Goal: Contribute content: Contribute content

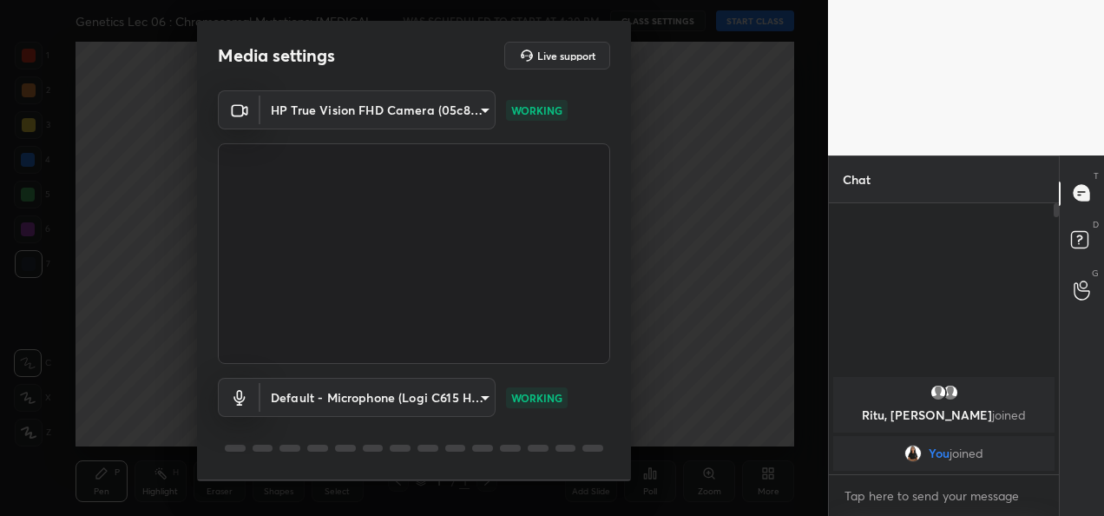
scroll to position [54, 0]
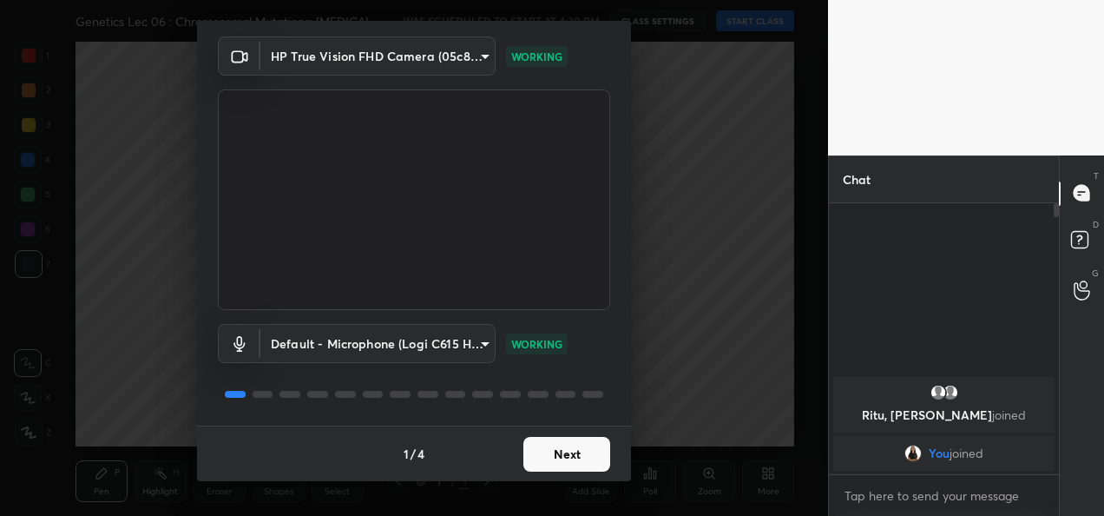
click at [556, 460] on button "Next" at bounding box center [567, 454] width 87 height 35
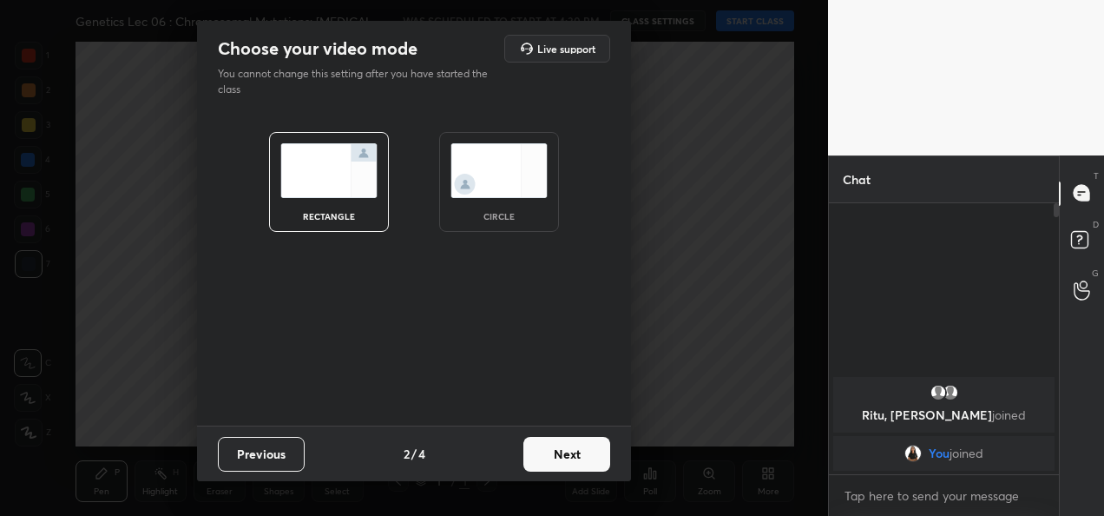
scroll to position [0, 0]
click at [556, 460] on button "Next" at bounding box center [567, 454] width 87 height 35
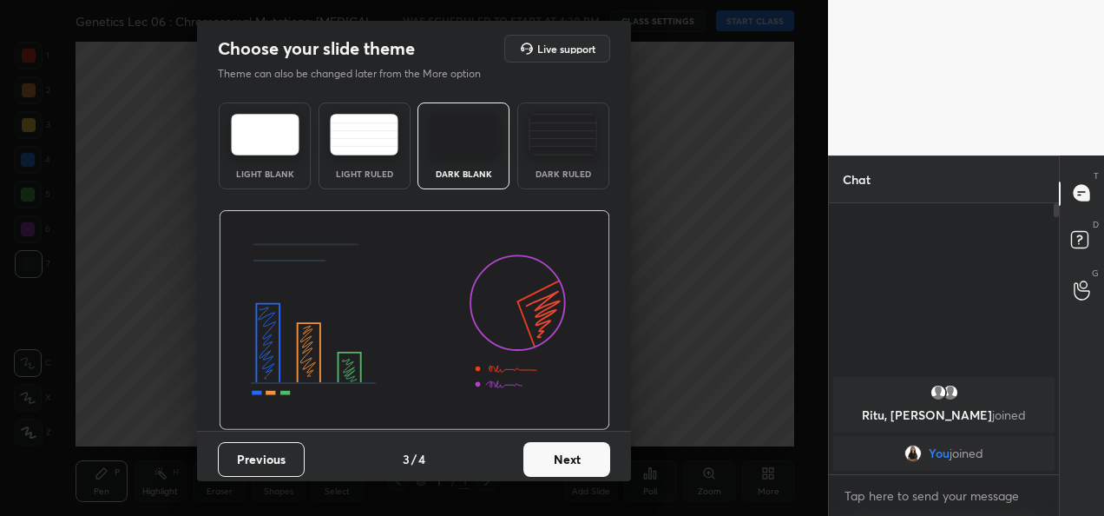
click at [556, 460] on button "Next" at bounding box center [567, 459] width 87 height 35
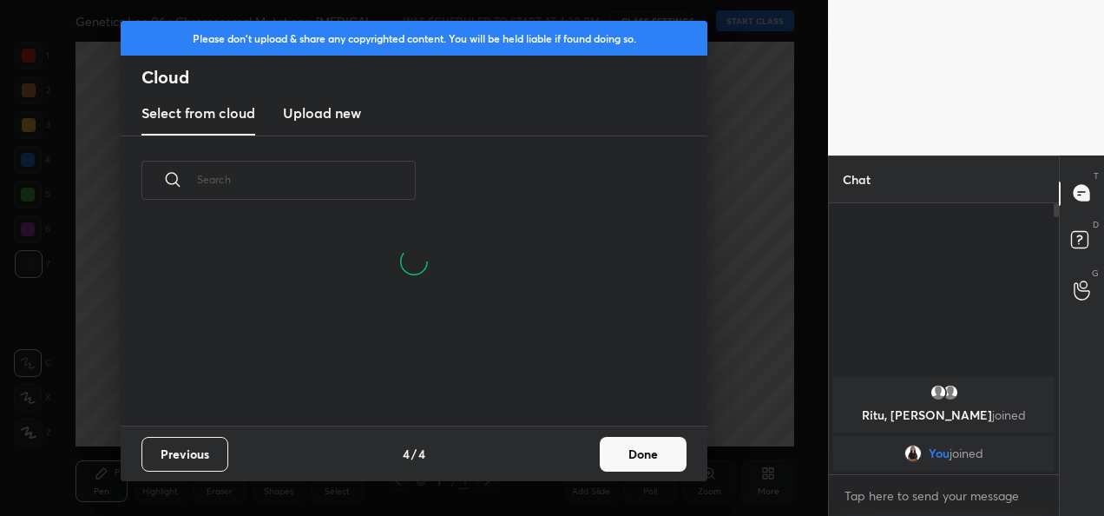
scroll to position [116, 557]
click at [669, 455] on button "Done" at bounding box center [643, 454] width 87 height 35
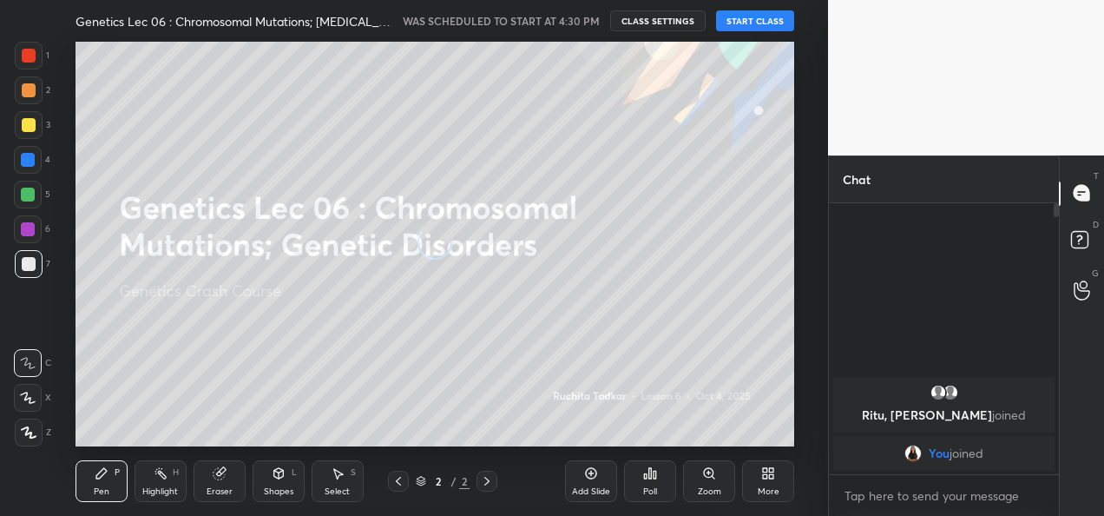
scroll to position [200, 557]
click at [761, 28] on button "START CLASS" at bounding box center [755, 20] width 78 height 21
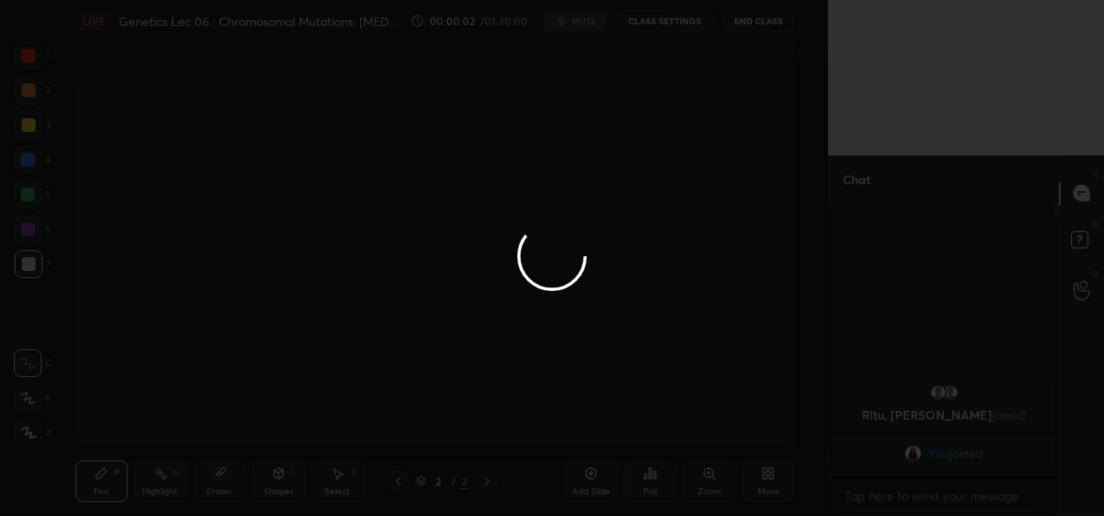
click at [891, 492] on div at bounding box center [552, 258] width 1104 height 516
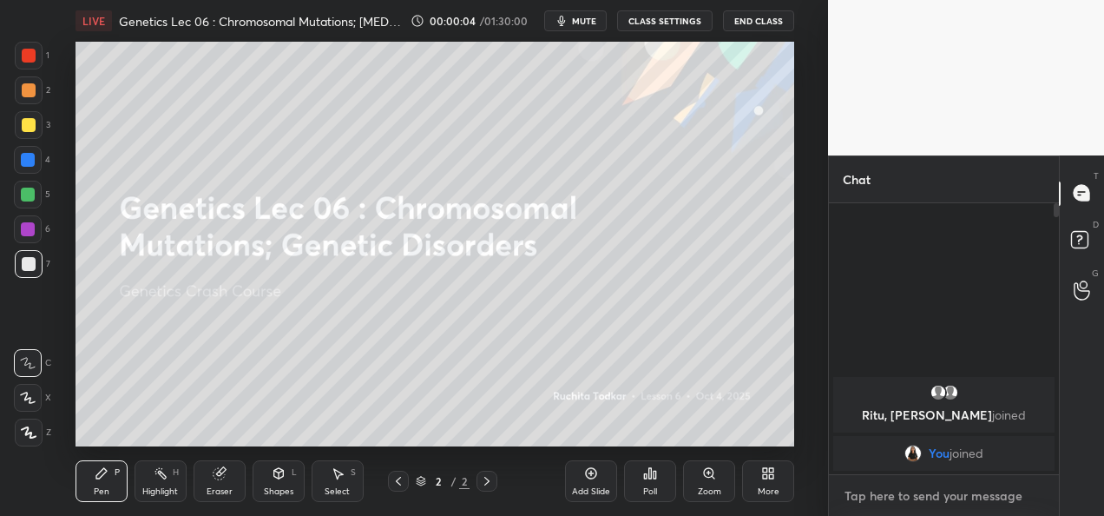
type textarea "x"
click at [924, 493] on textarea at bounding box center [944, 496] width 202 height 28
type textarea "W"
type textarea "x"
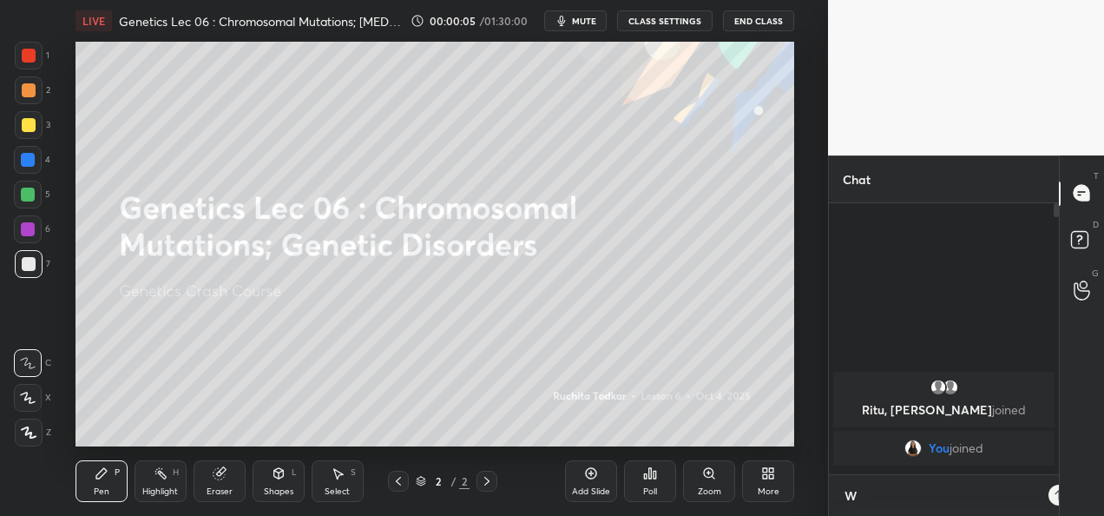
scroll to position [116, 225]
type textarea "WE"
type textarea "x"
type textarea "WE"
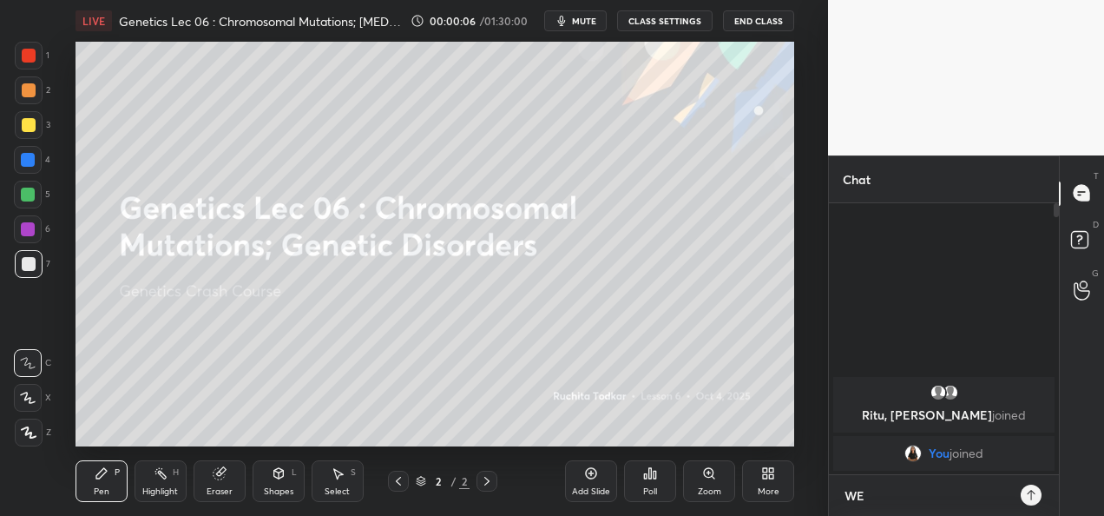
type textarea "x"
type textarea "WE W"
type textarea "x"
type textarea "WE WI"
type textarea "x"
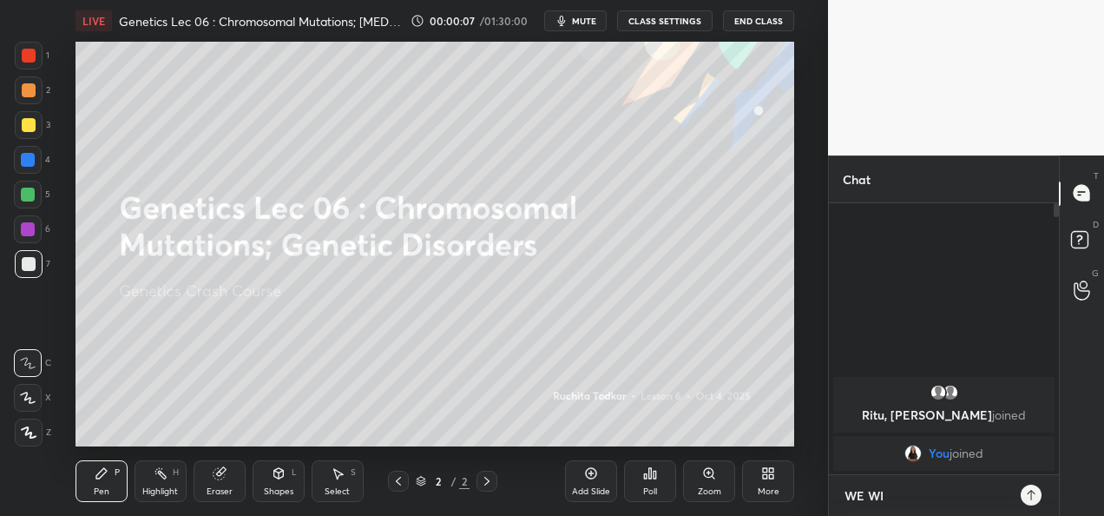
type textarea "WE WIL"
type textarea "x"
type textarea "WE WI"
type textarea "x"
type textarea "WE W"
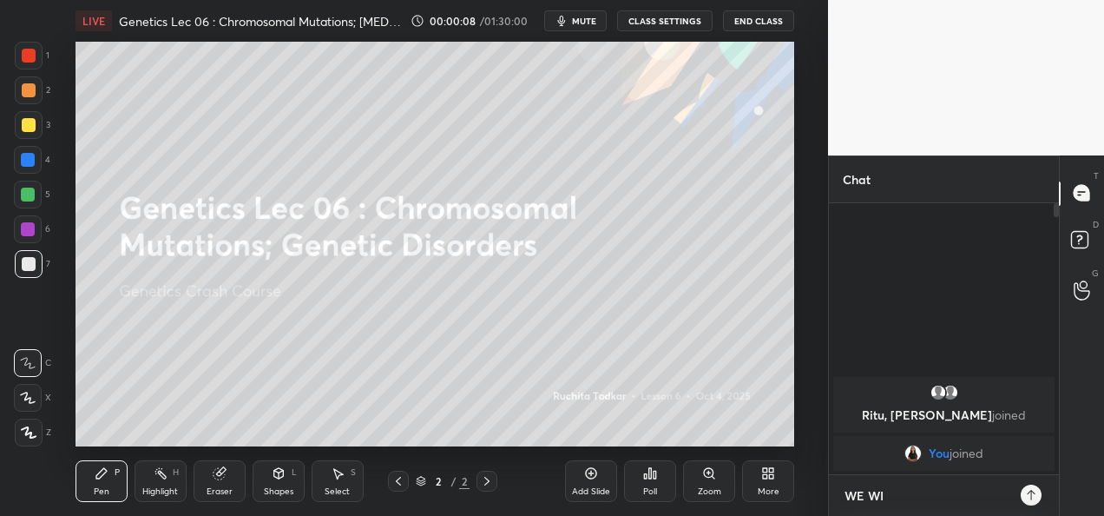
type textarea "x"
type textarea "WE"
type textarea "x"
type textarea "WE"
type textarea "x"
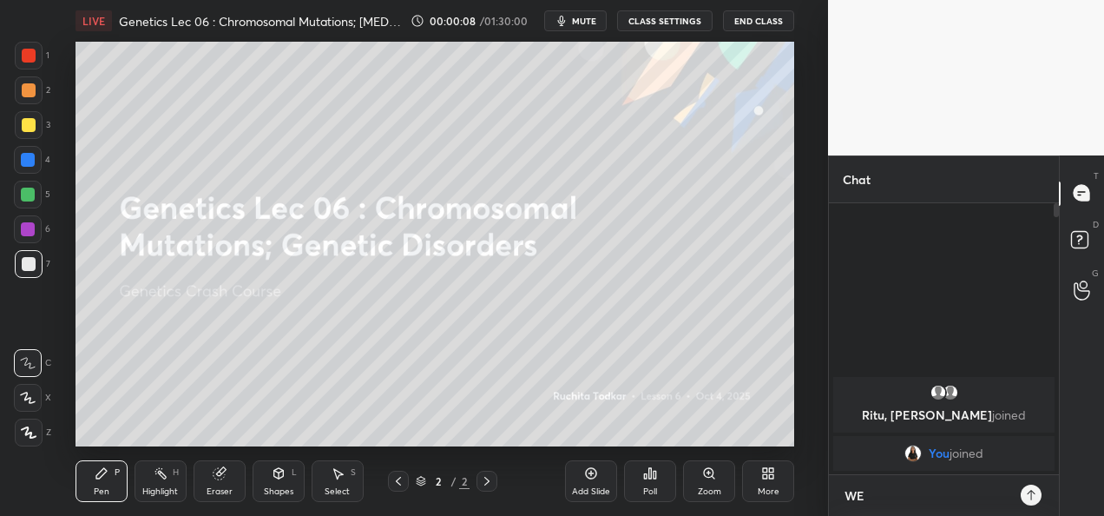
type textarea "W"
type textarea "x"
type textarea "We"
type textarea "x"
type textarea "We w"
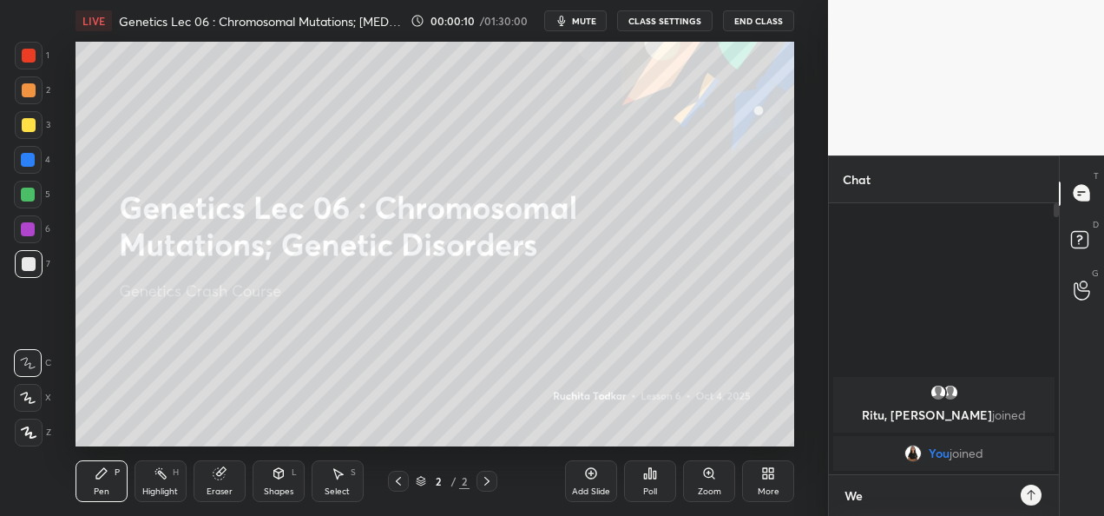
type textarea "x"
type textarea "We wi"
type textarea "x"
type textarea "We wil"
type textarea "x"
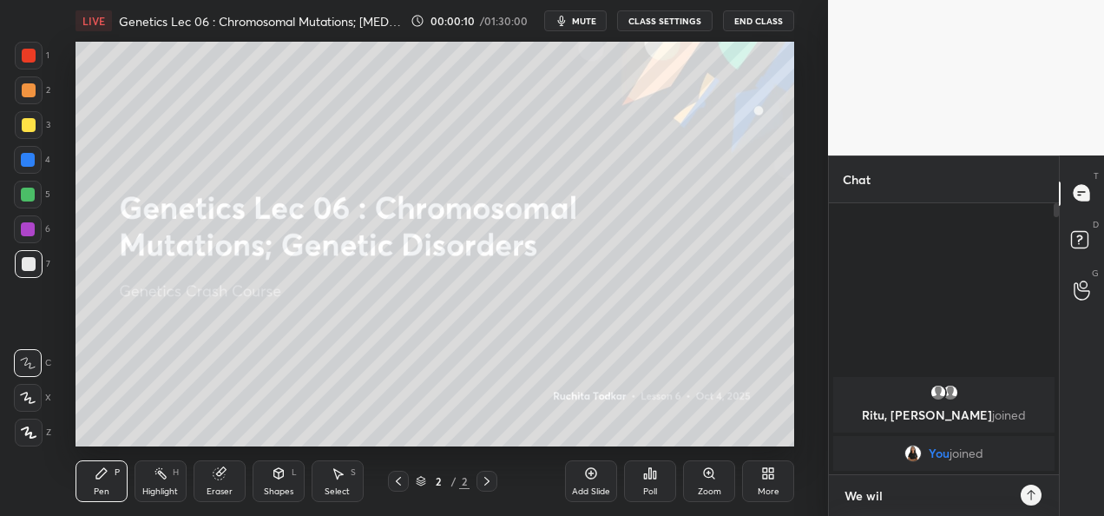
type textarea "We will"
type textarea "x"
type textarea "We will"
type textarea "x"
type textarea "We will s"
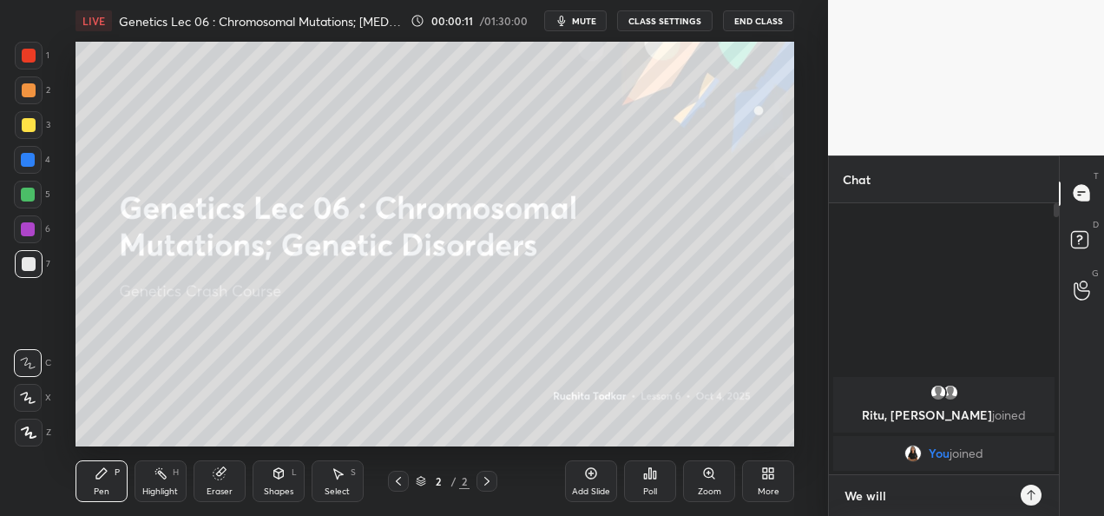
type textarea "x"
type textarea "We will st"
type textarea "x"
type textarea "We will sta"
type textarea "x"
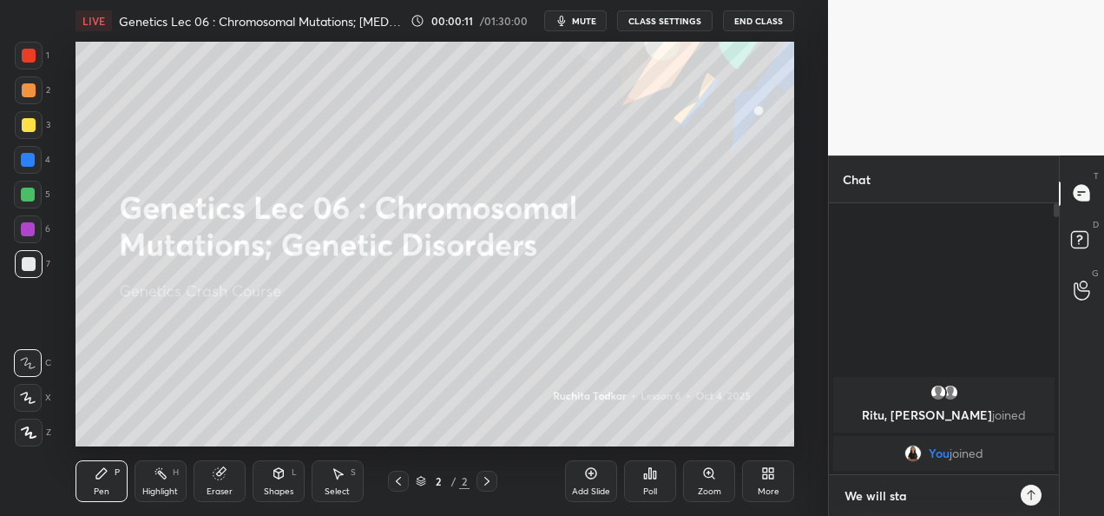
type textarea "We will star"
type textarea "x"
type textarea "We will start"
type textarea "x"
type textarea "We will start"
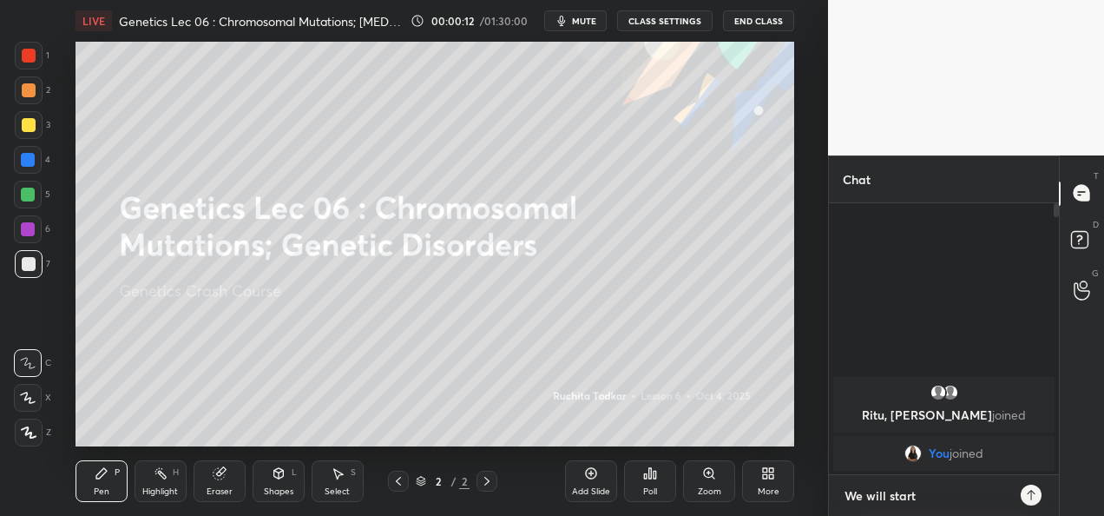
type textarea "x"
type textarea "We will start t"
type textarea "x"
type textarea "We will start th"
type textarea "x"
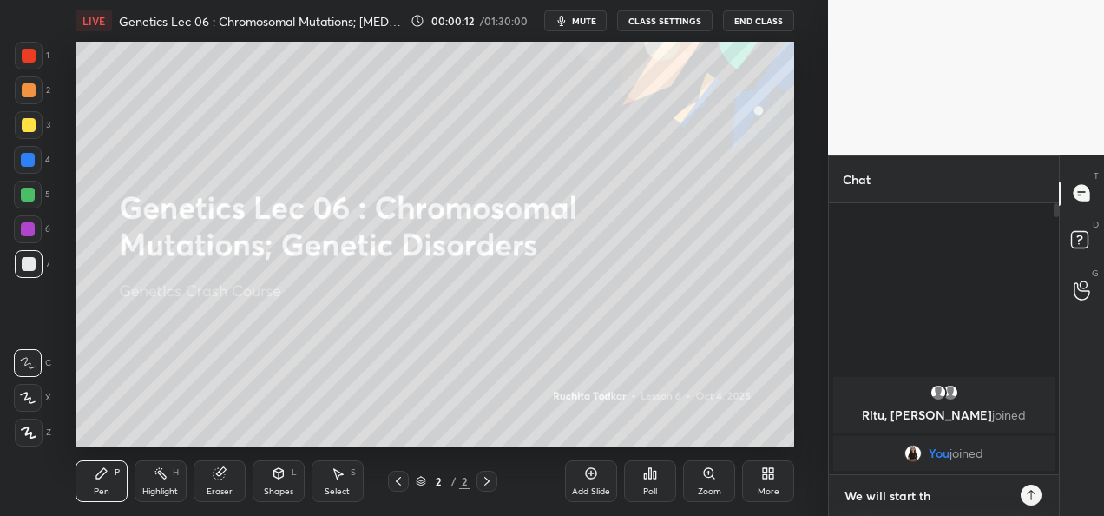
type textarea "We will start the"
type textarea "x"
type textarea "We will start the"
type textarea "x"
type textarea "We will start the c"
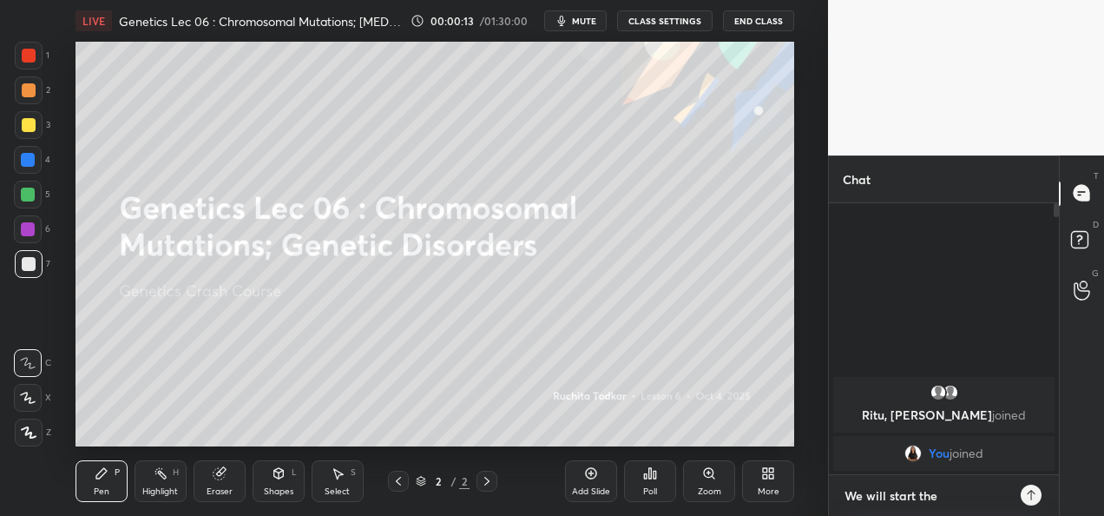
type textarea "x"
type textarea "We will start the cl"
type textarea "x"
type textarea "We will start the cla"
type textarea "x"
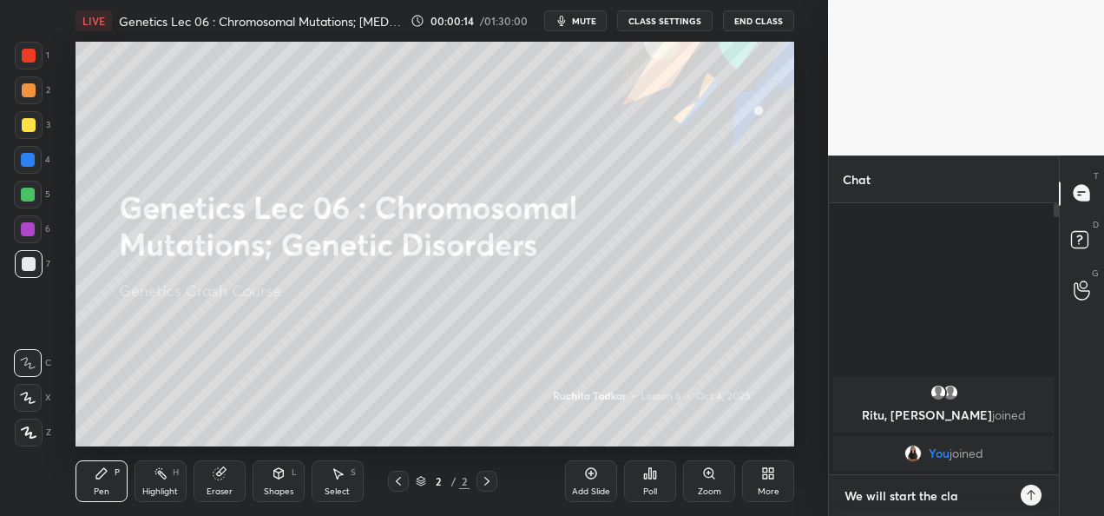
type textarea "We will start the clas"
type textarea "x"
type textarea "We will start the class"
type textarea "x"
type textarea "We will start the class"
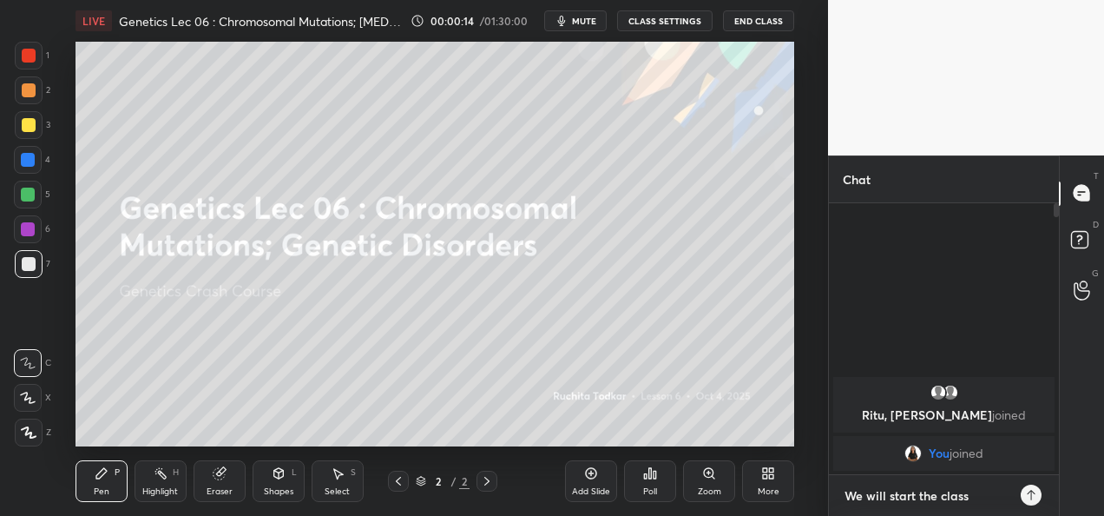
type textarea "x"
type textarea "We will start the class a"
type textarea "x"
type textarea "We will start the class at"
type textarea "x"
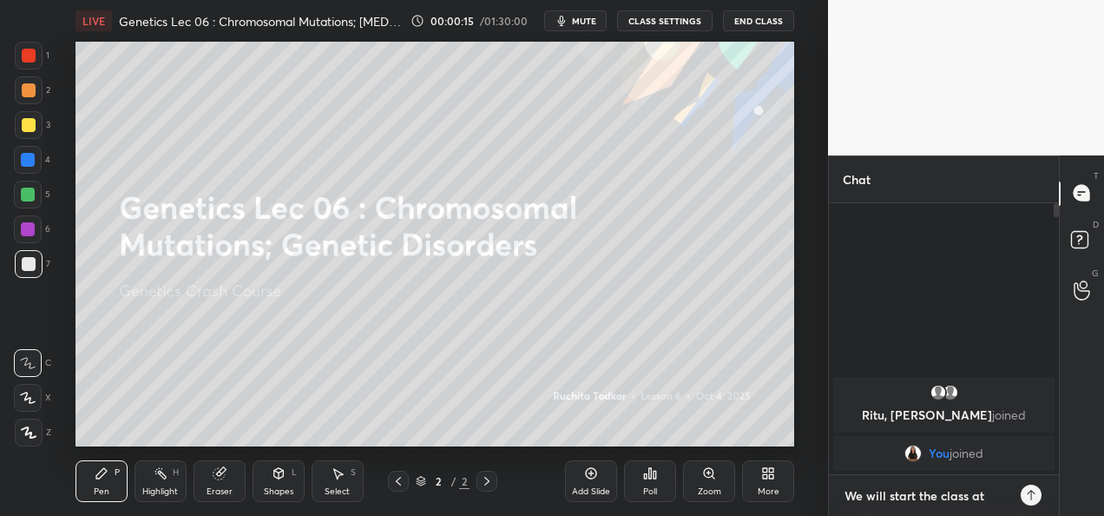
type textarea "We will start the class at"
type textarea "x"
type textarea "We will start the class at 4"
type textarea "x"
type textarea "We will start the class at 4."
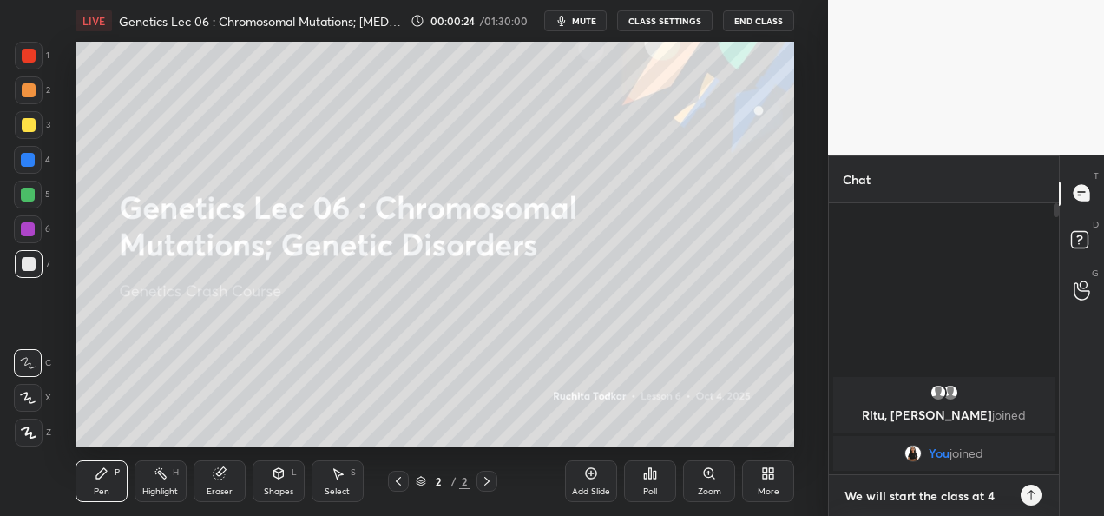
type textarea "x"
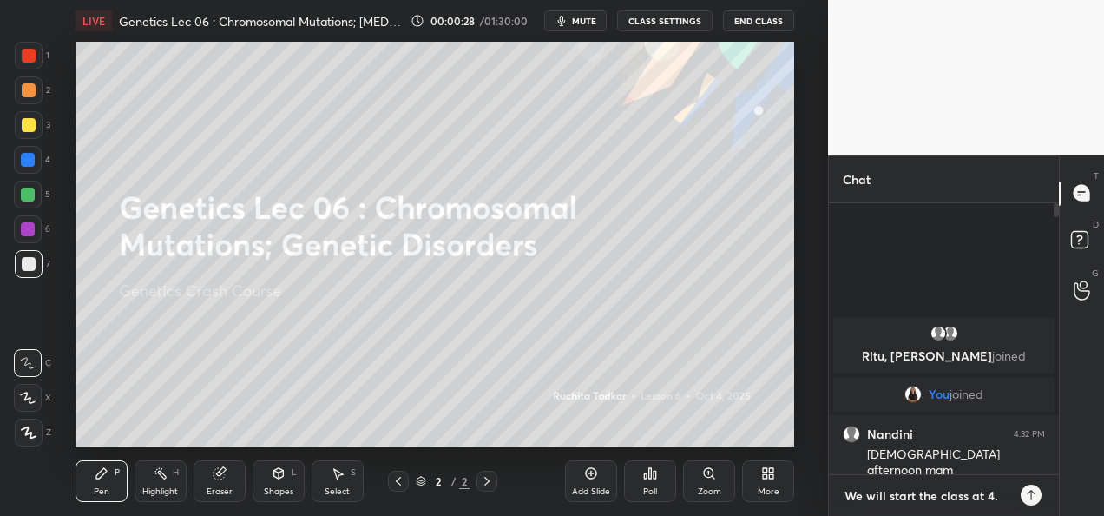
type textarea "We will start the class at 4.2"
type textarea "x"
type textarea "We will start the class at 4.20"
type textarea "x"
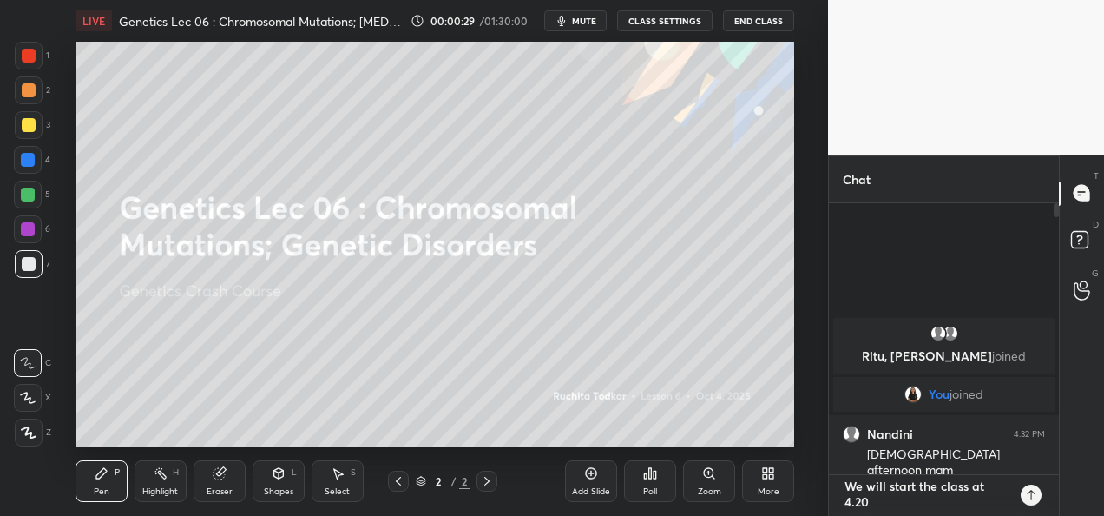
type textarea "We will start the class at 4.2"
type textarea "x"
type textarea "We will start the class at 4."
type textarea "x"
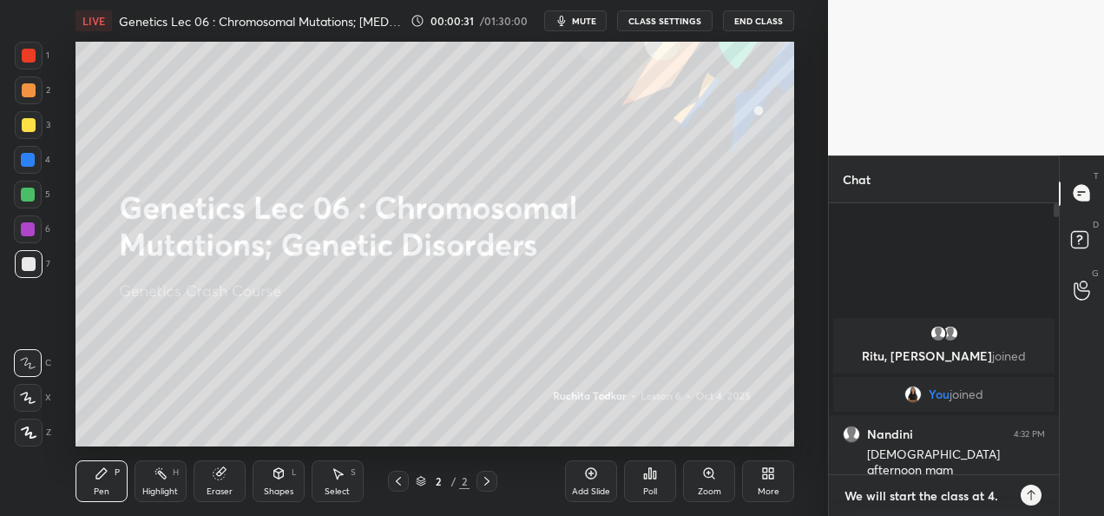
type textarea "We will start the class at 4.4"
type textarea "x"
type textarea "We will start the class at 4.40"
type textarea "x"
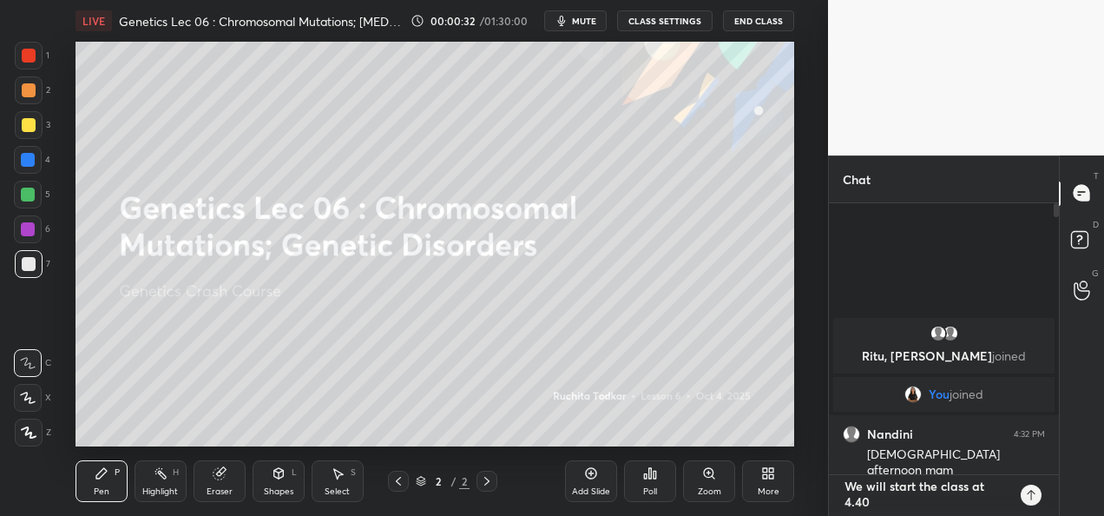
type textarea "We will start the class at 4.40"
type textarea "x"
type textarea "We will start the class at 4.40 s"
type textarea "x"
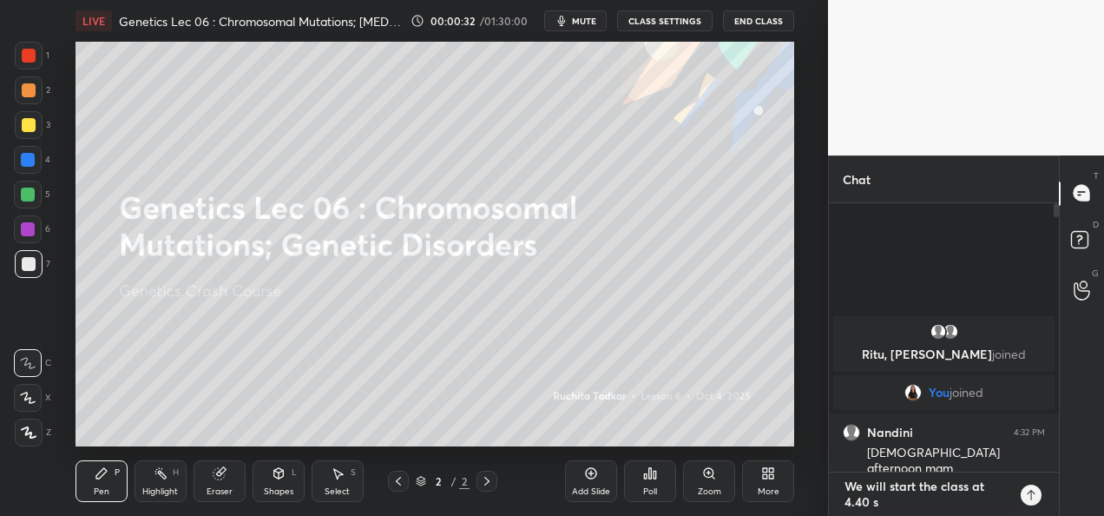
type textarea "We will start the class at 4.40 sh"
type textarea "x"
type textarea "We will start the class at 4.40 sha"
type textarea "x"
type textarea "We will start the class at 4.40 shar"
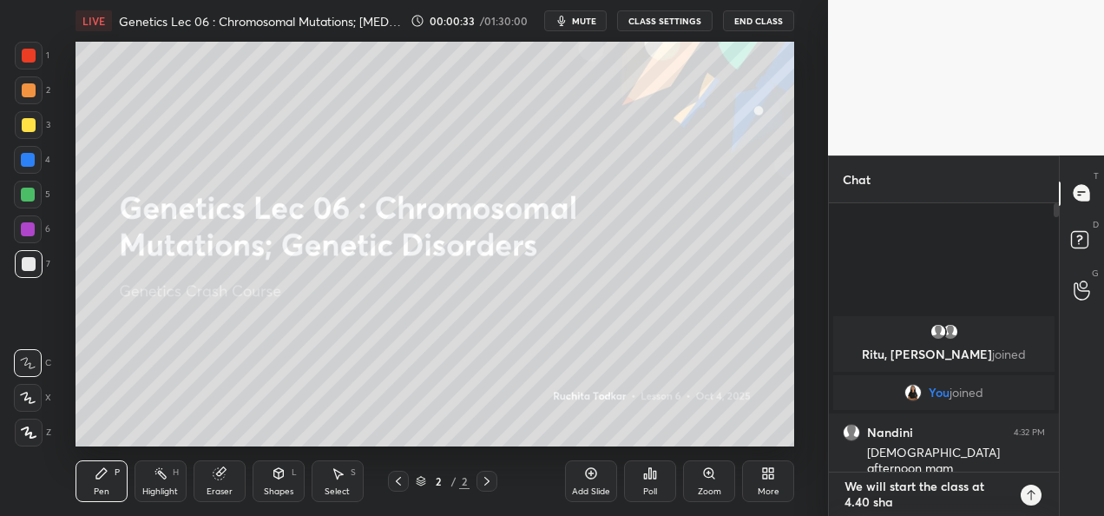
type textarea "x"
type textarea "We will start the class at 4.40 sharp"
type textarea "x"
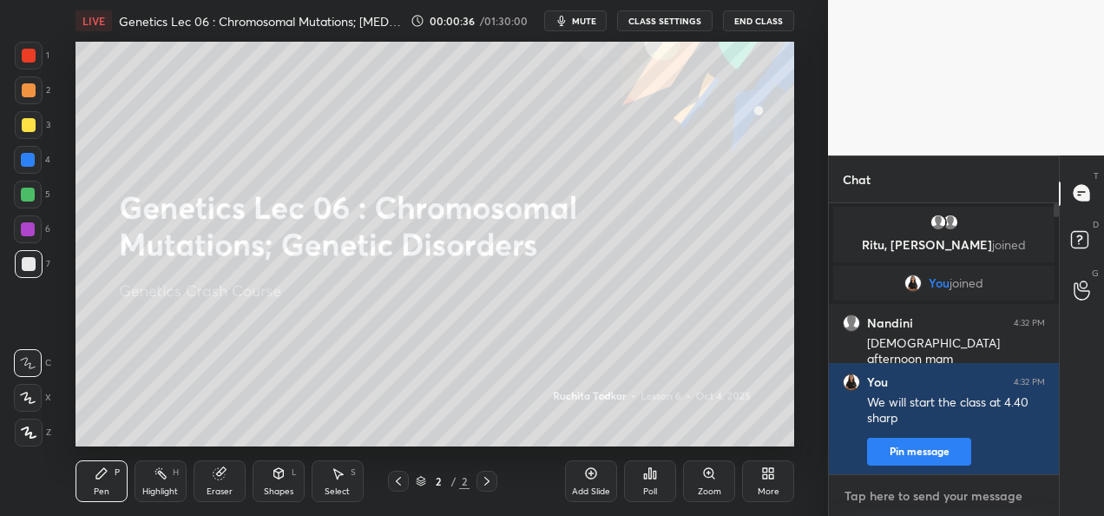
type textarea "j"
type textarea "x"
type textarea "jo"
type textarea "x"
type textarea "joi"
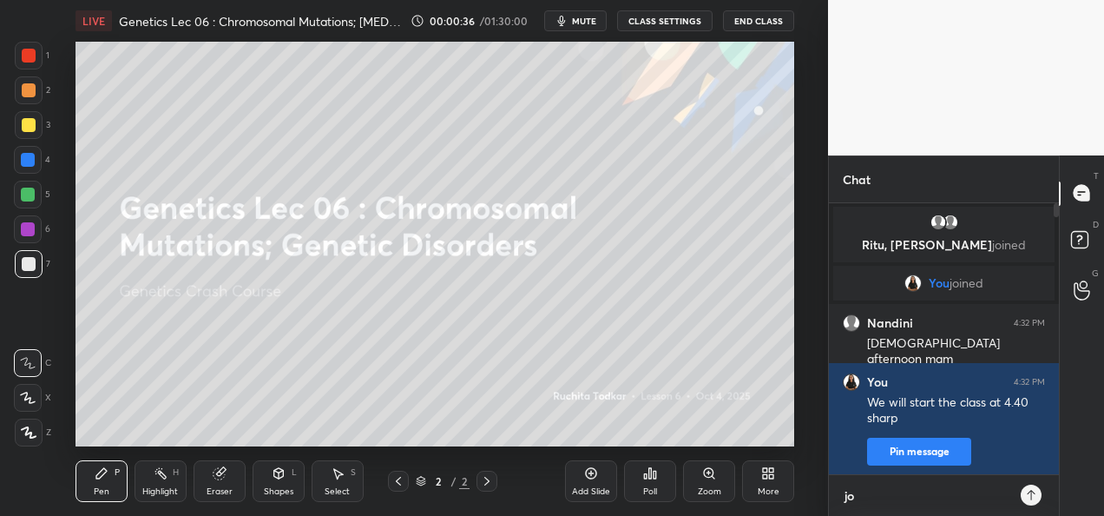
type textarea "x"
type textarea "join"
type textarea "x"
type textarea "join"
type textarea "x"
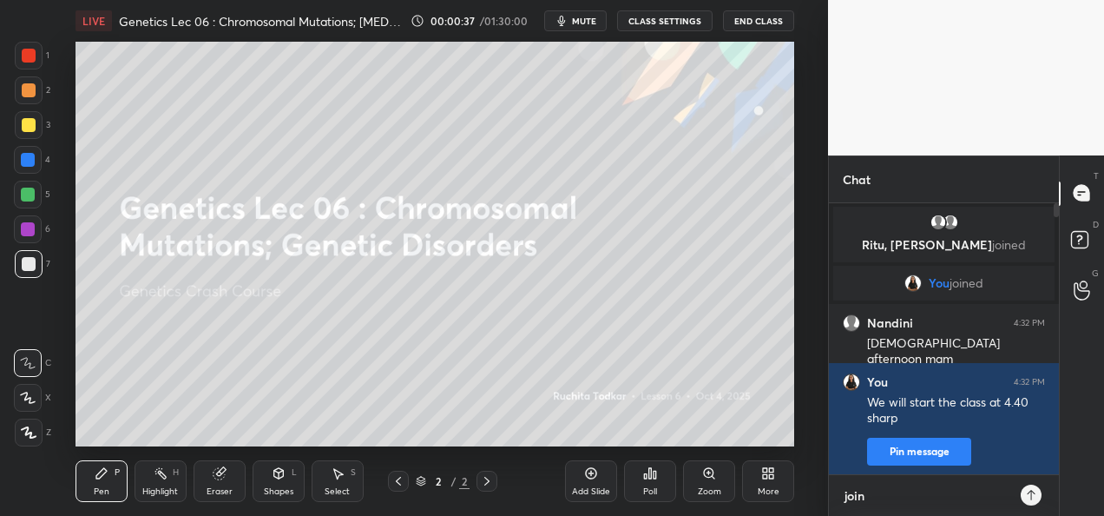
type textarea "join a"
type textarea "x"
type textarea "join af"
type textarea "x"
type textarea "join aft"
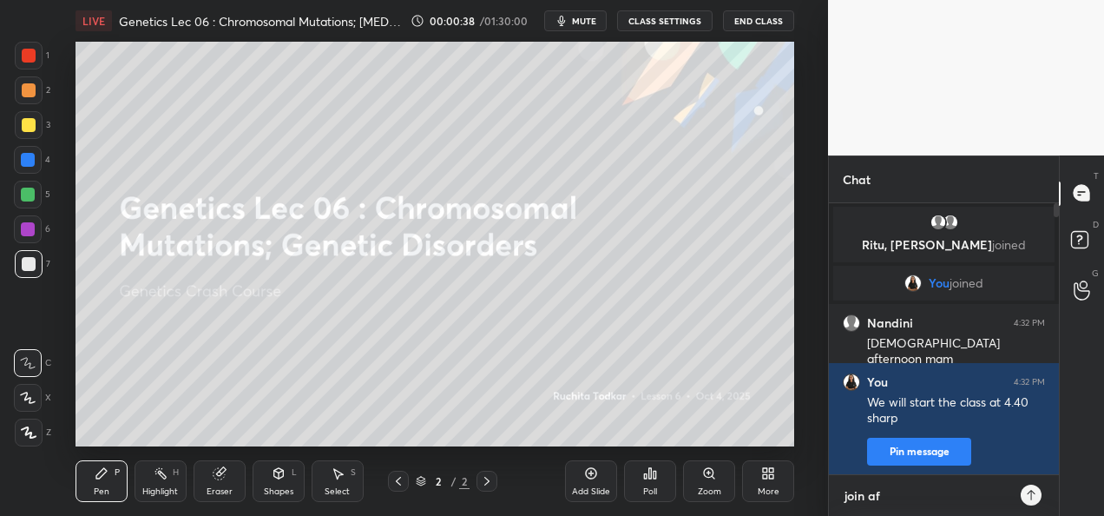
type textarea "x"
type textarea "join afte"
type textarea "x"
type textarea "join after"
type textarea "x"
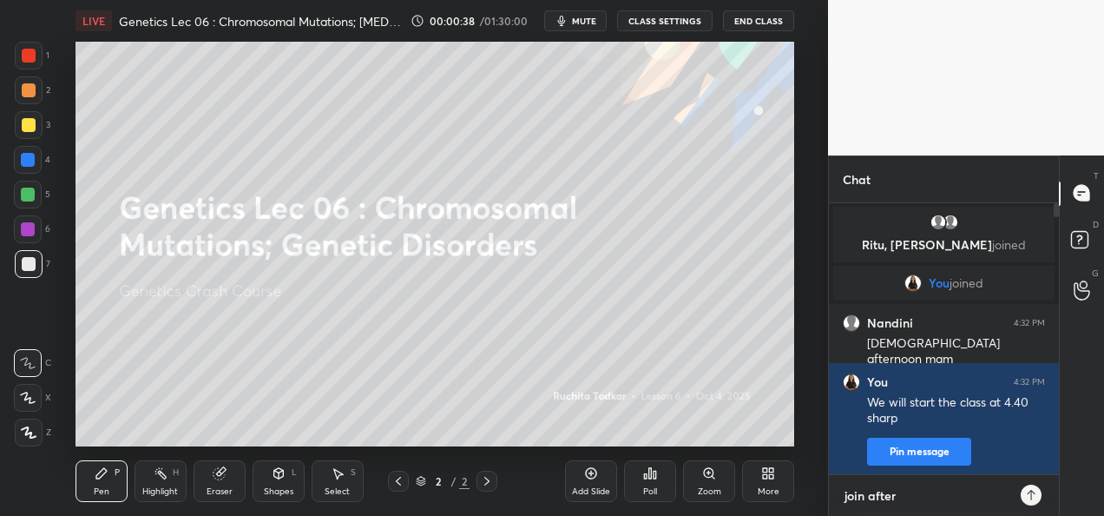
type textarea "join after"
type textarea "x"
type textarea "join after 1"
type textarea "x"
type textarea "join after 10"
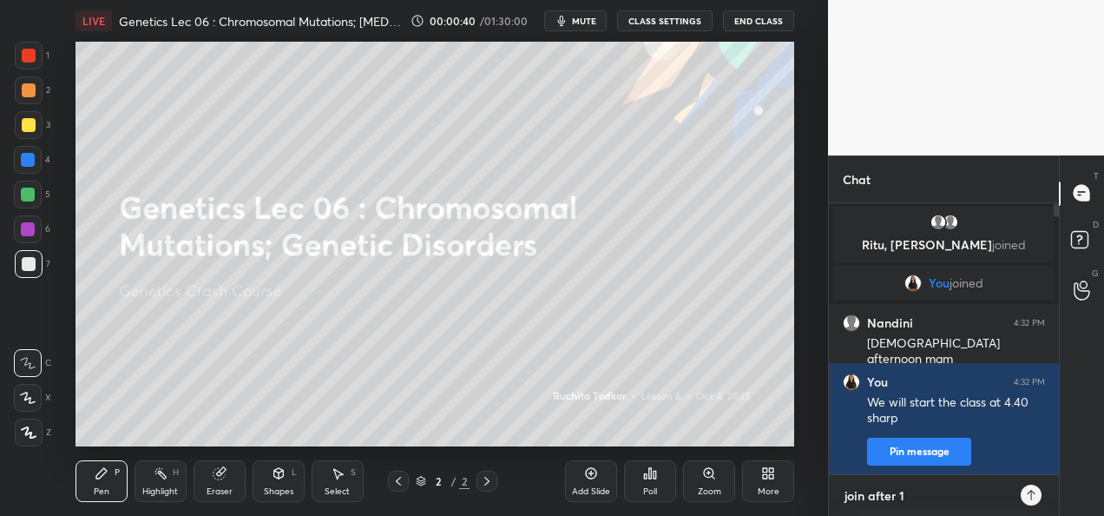
type textarea "x"
type textarea "join after 10"
type textarea "x"
type textarea "join after 10 m"
type textarea "x"
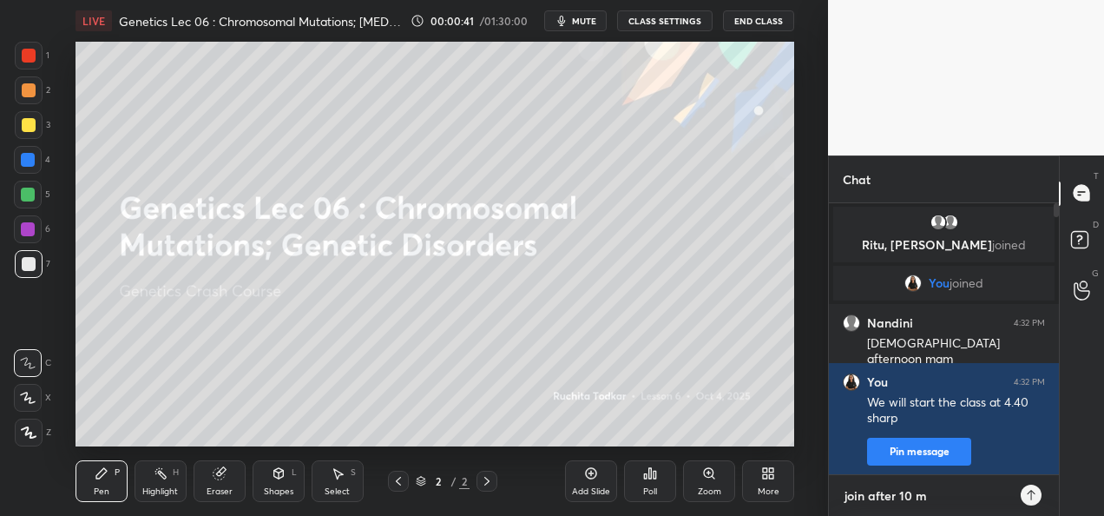
type textarea "join after 10 mi"
type textarea "x"
type textarea "join after 10 min"
type textarea "x"
type textarea "join after 10 mins"
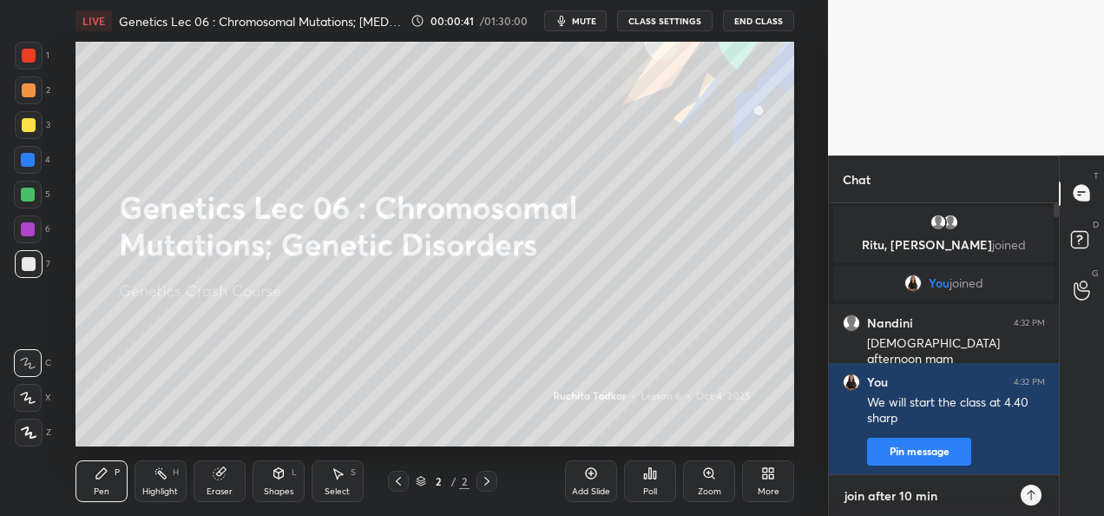
type textarea "x"
click at [656, 18] on button "CLASS SETTINGS" at bounding box center [665, 20] width 96 height 21
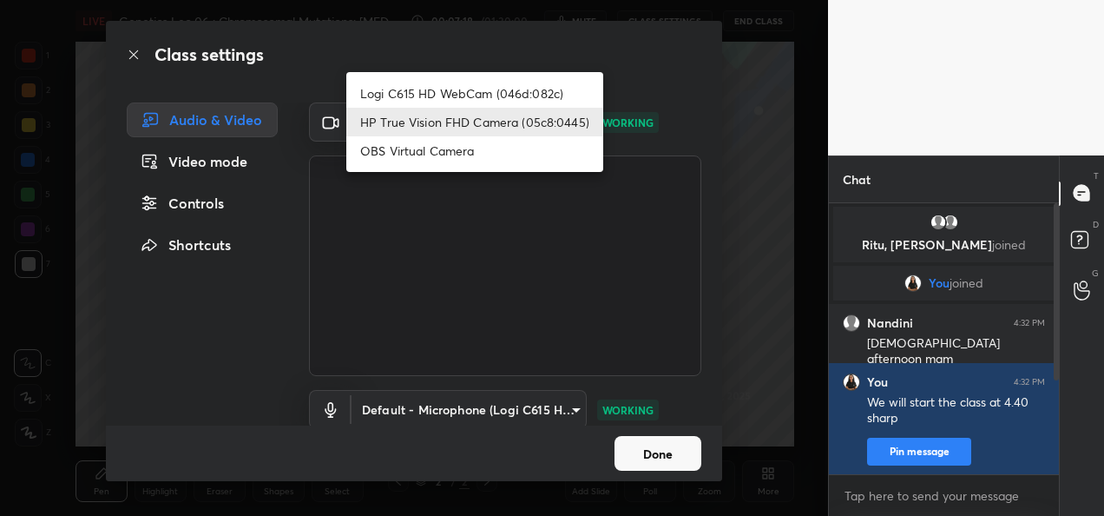
click at [530, 132] on body "1 2 3 4 5 6 7 C X Z C X Z E E Erase all H H LIVE Genetics Lec 06 : Chromosomal …" at bounding box center [552, 258] width 1104 height 516
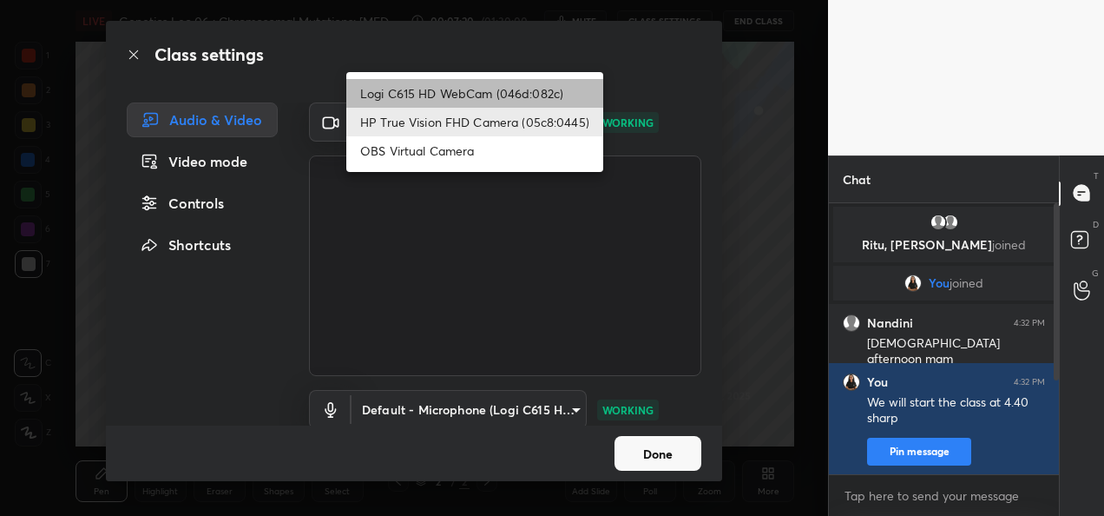
click at [471, 85] on li "Logi C615 HD WebCam (046d:082c)" at bounding box center [474, 93] width 257 height 29
type input "9a60a891c99e43c4f3b6c1c2af706b7568f7a8d24487825b1df04ecacc35332c"
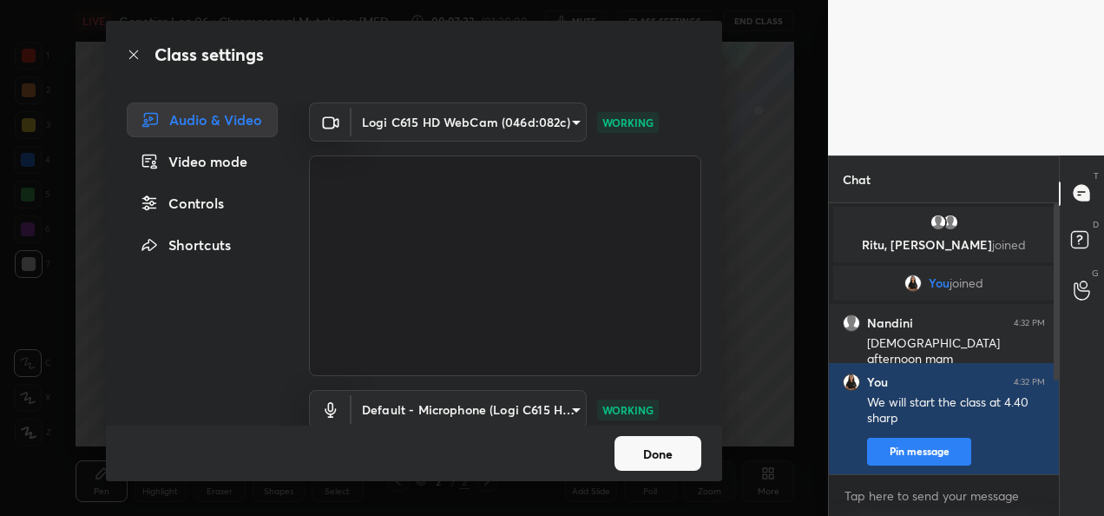
click at [656, 446] on button "Done" at bounding box center [658, 453] width 87 height 35
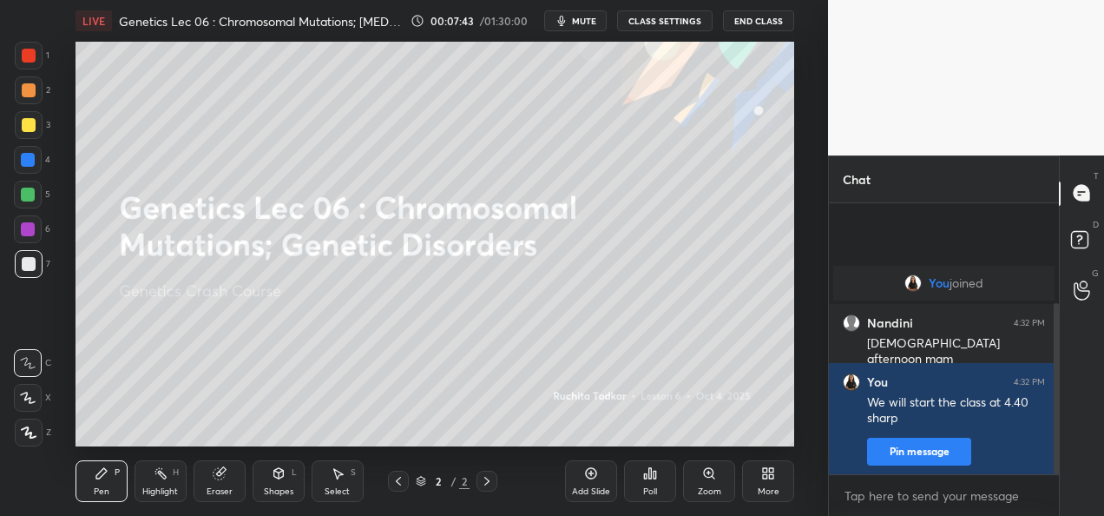
scroll to position [158, 0]
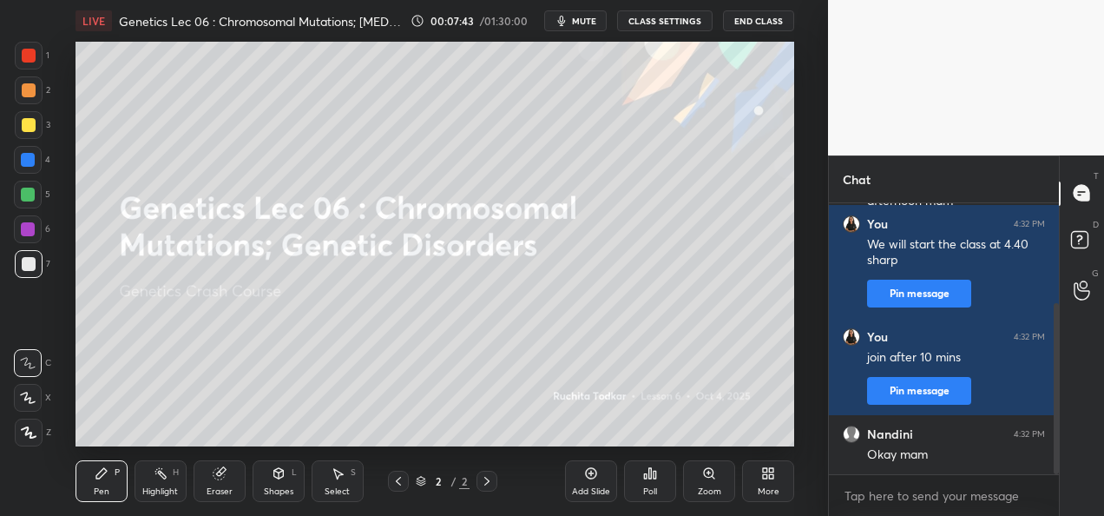
drag, startPoint x: 1056, startPoint y: 247, endPoint x: 1071, endPoint y: 347, distance: 101.9
click at [1071, 347] on div "Chat You joined [PERSON_NAME] 4:32 PM Gud afternoon mam You 4:32 PM We will sta…" at bounding box center [966, 335] width 276 height 360
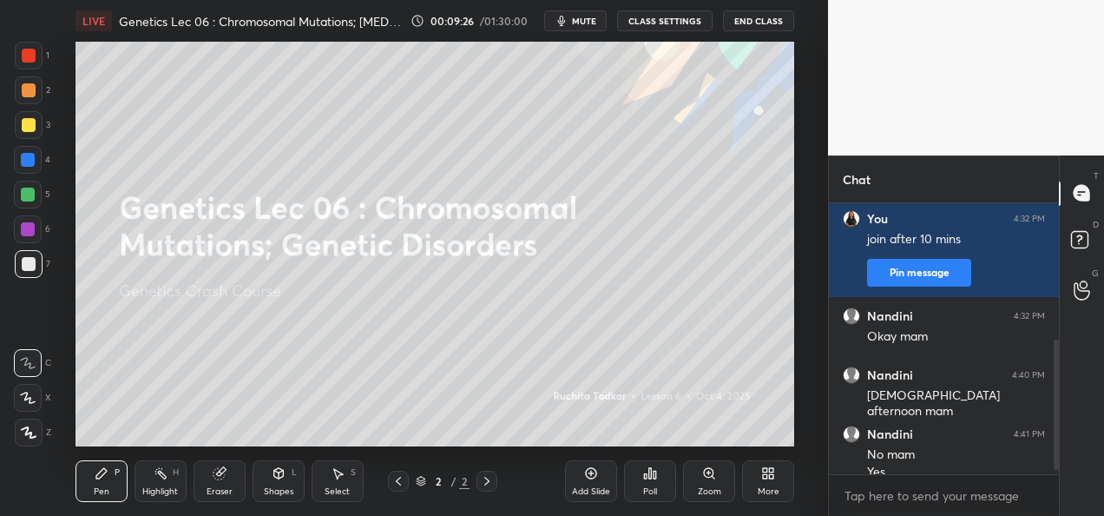
scroll to position [293, 0]
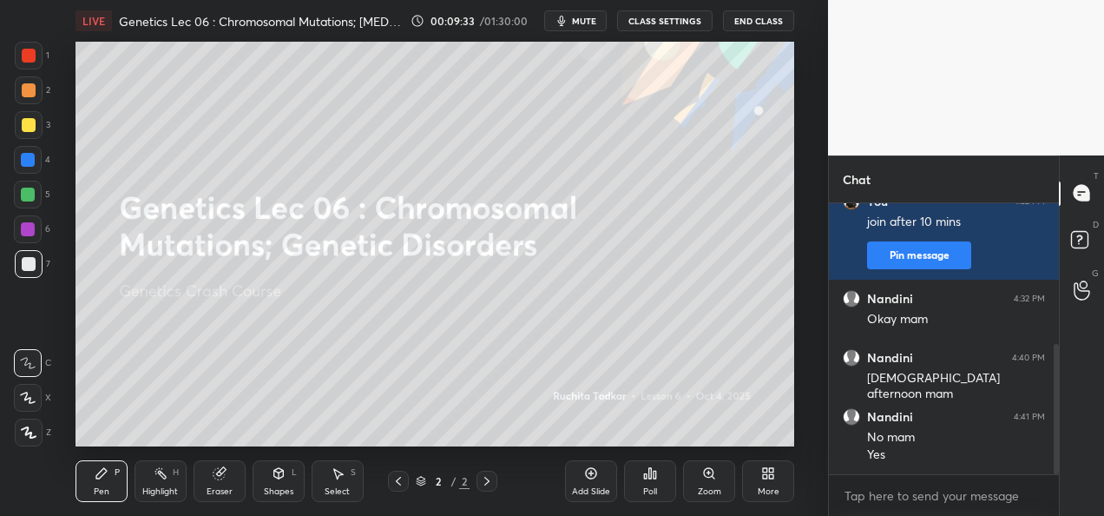
click at [583, 488] on div "Add Slide" at bounding box center [591, 491] width 38 height 9
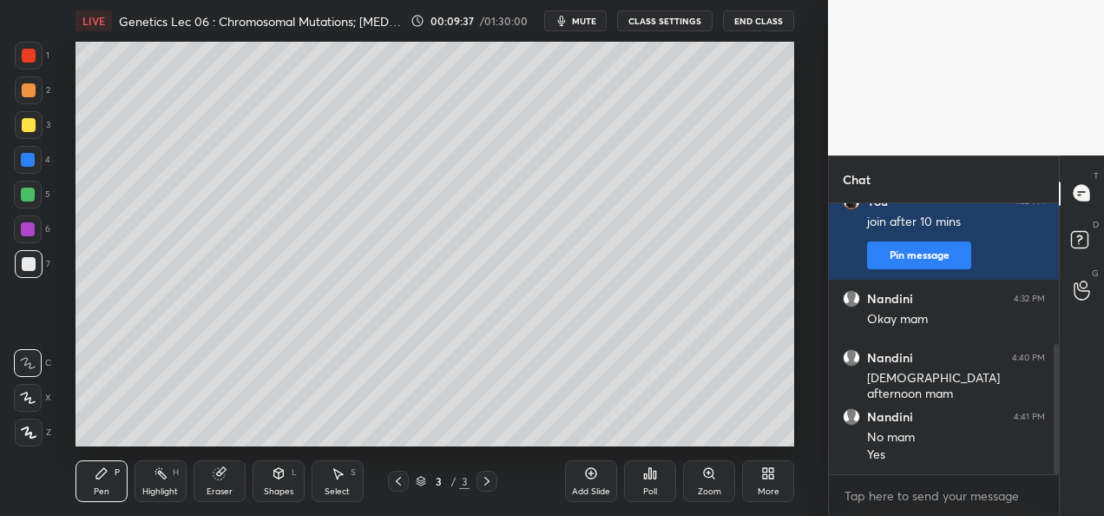
click at [25, 436] on icon at bounding box center [29, 432] width 16 height 12
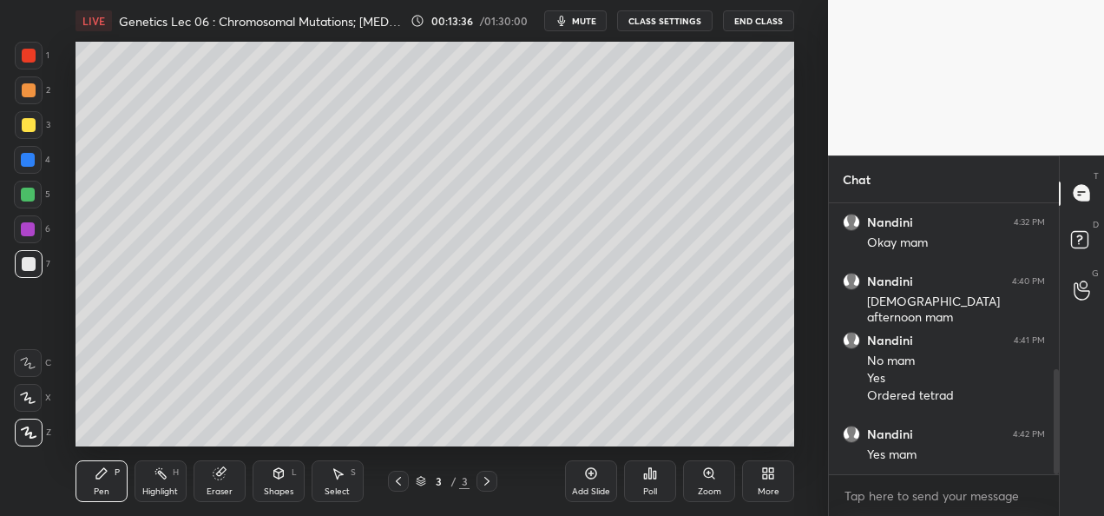
scroll to position [429, 0]
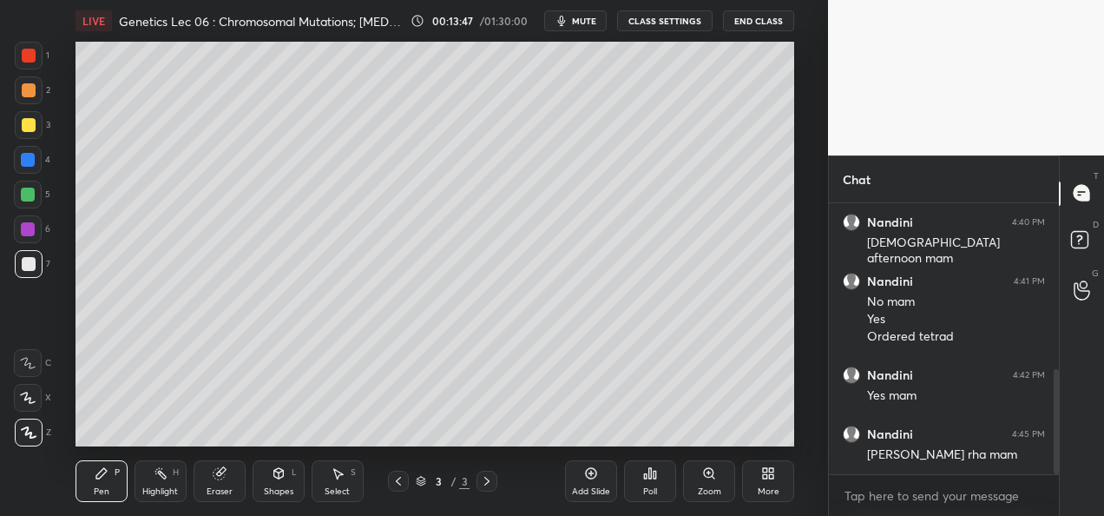
click at [576, 485] on div "Add Slide" at bounding box center [591, 481] width 52 height 42
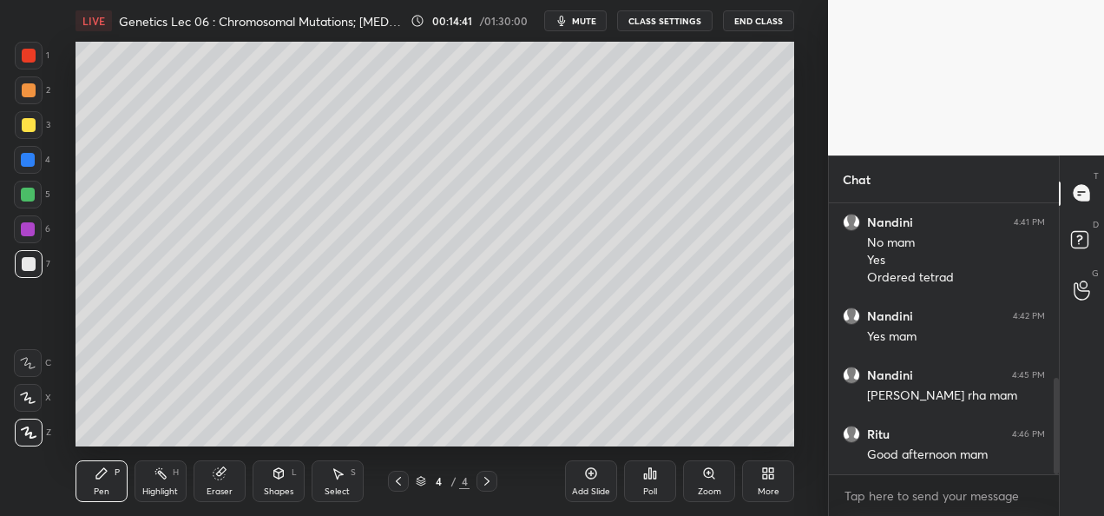
click at [402, 486] on icon at bounding box center [399, 481] width 14 height 14
click at [19, 125] on div at bounding box center [29, 125] width 28 height 28
click at [172, 490] on div "Highlight" at bounding box center [160, 491] width 36 height 9
click at [43, 436] on div "H" at bounding box center [37, 433] width 46 height 28
click at [29, 123] on div at bounding box center [29, 125] width 14 height 14
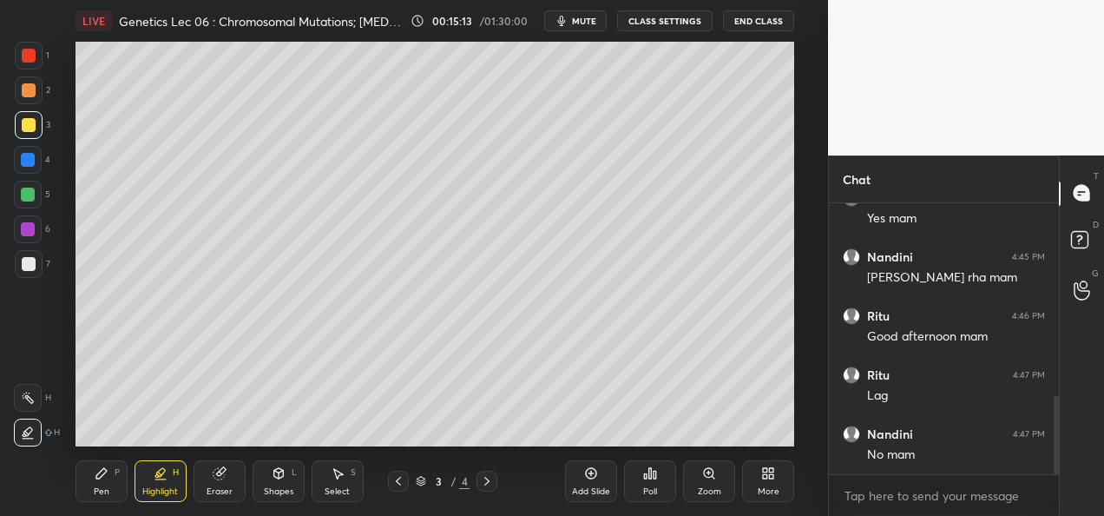
scroll to position [665, 0]
click at [28, 194] on div at bounding box center [28, 195] width 14 height 14
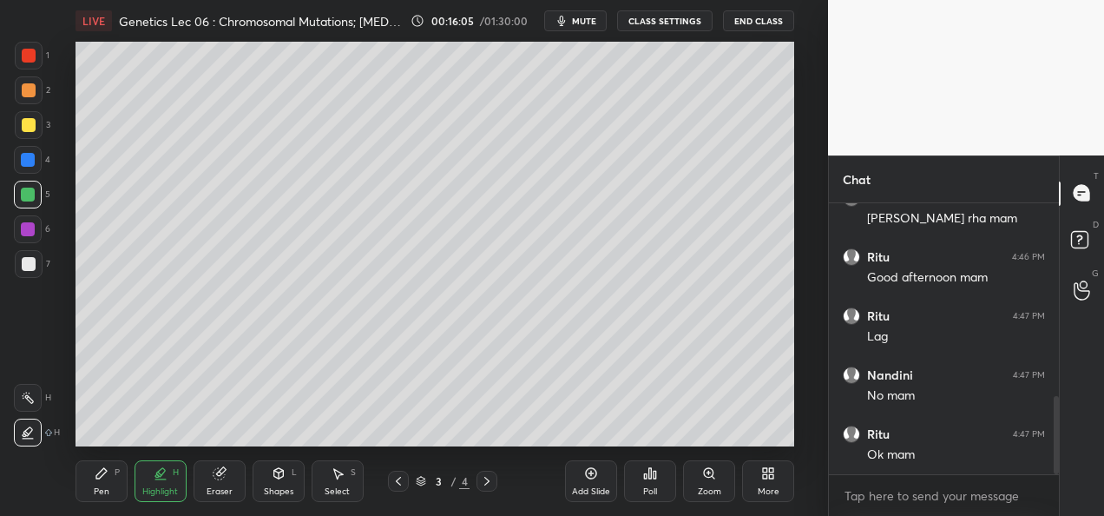
click at [31, 266] on div at bounding box center [29, 264] width 14 height 14
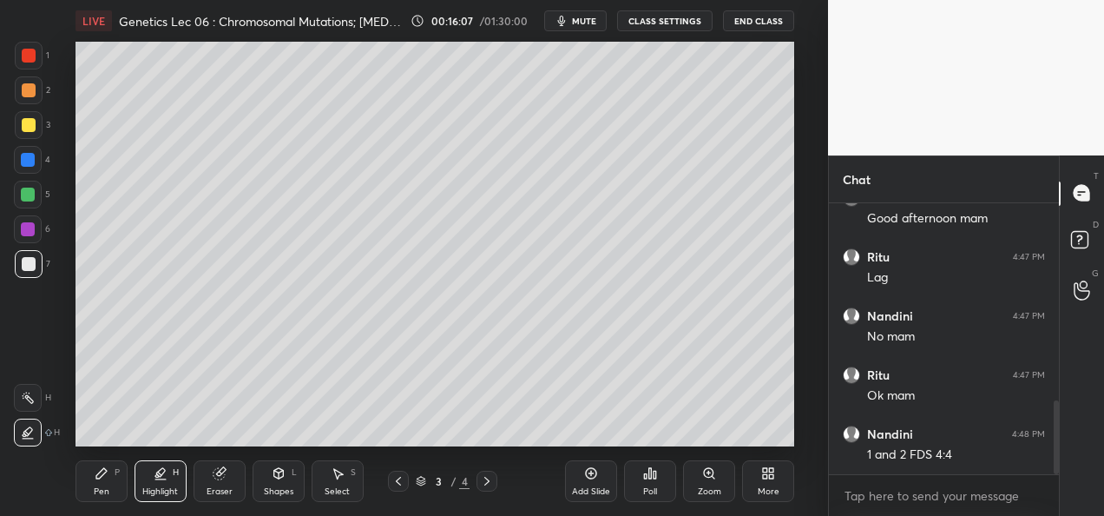
click at [102, 496] on div "Pen" at bounding box center [102, 491] width 16 height 9
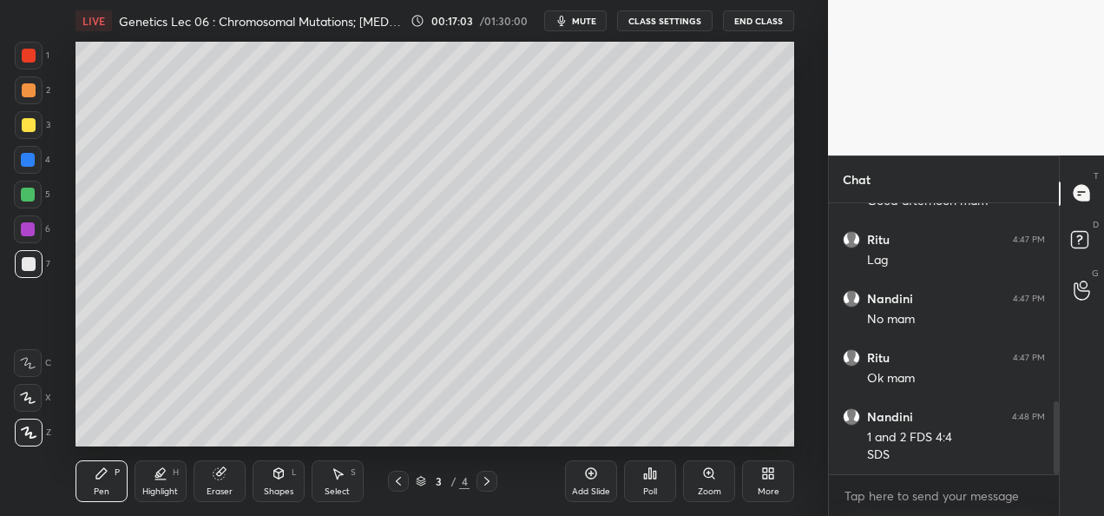
scroll to position [801, 0]
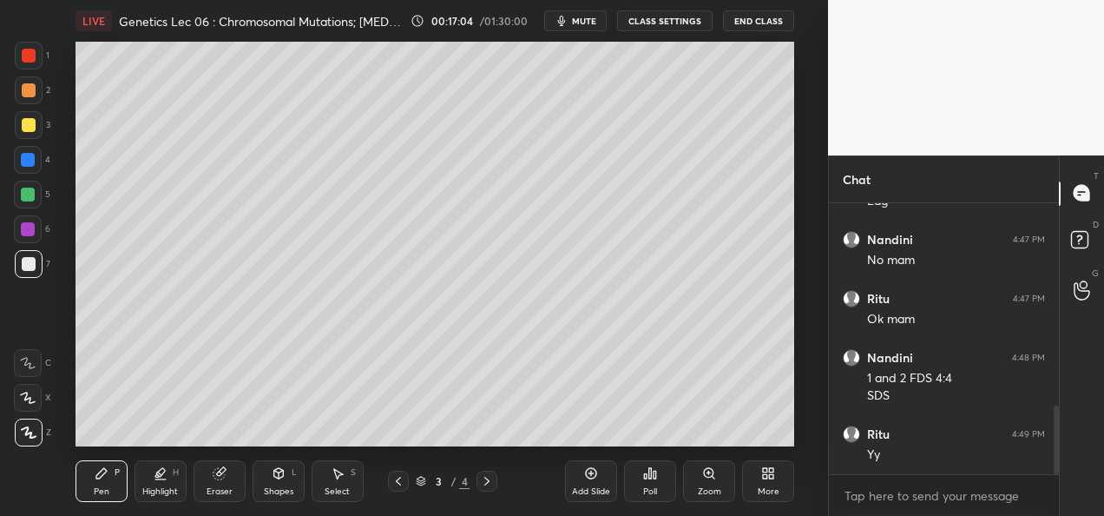
click at [27, 229] on div at bounding box center [28, 229] width 14 height 14
click at [33, 269] on div at bounding box center [29, 264] width 14 height 14
click at [28, 119] on div at bounding box center [29, 125] width 14 height 14
click at [577, 485] on div "Add Slide" at bounding box center [591, 481] width 52 height 42
click at [399, 485] on icon at bounding box center [399, 481] width 14 height 14
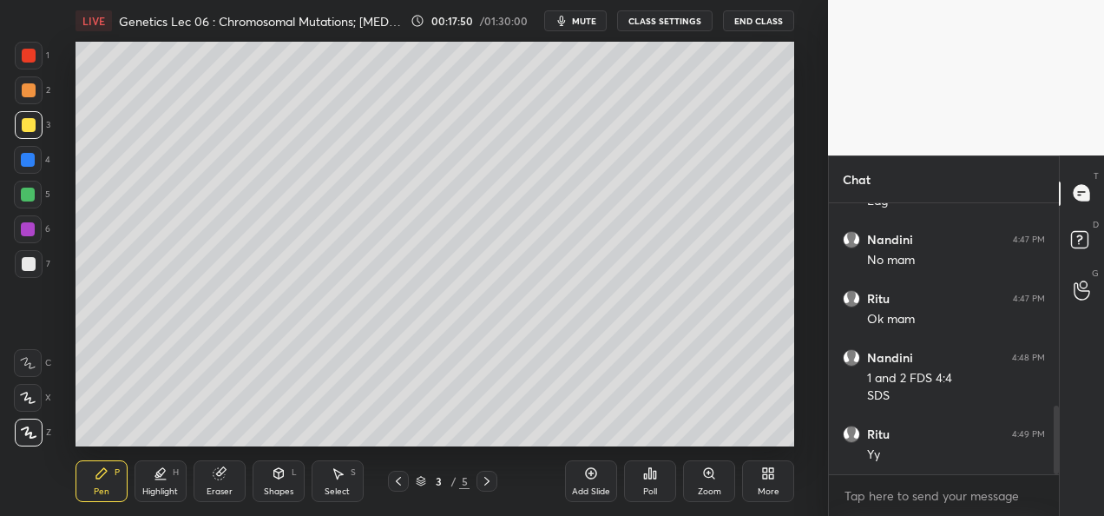
click at [401, 485] on icon at bounding box center [399, 481] width 14 height 14
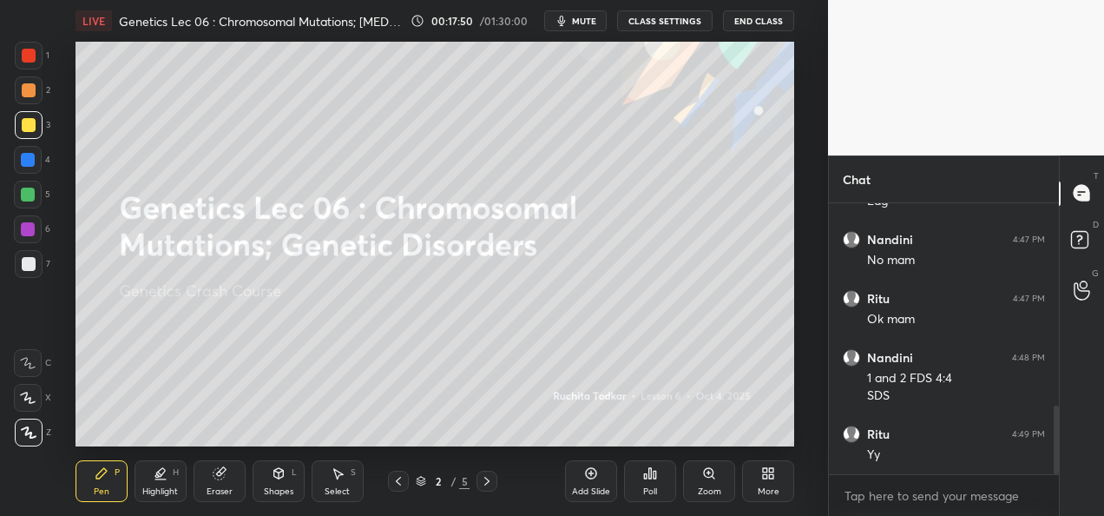
click at [483, 483] on icon at bounding box center [487, 481] width 14 height 14
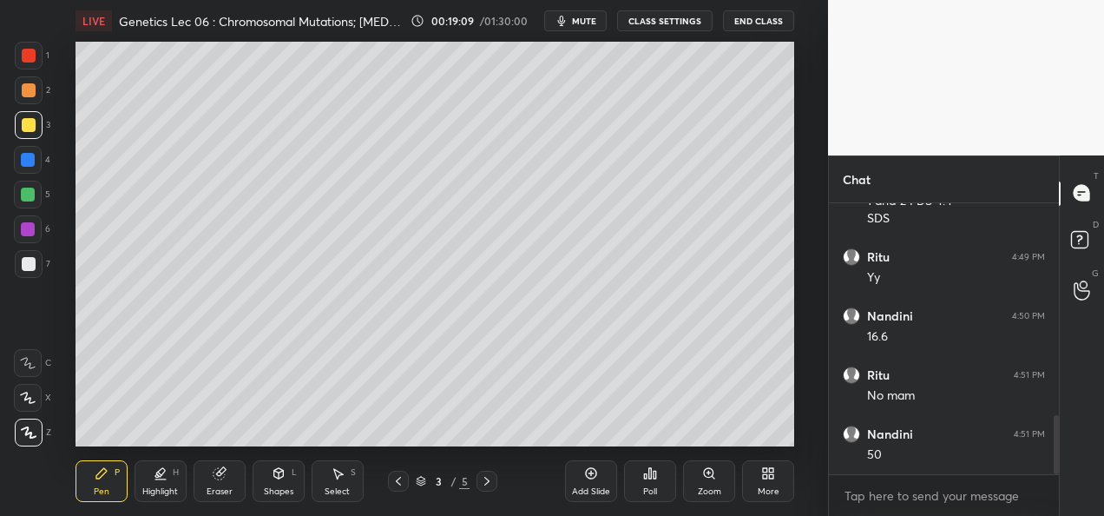
scroll to position [995, 0]
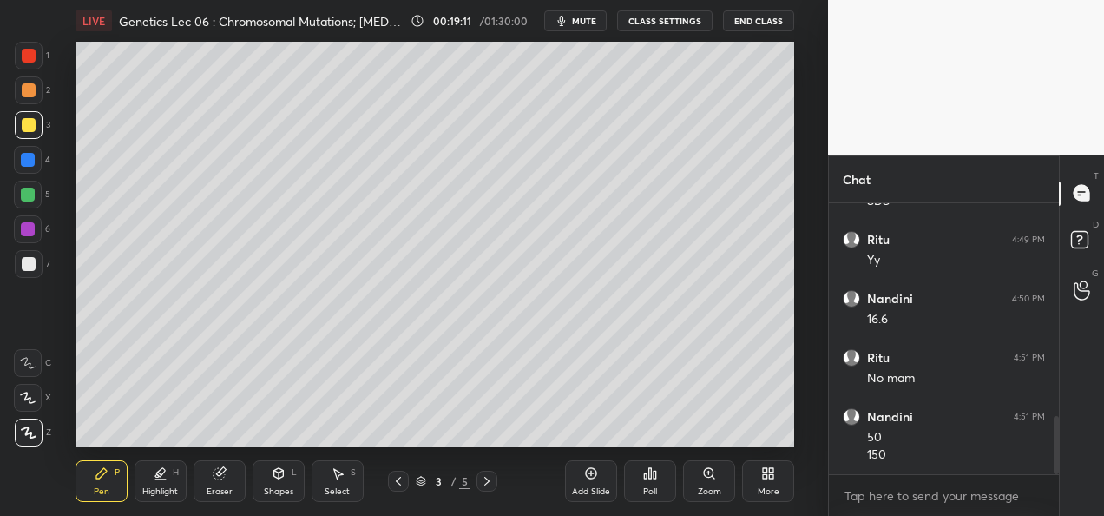
click at [486, 483] on icon at bounding box center [487, 481] width 14 height 14
click at [395, 483] on icon at bounding box center [399, 481] width 14 height 14
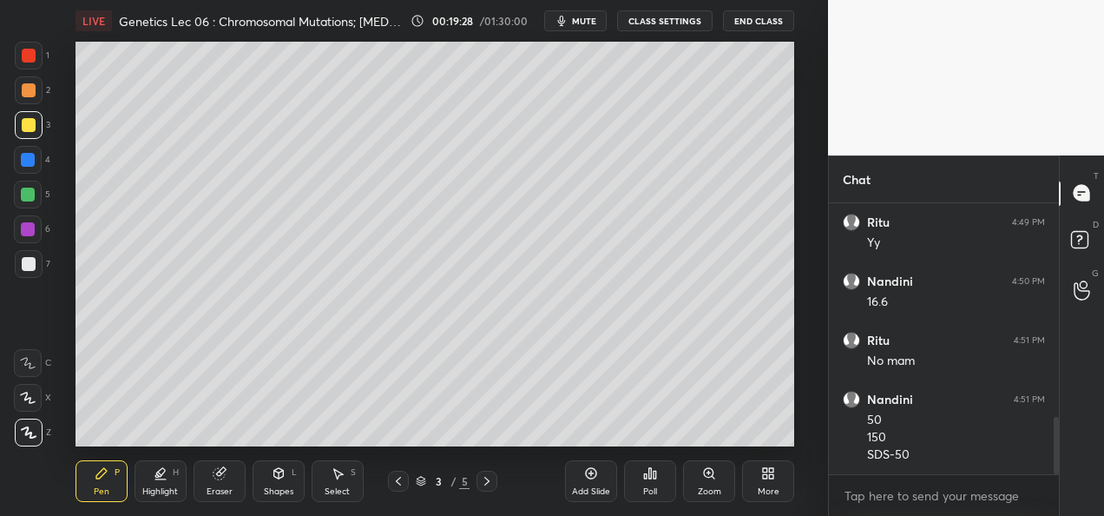
click at [483, 486] on icon at bounding box center [487, 481] width 14 height 14
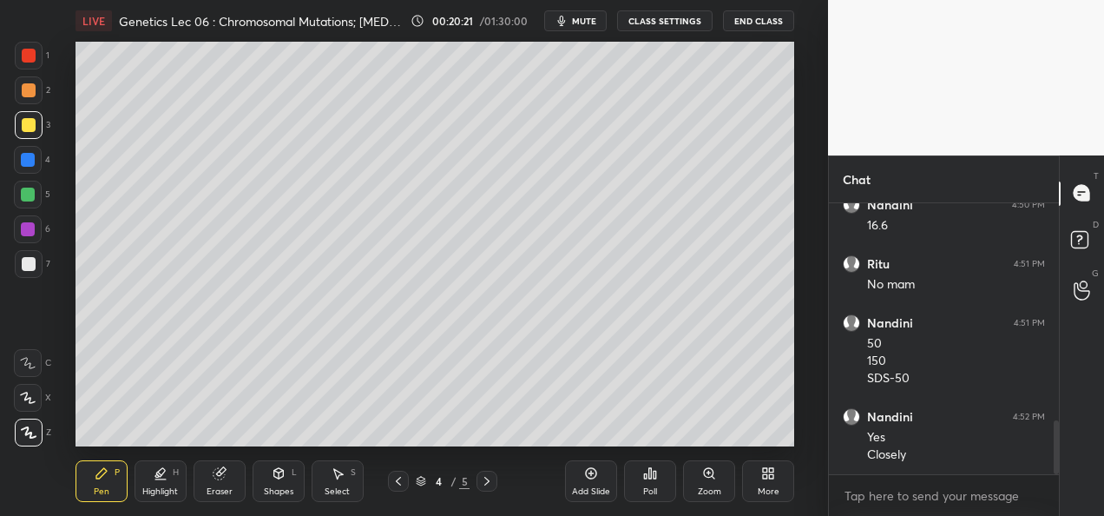
click at [583, 483] on div "Add Slide" at bounding box center [591, 481] width 52 height 42
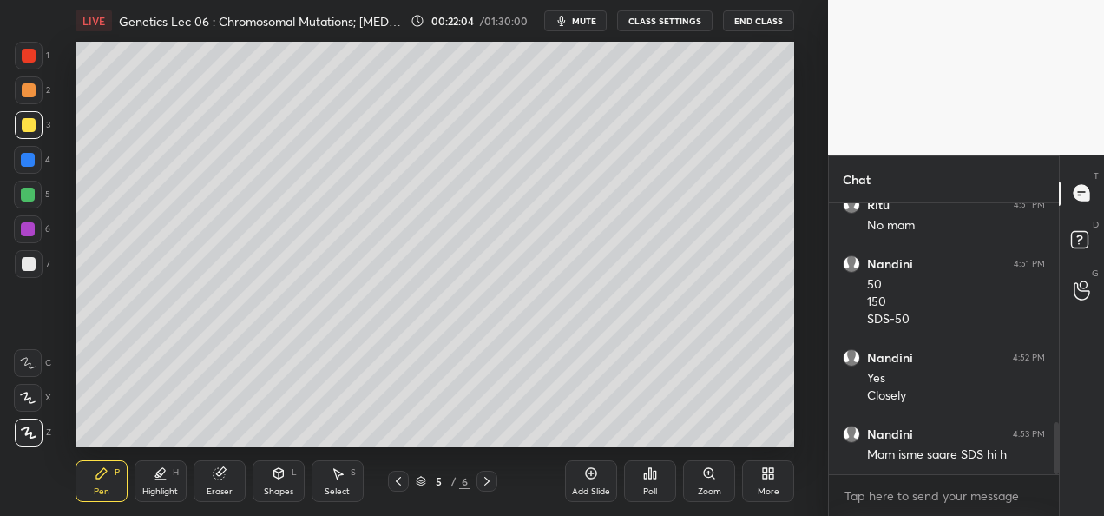
click at [393, 489] on div at bounding box center [398, 481] width 21 height 21
click at [399, 485] on icon at bounding box center [399, 481] width 14 height 14
click at [399, 486] on icon at bounding box center [399, 481] width 14 height 14
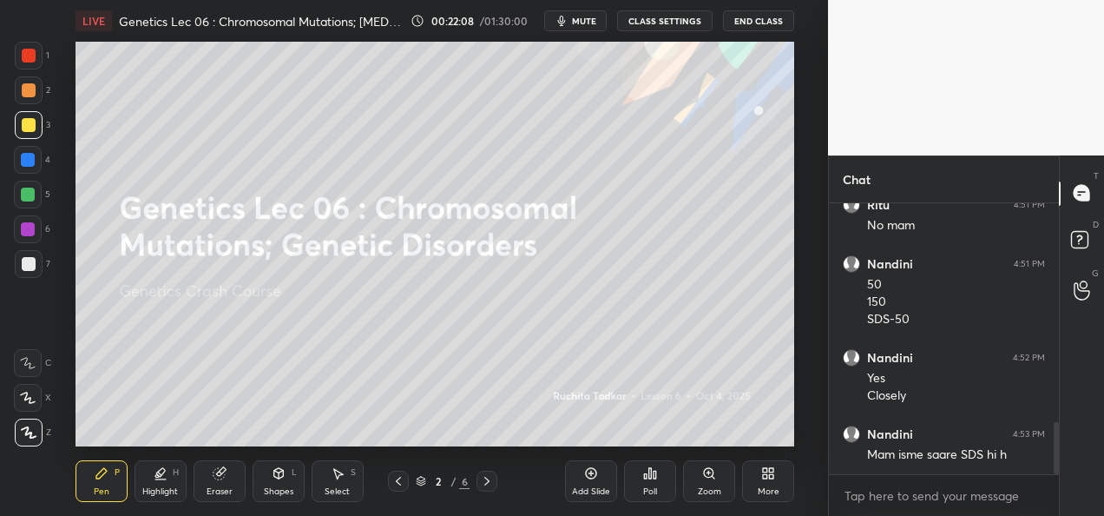
click at [488, 491] on div "Pen P Highlight H Eraser Shapes L Select S 2 / 6 Add Slide Poll Zoom More" at bounding box center [435, 480] width 719 height 69
click at [491, 487] on icon at bounding box center [487, 481] width 14 height 14
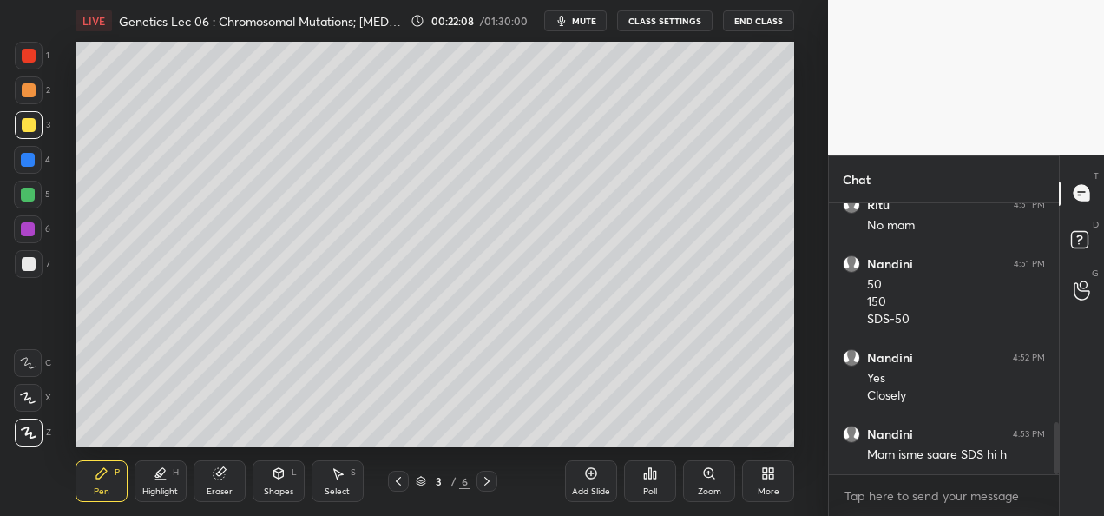
click at [489, 490] on div at bounding box center [487, 481] width 21 height 21
click at [490, 485] on icon at bounding box center [487, 481] width 14 height 14
click at [487, 487] on icon at bounding box center [487, 481] width 14 height 14
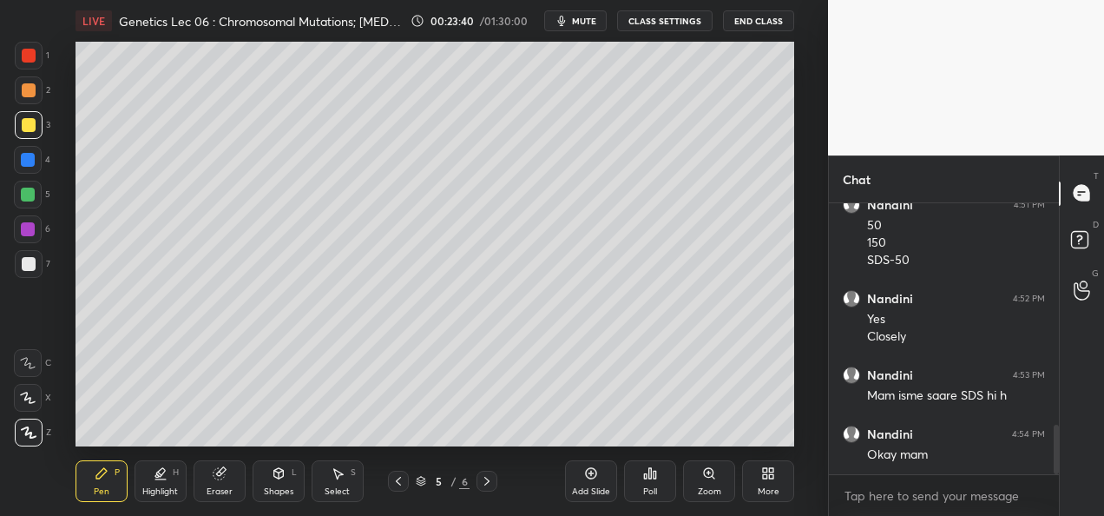
scroll to position [1266, 0]
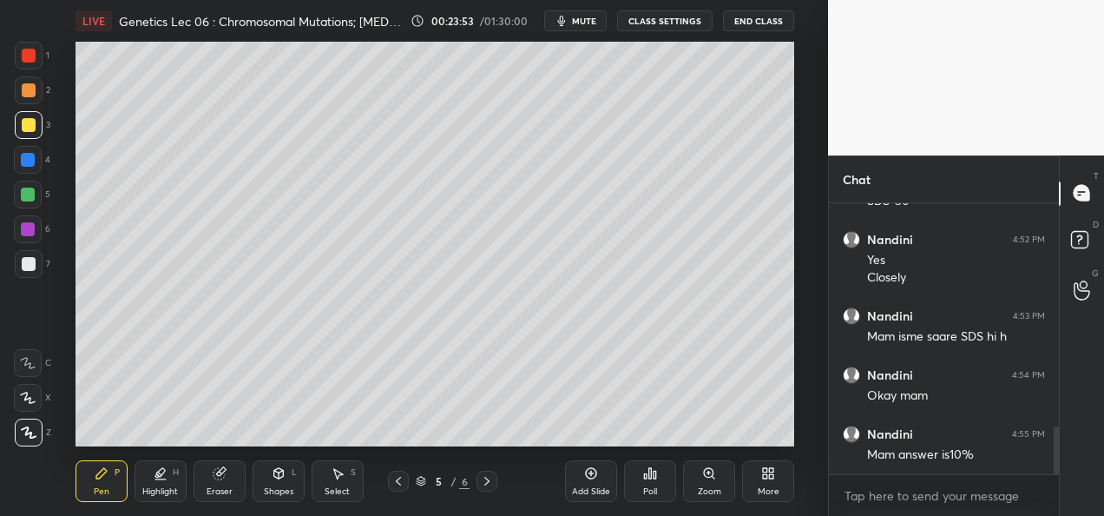
click at [28, 194] on div at bounding box center [28, 195] width 14 height 14
click at [390, 489] on div at bounding box center [398, 481] width 21 height 21
click at [393, 490] on div at bounding box center [398, 481] width 21 height 21
click at [492, 481] on icon at bounding box center [487, 481] width 14 height 14
click at [487, 487] on icon at bounding box center [487, 481] width 14 height 14
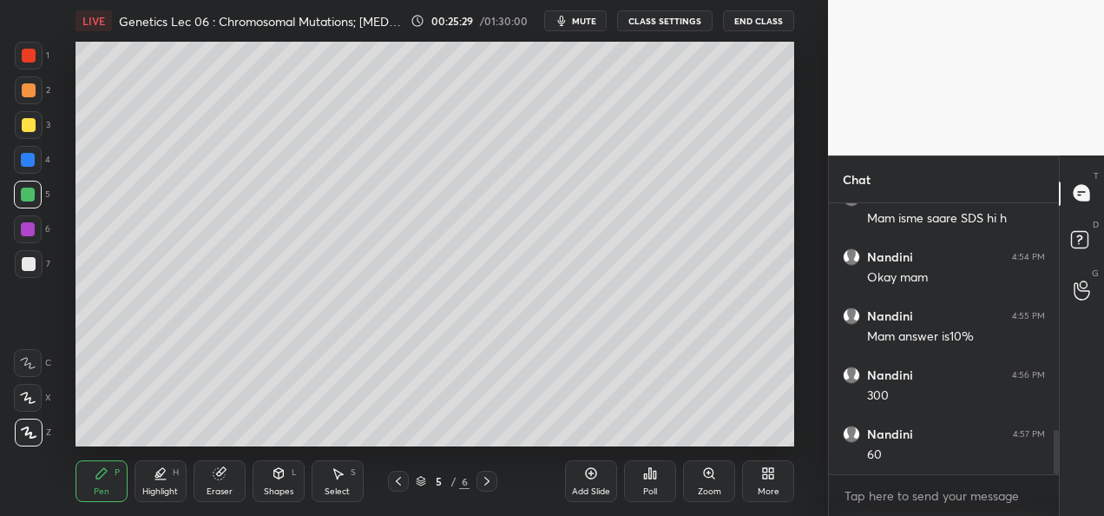
scroll to position [1401, 0]
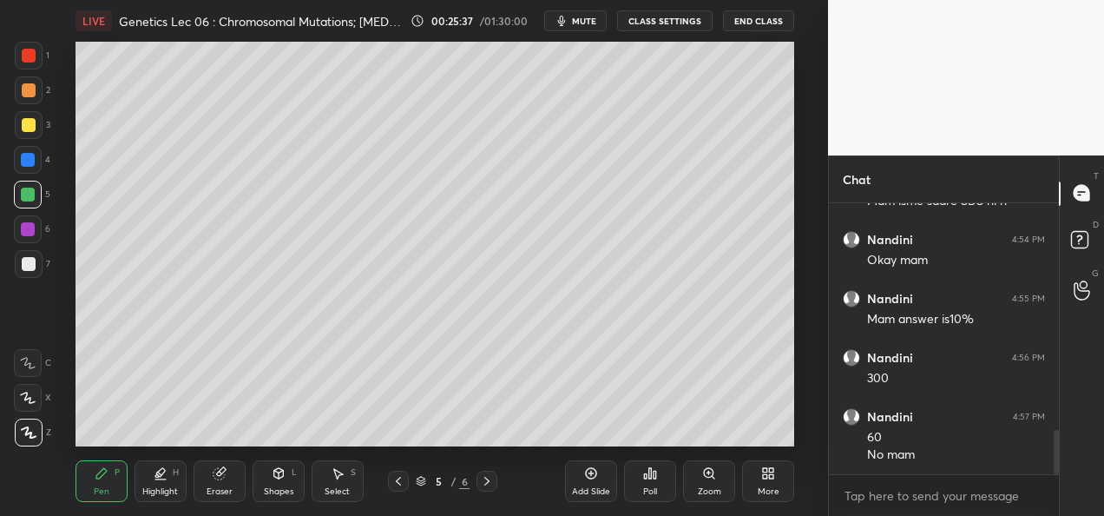
click at [491, 488] on div at bounding box center [487, 481] width 21 height 21
click at [581, 491] on div "Add Slide" at bounding box center [591, 491] width 38 height 9
click at [30, 271] on div at bounding box center [29, 264] width 28 height 28
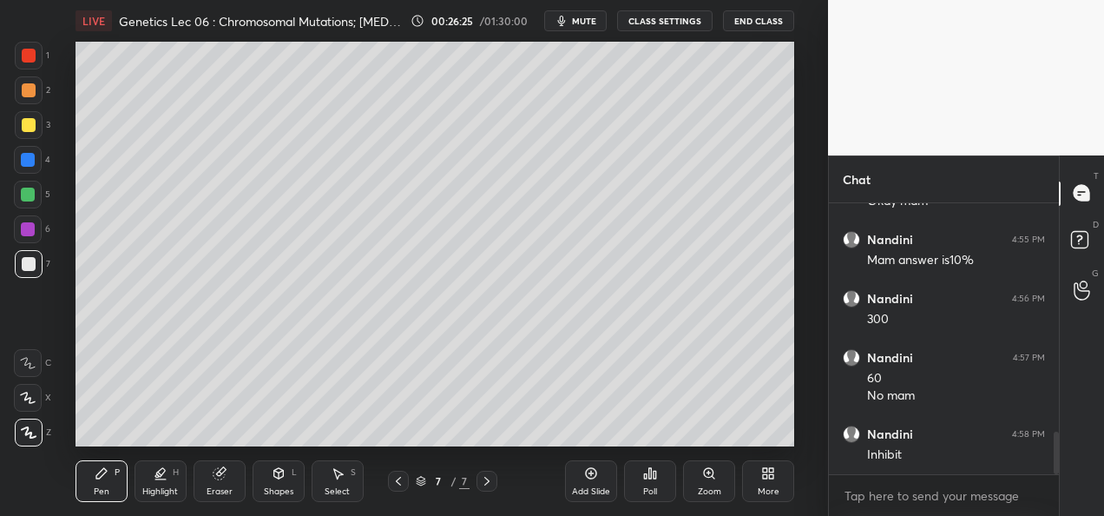
click at [31, 135] on div at bounding box center [29, 125] width 28 height 28
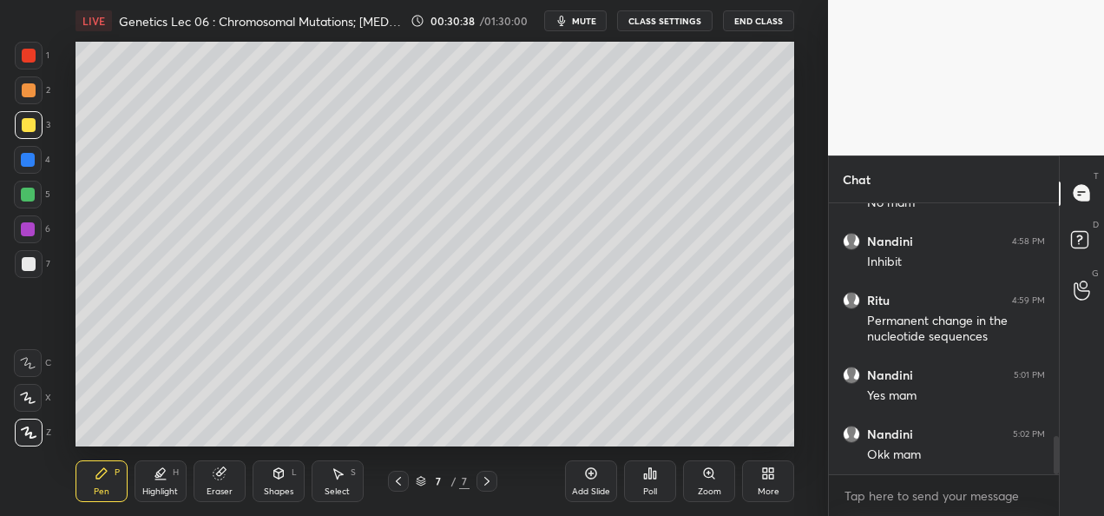
scroll to position [1712, 0]
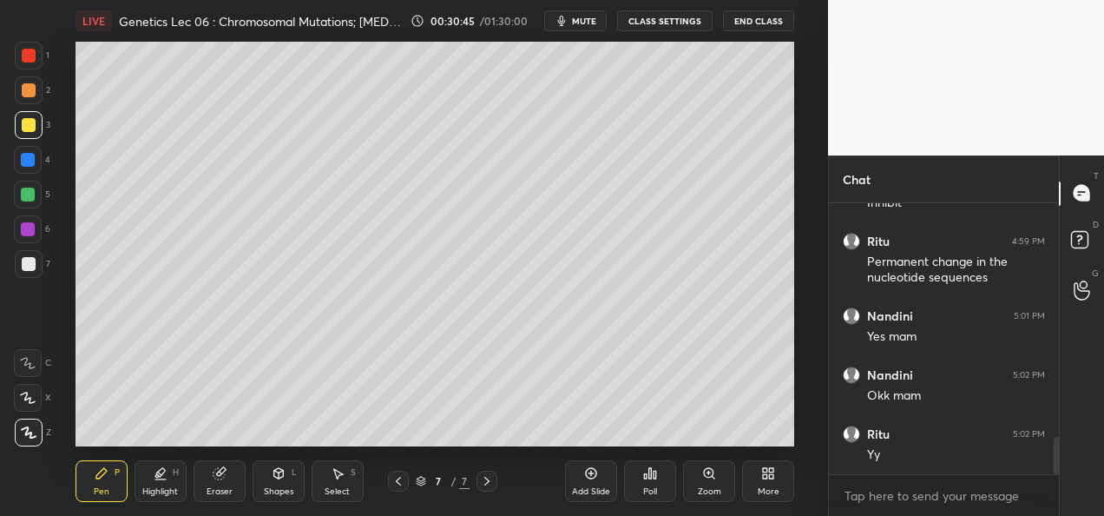
click at [583, 487] on div "Add Slide" at bounding box center [591, 491] width 38 height 9
click at [35, 95] on div at bounding box center [29, 90] width 28 height 28
click at [29, 196] on div at bounding box center [28, 195] width 14 height 14
click at [29, 232] on div at bounding box center [28, 229] width 14 height 14
click at [399, 485] on icon at bounding box center [399, 481] width 14 height 14
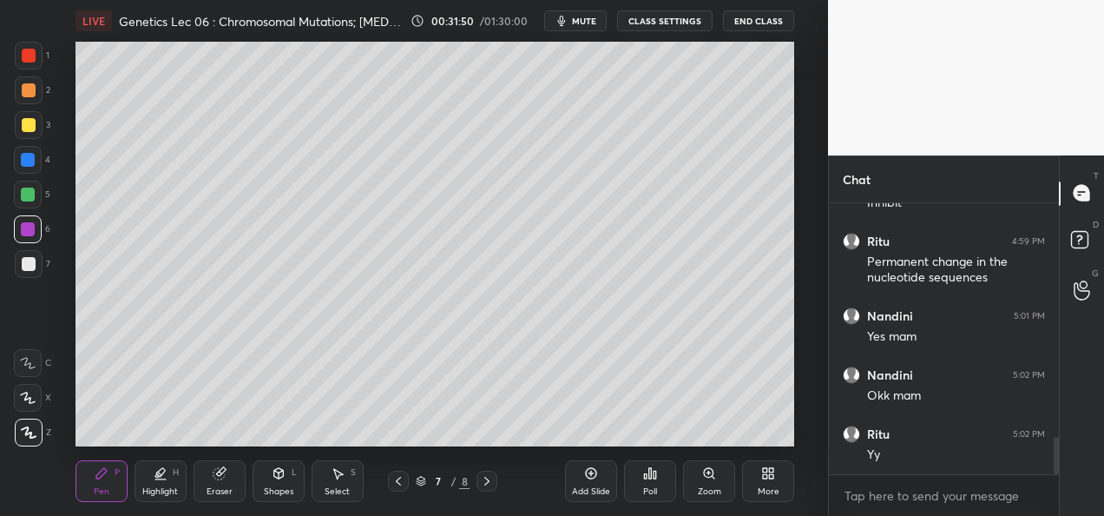
click at [491, 483] on icon at bounding box center [487, 481] width 14 height 14
click at [26, 85] on div at bounding box center [29, 90] width 14 height 14
click at [599, 487] on div "Add Slide" at bounding box center [591, 491] width 38 height 9
click at [399, 485] on icon at bounding box center [399, 481] width 14 height 14
click at [477, 484] on div at bounding box center [487, 481] width 21 height 21
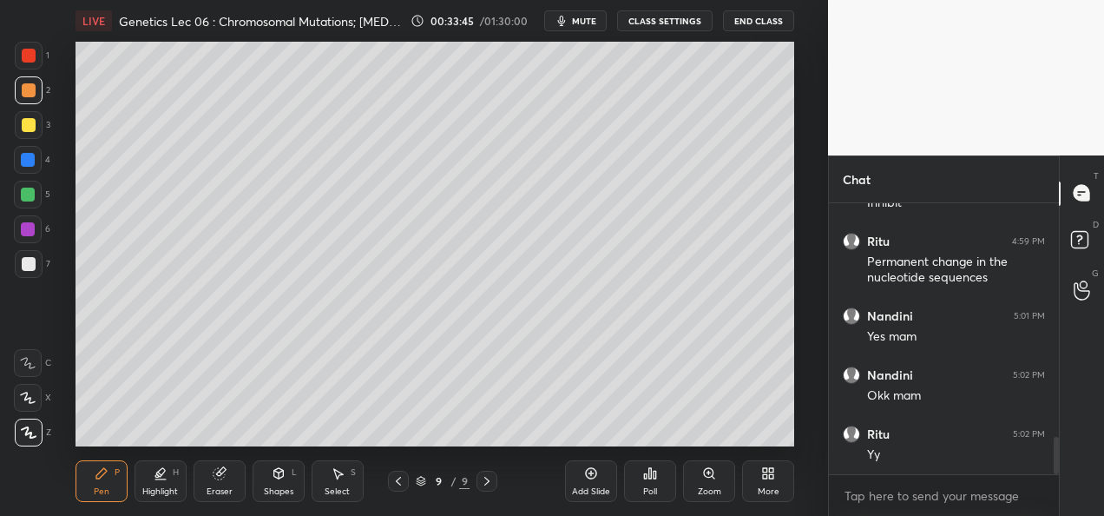
click at [23, 166] on div at bounding box center [28, 160] width 14 height 14
click at [30, 234] on div at bounding box center [28, 229] width 14 height 14
click at [31, 132] on div at bounding box center [29, 125] width 28 height 28
click at [24, 234] on div at bounding box center [28, 229] width 14 height 14
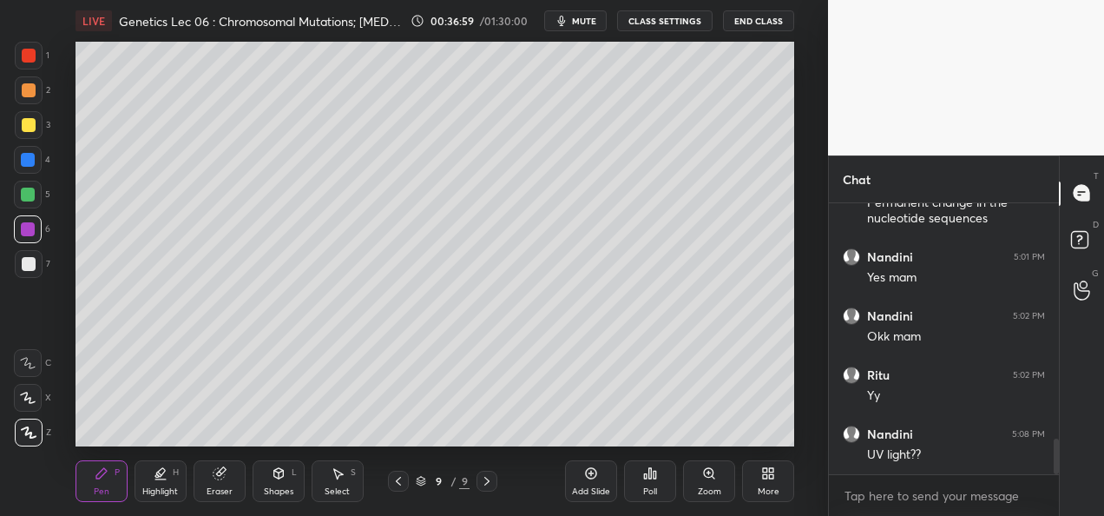
click at [589, 480] on div "Add Slide" at bounding box center [591, 481] width 52 height 42
click at [30, 272] on div at bounding box center [29, 264] width 28 height 28
click at [32, 232] on div at bounding box center [28, 229] width 14 height 14
click at [28, 206] on div at bounding box center [28, 195] width 28 height 28
click at [26, 135] on div at bounding box center [29, 125] width 28 height 28
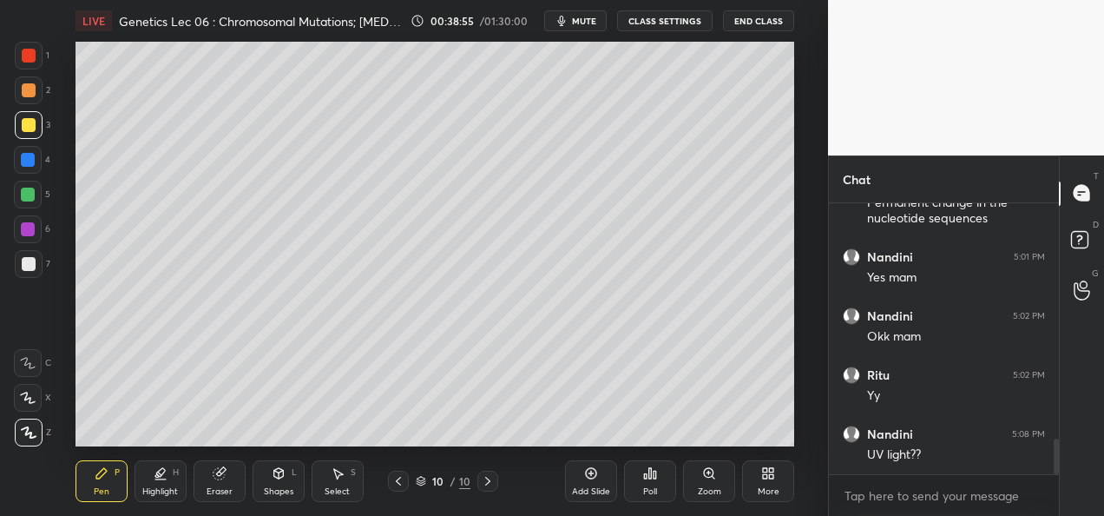
click at [19, 196] on div at bounding box center [28, 195] width 28 height 28
click at [24, 237] on div at bounding box center [28, 229] width 28 height 28
click at [30, 264] on div at bounding box center [29, 264] width 14 height 14
click at [23, 236] on div at bounding box center [28, 229] width 28 height 28
click at [24, 267] on div at bounding box center [29, 264] width 14 height 14
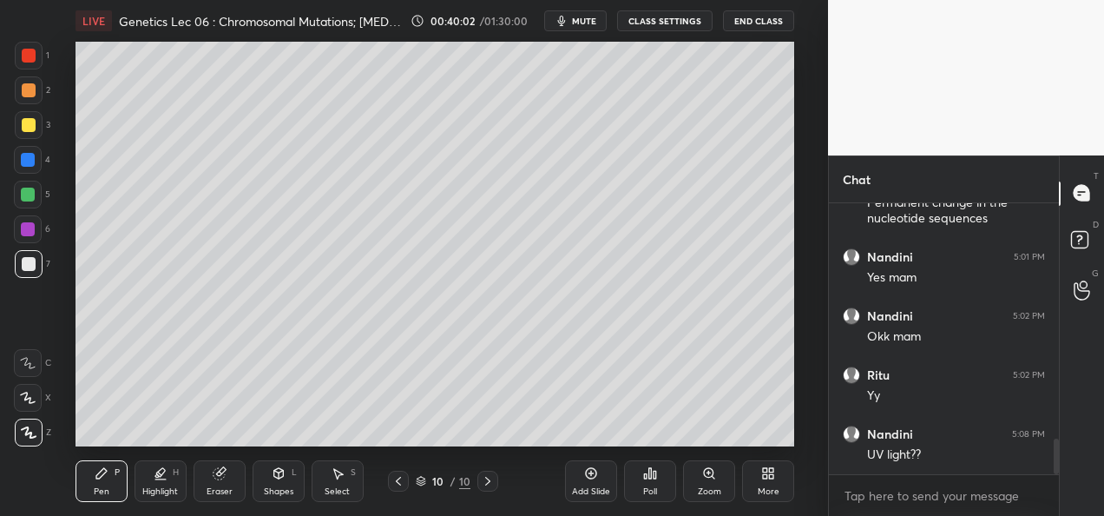
click at [589, 488] on div "Add Slide" at bounding box center [591, 491] width 38 height 9
click at [24, 127] on div at bounding box center [29, 125] width 14 height 14
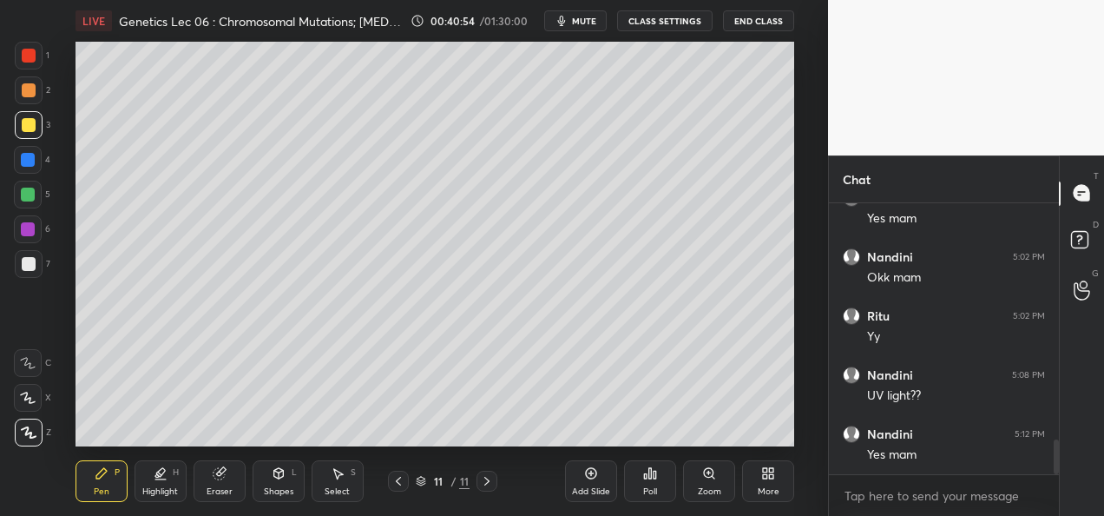
click at [27, 234] on div at bounding box center [28, 229] width 14 height 14
click at [26, 198] on div at bounding box center [28, 195] width 14 height 14
click at [27, 167] on div at bounding box center [28, 160] width 28 height 28
click at [224, 472] on icon at bounding box center [220, 473] width 14 height 14
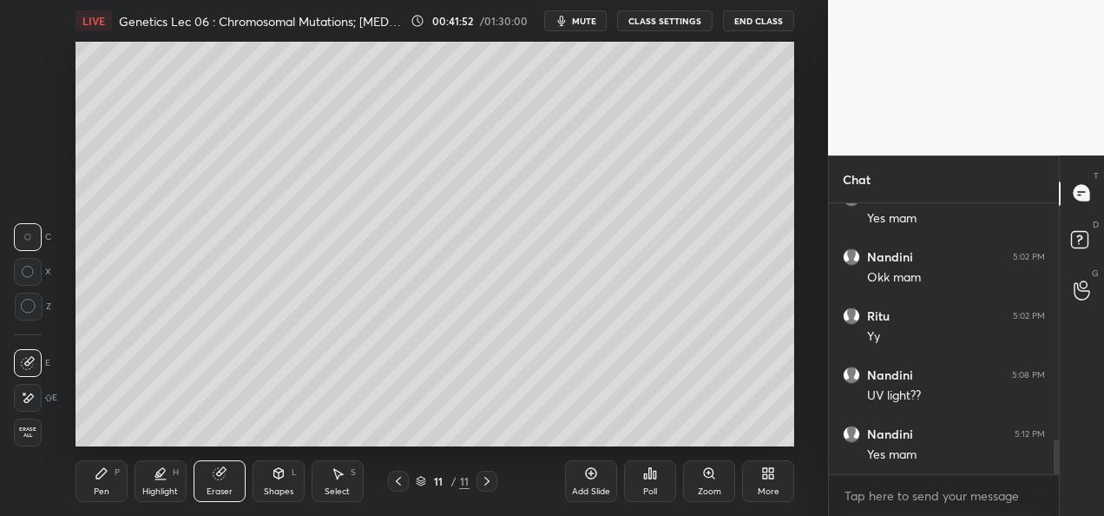
click at [98, 471] on icon at bounding box center [102, 473] width 14 height 14
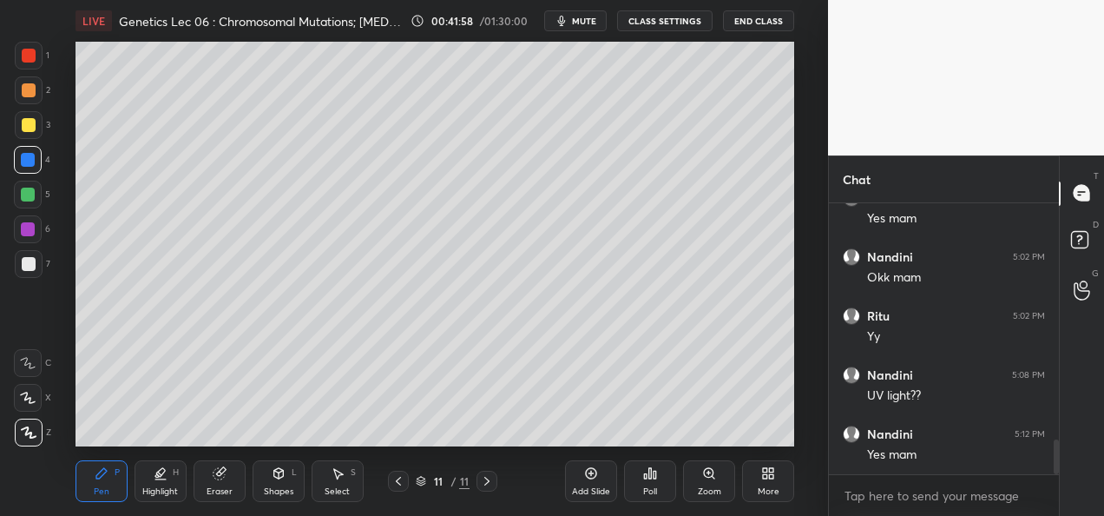
click at [35, 196] on div at bounding box center [28, 195] width 14 height 14
click at [590, 479] on icon at bounding box center [591, 473] width 14 height 14
click at [25, 168] on div at bounding box center [28, 160] width 28 height 28
click at [32, 135] on div at bounding box center [29, 125] width 28 height 28
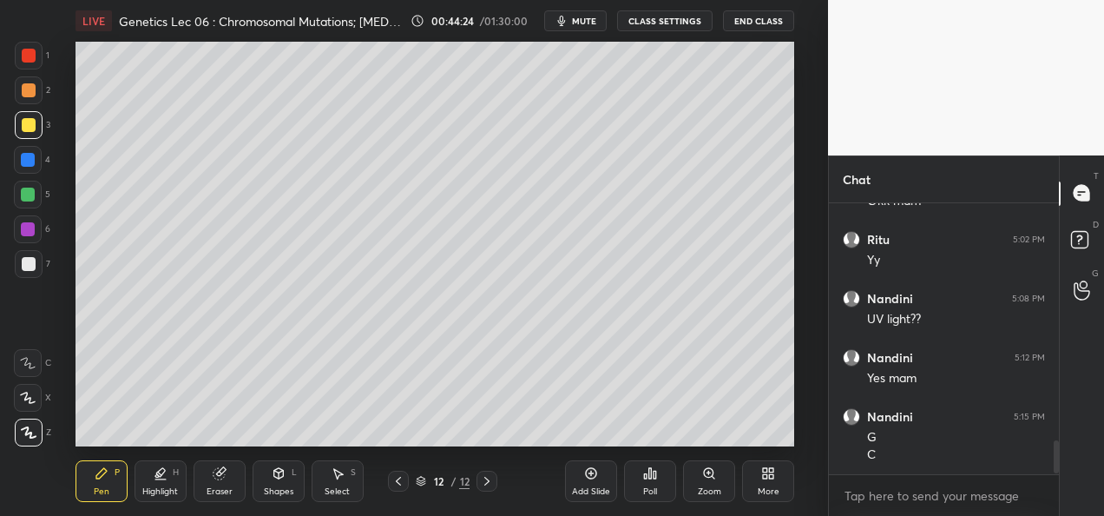
scroll to position [1966, 0]
click at [34, 200] on div at bounding box center [28, 195] width 14 height 14
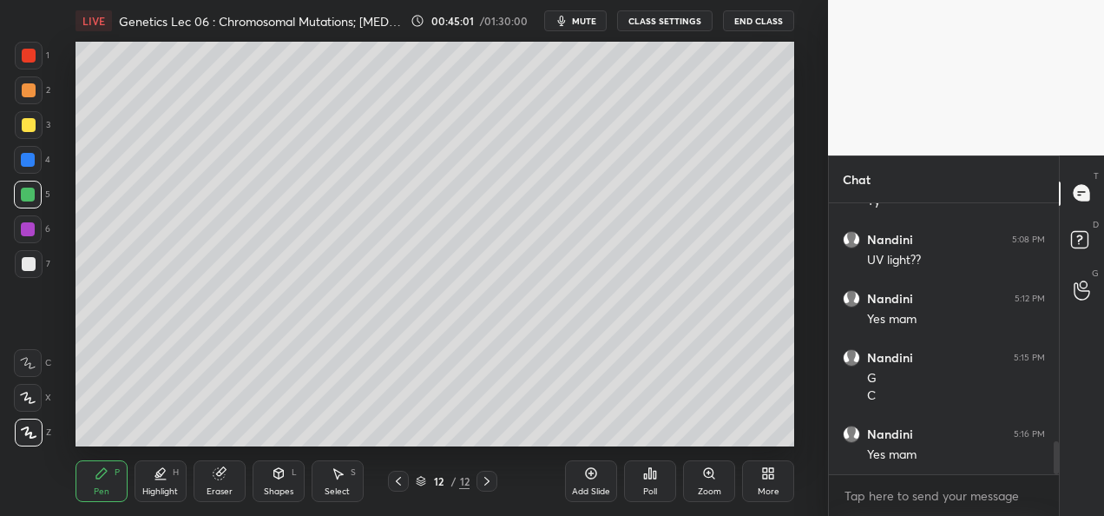
click at [30, 229] on div at bounding box center [28, 229] width 14 height 14
click at [219, 489] on div "Eraser" at bounding box center [220, 491] width 26 height 9
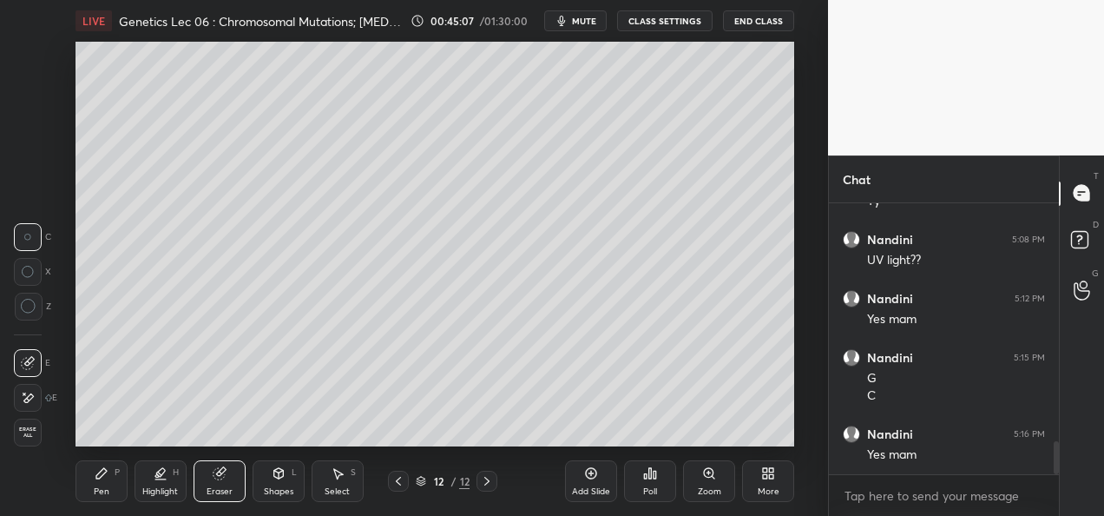
click at [579, 481] on div "Add Slide" at bounding box center [591, 481] width 52 height 42
click at [104, 484] on div "Pen P" at bounding box center [102, 481] width 52 height 42
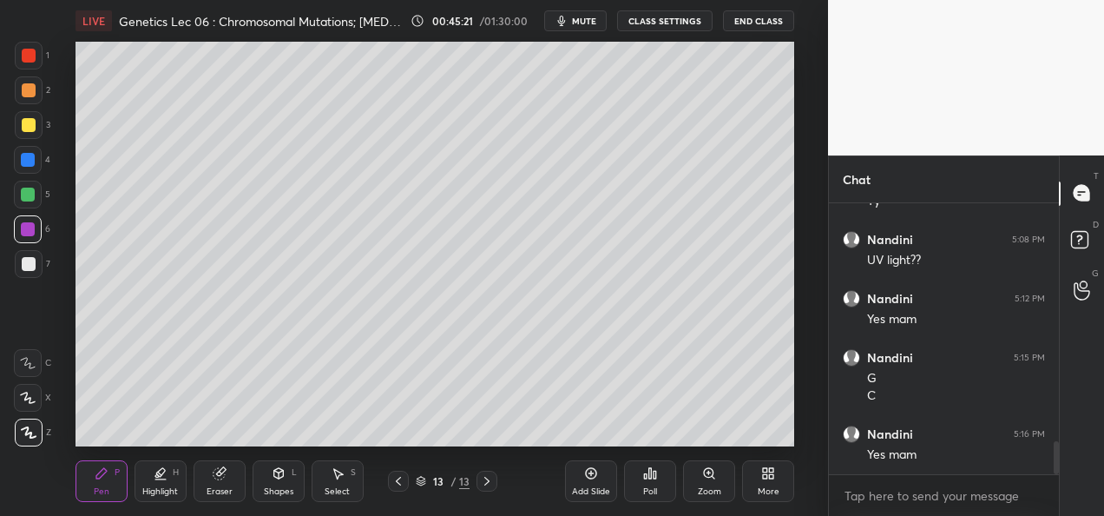
click at [36, 267] on div at bounding box center [29, 264] width 28 height 28
click at [26, 174] on div "4" at bounding box center [32, 163] width 36 height 35
click at [221, 485] on div "Eraser" at bounding box center [220, 481] width 52 height 42
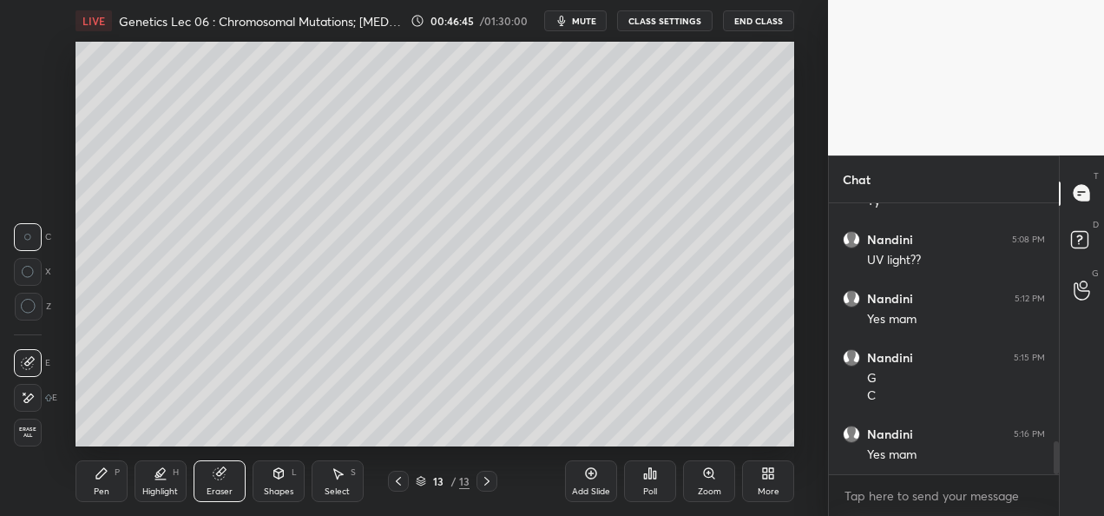
click at [109, 497] on div "Pen P" at bounding box center [102, 481] width 52 height 42
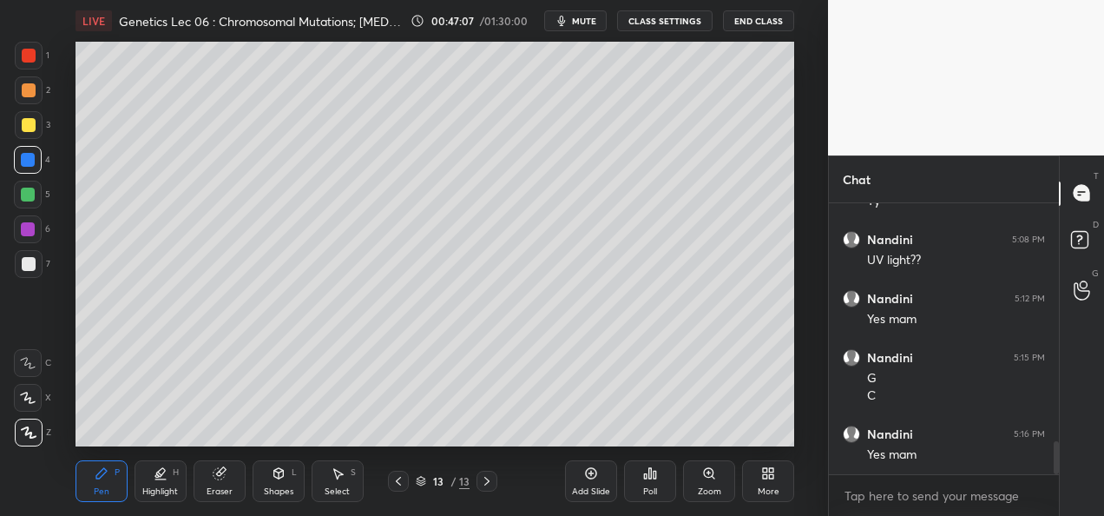
click at [233, 485] on div "Eraser" at bounding box center [220, 481] width 52 height 42
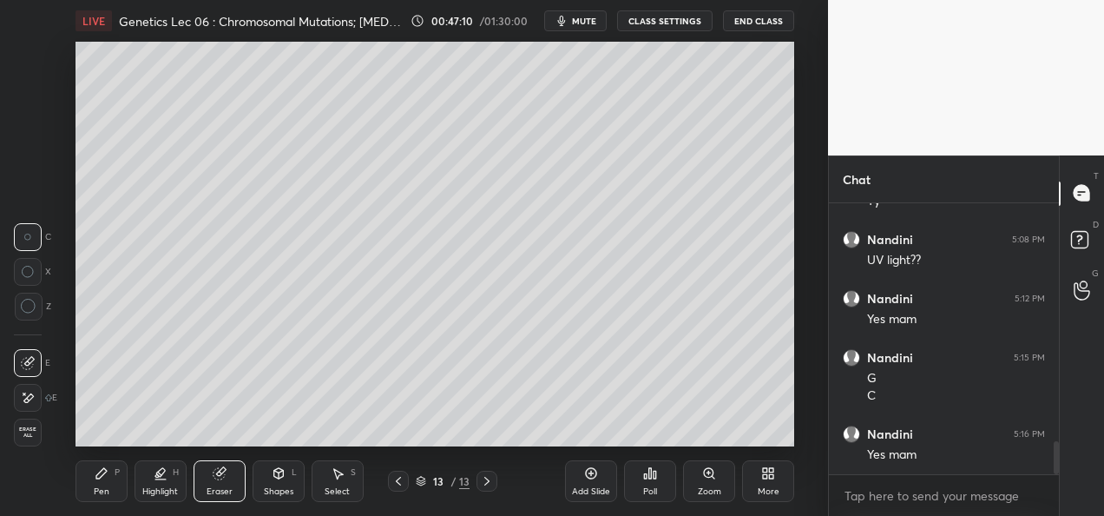
click at [109, 483] on div "Pen P" at bounding box center [102, 481] width 52 height 42
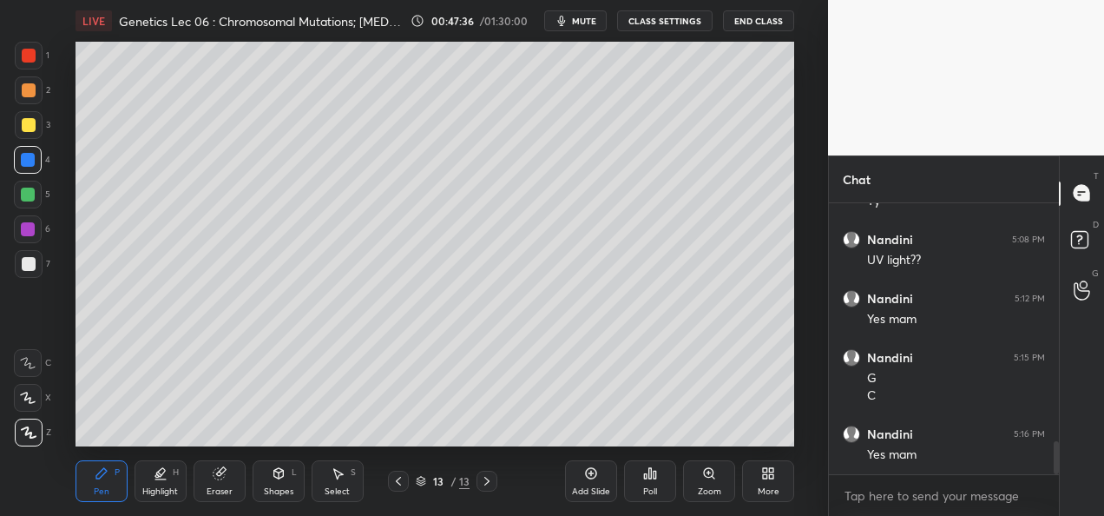
click at [590, 483] on div "Add Slide" at bounding box center [591, 481] width 52 height 42
click at [30, 271] on div at bounding box center [29, 264] width 28 height 28
click at [33, 61] on div at bounding box center [29, 56] width 14 height 14
click at [22, 268] on div at bounding box center [29, 264] width 14 height 14
click at [592, 480] on div "Add Slide" at bounding box center [591, 481] width 52 height 42
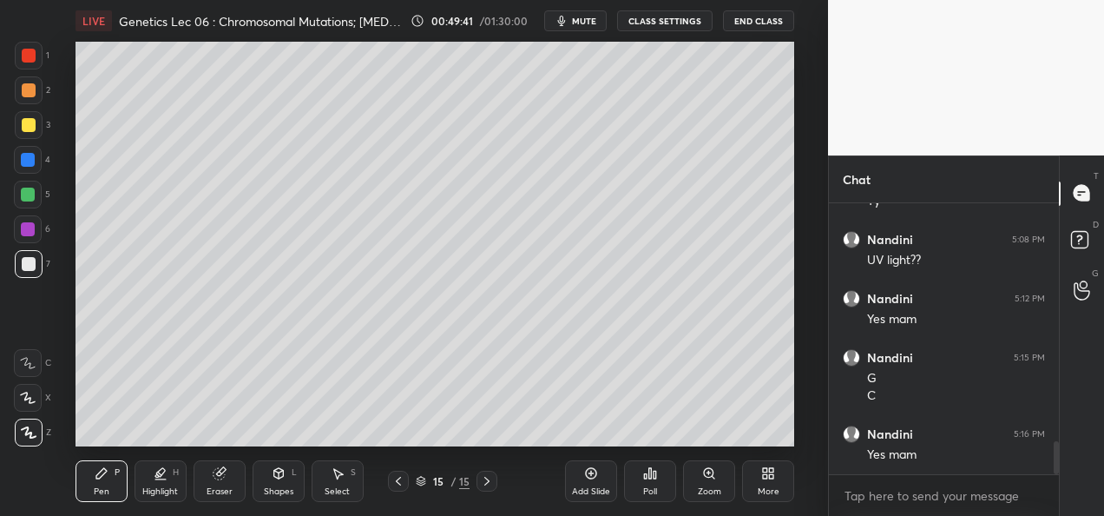
click at [28, 61] on div at bounding box center [29, 56] width 14 height 14
click at [29, 266] on div at bounding box center [29, 264] width 14 height 14
click at [36, 196] on div at bounding box center [28, 195] width 28 height 28
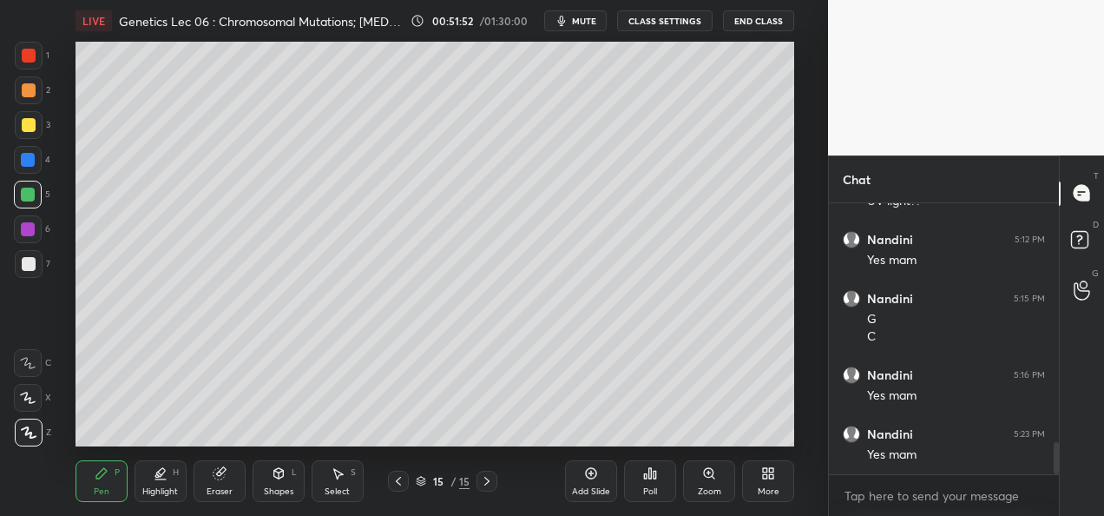
scroll to position [2084, 0]
click at [574, 479] on div "Add Slide" at bounding box center [591, 481] width 52 height 42
click at [41, 266] on div at bounding box center [29, 264] width 28 height 28
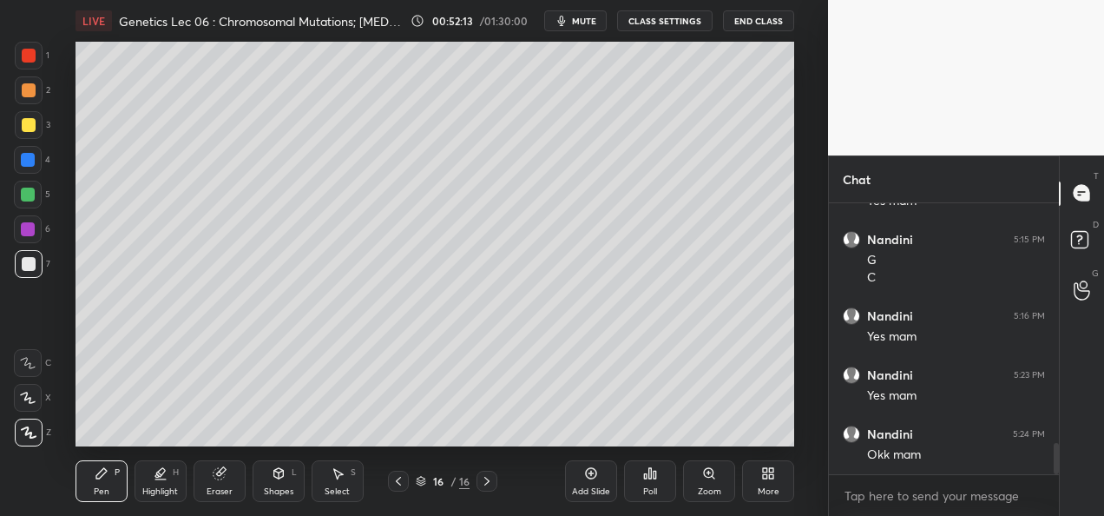
click at [25, 101] on div at bounding box center [29, 90] width 28 height 28
click at [29, 198] on div at bounding box center [28, 195] width 14 height 14
click at [578, 484] on div "Add Slide" at bounding box center [591, 481] width 52 height 42
click at [27, 274] on div at bounding box center [29, 264] width 28 height 28
click at [33, 99] on div at bounding box center [29, 90] width 28 height 28
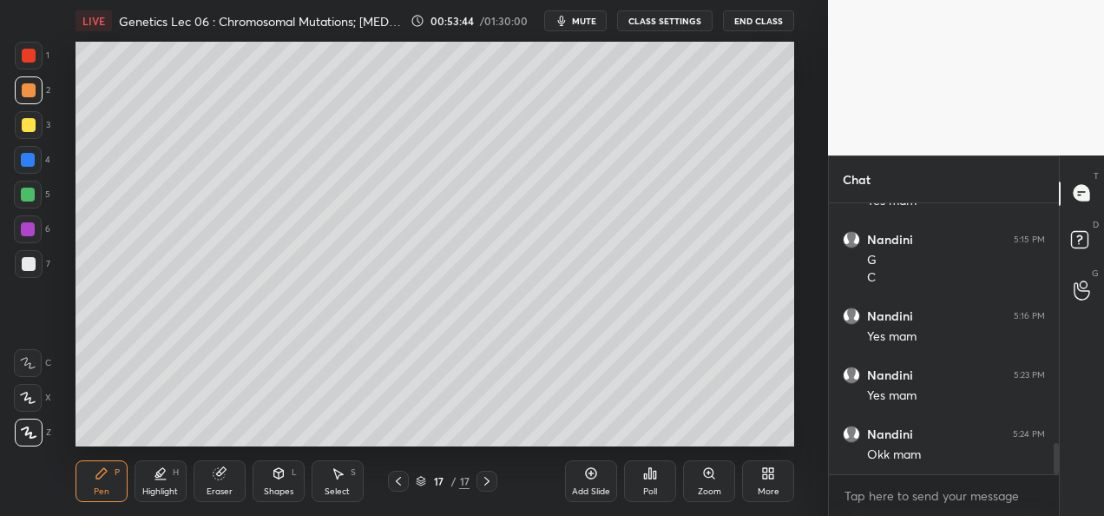
click at [9, 167] on div "1 2 3 4 5 6 7 C X Z C X Z E E Erase all H H" at bounding box center [28, 244] width 56 height 405
click at [31, 162] on div at bounding box center [28, 160] width 14 height 14
click at [30, 193] on div at bounding box center [28, 195] width 14 height 14
click at [26, 233] on div at bounding box center [28, 229] width 14 height 14
click at [583, 488] on div "Add Slide" at bounding box center [591, 491] width 38 height 9
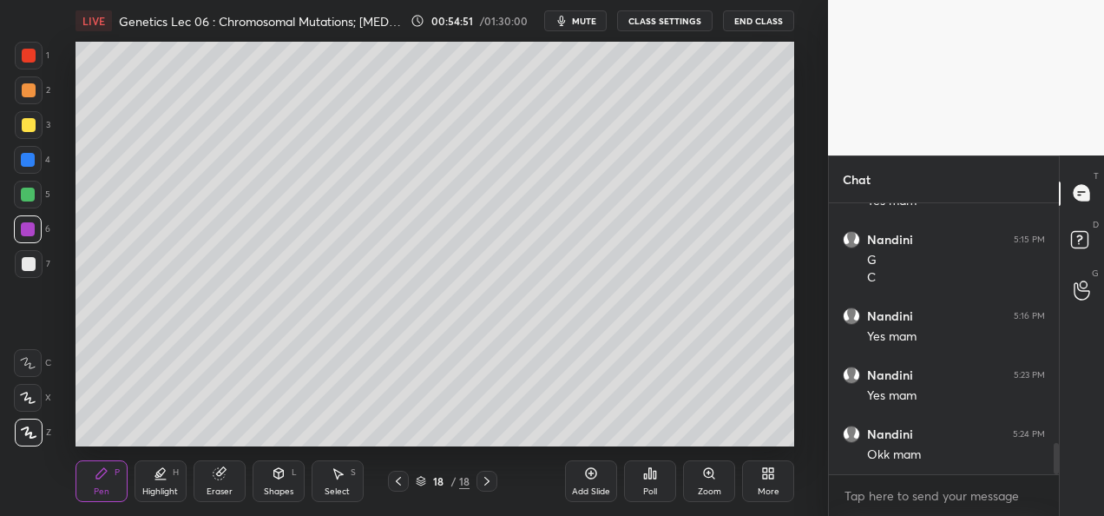
click at [585, 487] on div "Add Slide" at bounding box center [591, 491] width 38 height 9
click at [406, 485] on div at bounding box center [398, 481] width 21 height 21
click at [397, 483] on icon at bounding box center [399, 481] width 14 height 14
click at [649, 21] on button "CLASS SETTINGS" at bounding box center [665, 20] width 96 height 21
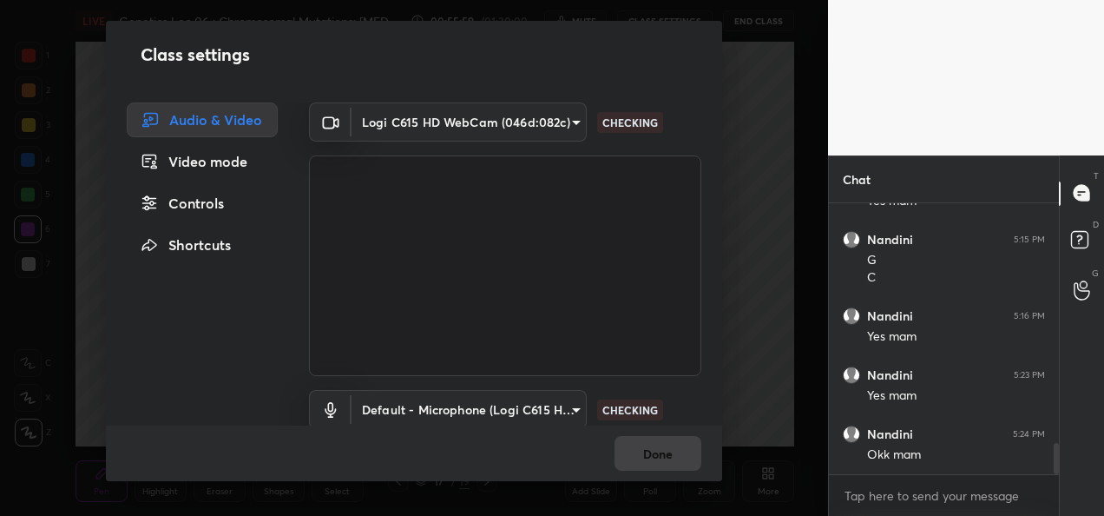
click at [493, 122] on body "1 2 3 4 5 6 7 C X Z C X Z E E Erase all H H LIVE Genetics Lec 06 : Chromosomal …" at bounding box center [552, 258] width 1104 height 516
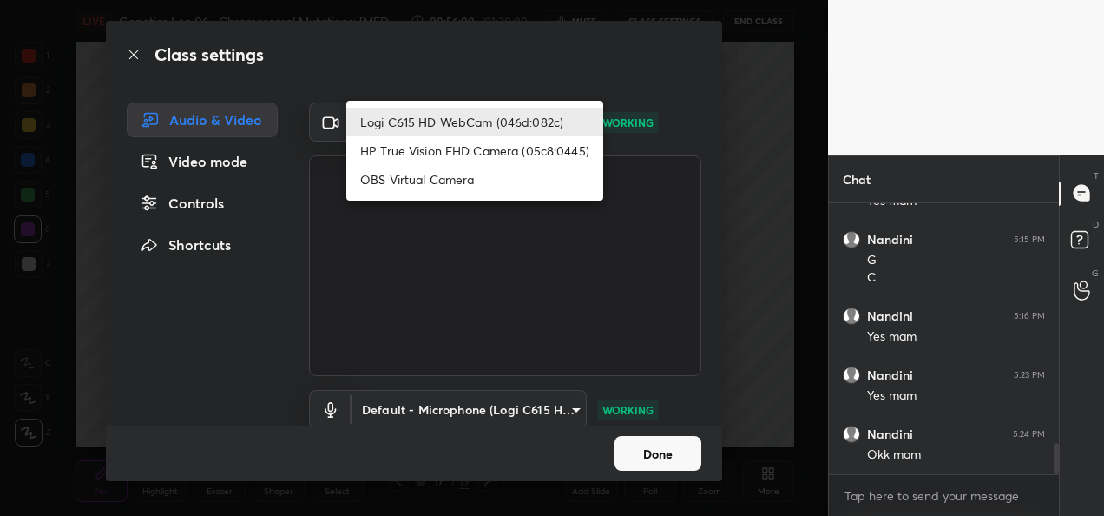
click at [406, 145] on li "HP True Vision FHD Camera (05c8:0445)" at bounding box center [474, 150] width 257 height 29
type input "bcf53276a89e7daf4ffafe53acaefef8a573b71029af250087ced6fea5ab325b"
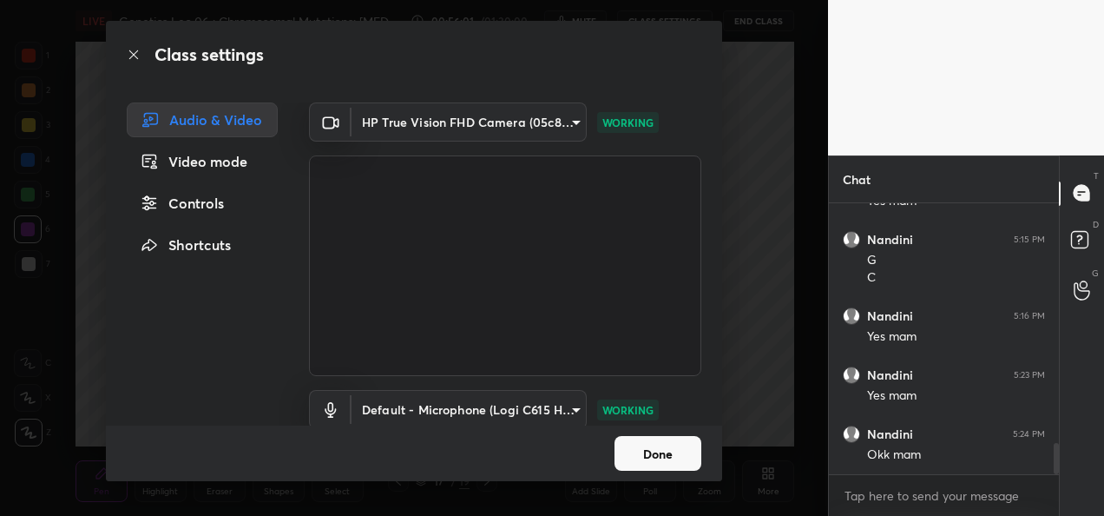
click at [638, 453] on button "Done" at bounding box center [658, 453] width 87 height 35
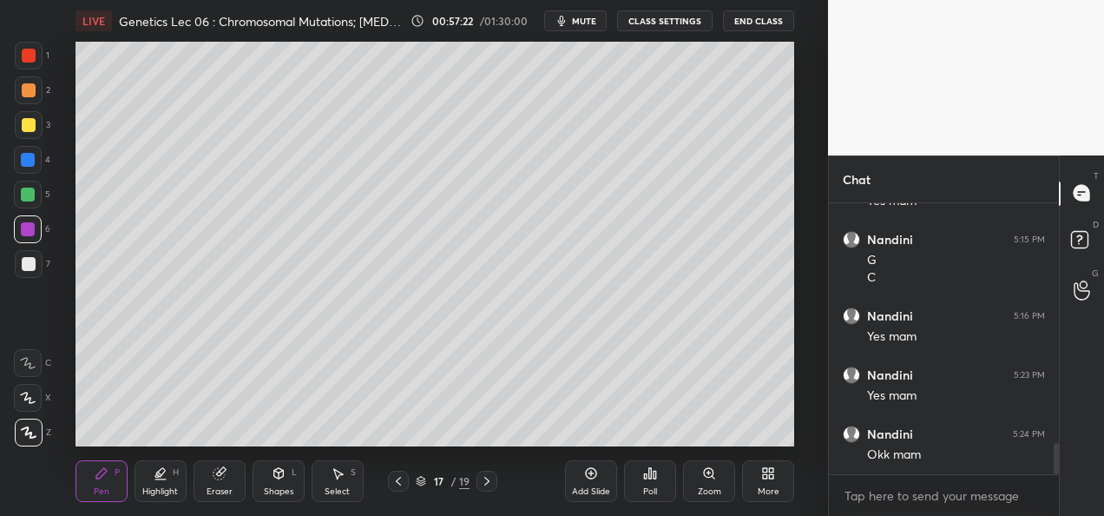
click at [656, 19] on button "CLASS SETTINGS" at bounding box center [665, 20] width 96 height 21
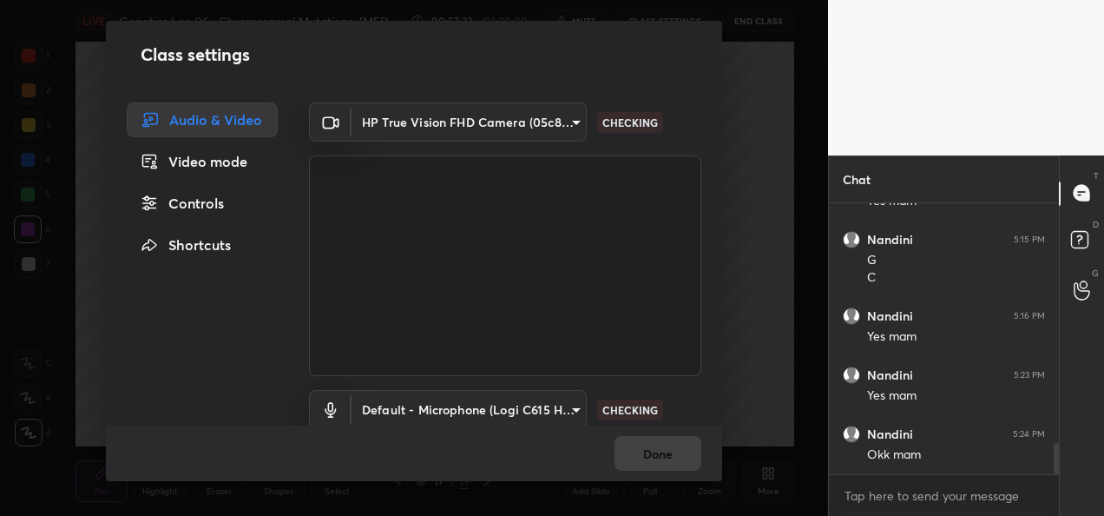
click at [465, 134] on body "1 2 3 4 5 6 7 C X Z C X Z E E Erase all H H LIVE Genetics Lec 06 : Chromosomal …" at bounding box center [552, 258] width 1104 height 516
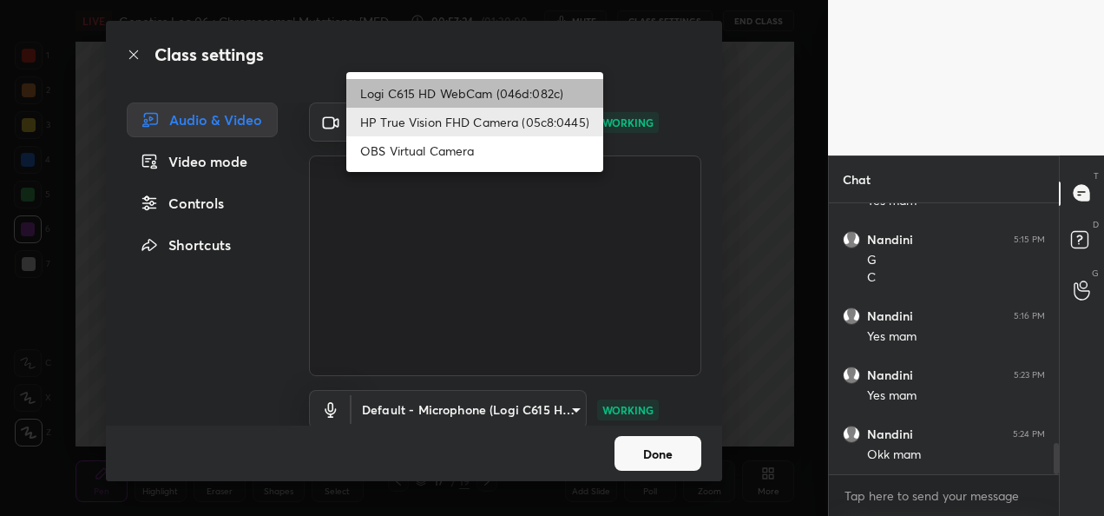
click at [456, 96] on li "Logi C615 HD WebCam (046d:082c)" at bounding box center [474, 93] width 257 height 29
type input "9a60a891c99e43c4f3b6c1c2af706b7568f7a8d24487825b1df04ecacc35332c"
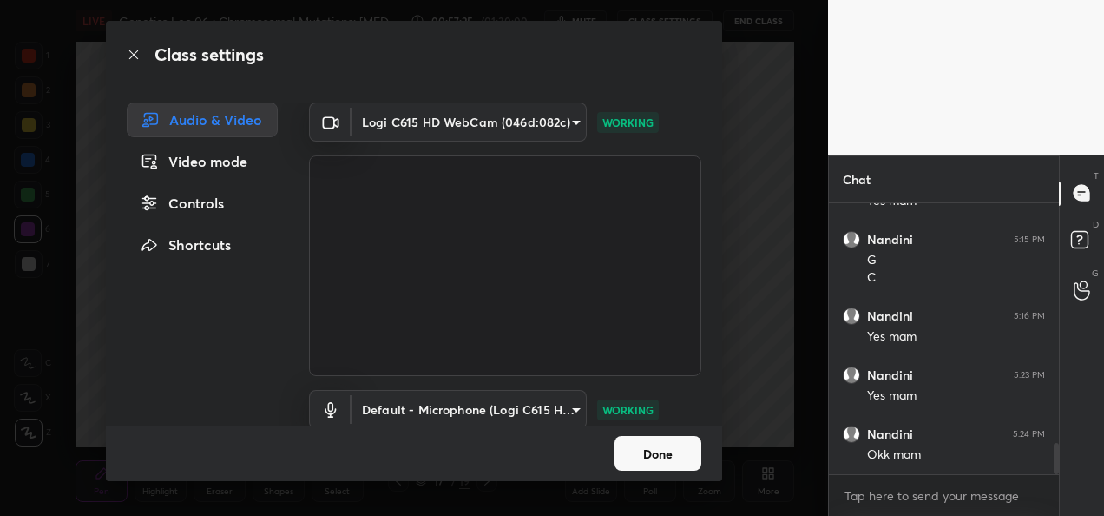
click at [652, 460] on button "Done" at bounding box center [658, 453] width 87 height 35
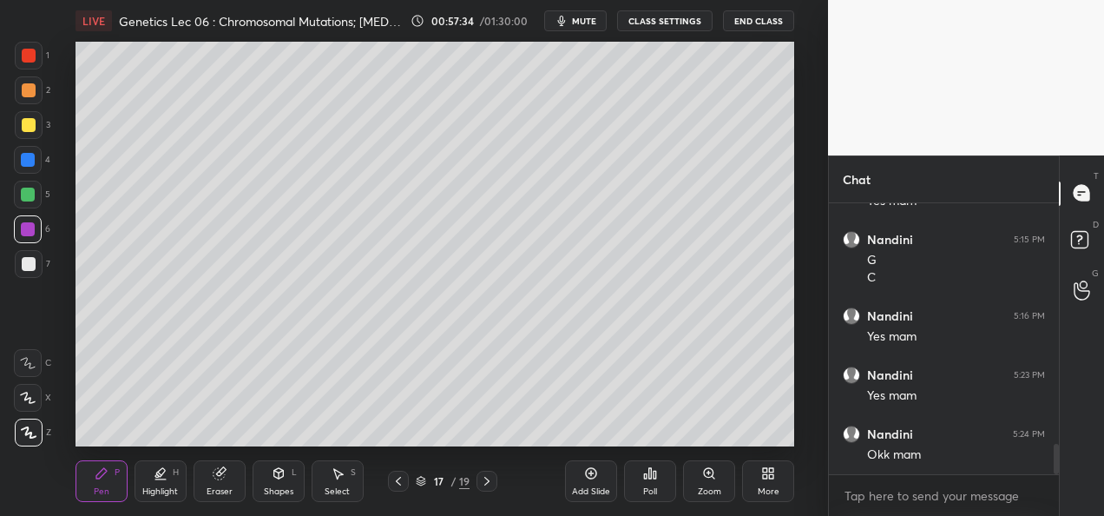
scroll to position [2143, 0]
click at [485, 491] on div at bounding box center [487, 481] width 21 height 21
click at [28, 128] on div at bounding box center [29, 125] width 14 height 14
click at [399, 483] on icon at bounding box center [399, 481] width 14 height 14
click at [392, 479] on icon at bounding box center [399, 481] width 14 height 14
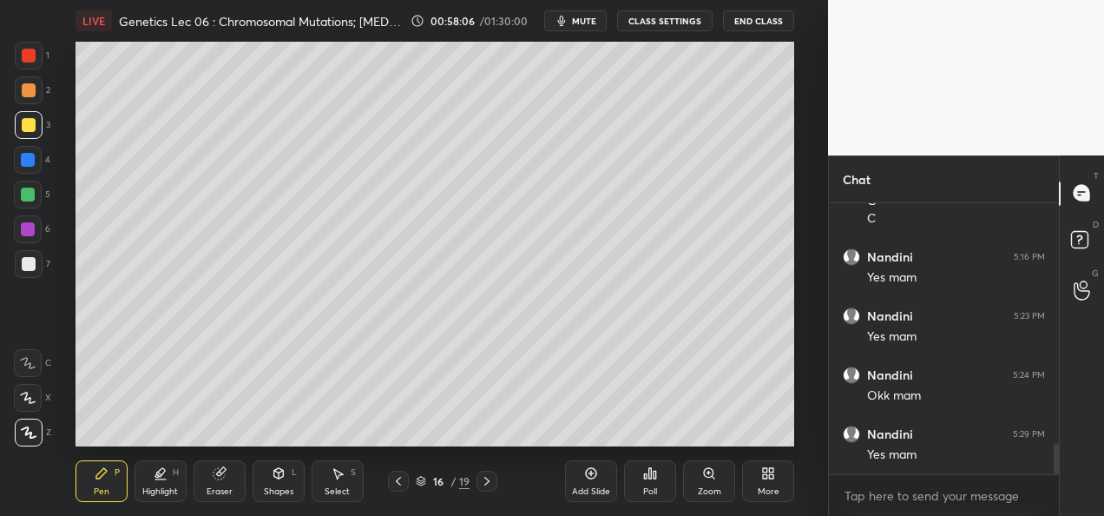
click at [397, 481] on icon at bounding box center [398, 481] width 5 height 9
click at [479, 480] on div at bounding box center [487, 481] width 21 height 21
click at [495, 488] on div at bounding box center [487, 481] width 21 height 21
click at [498, 491] on div "Pen P Highlight H Eraser Shapes L Select S 17 / 19 Add Slide Poll Zoom More" at bounding box center [435, 480] width 719 height 69
click at [487, 485] on icon at bounding box center [487, 481] width 14 height 14
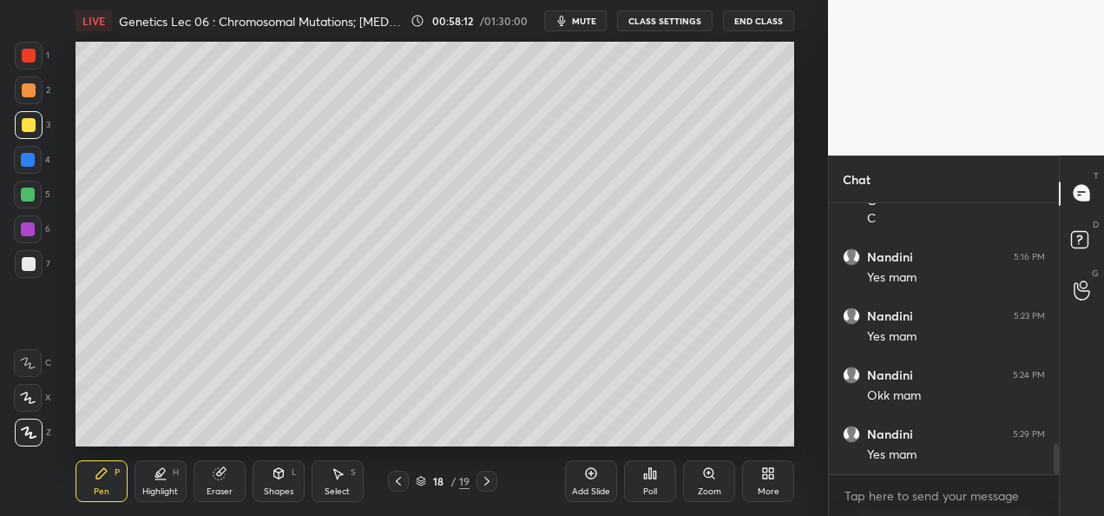
click at [40, 259] on div at bounding box center [29, 264] width 28 height 28
click at [30, 234] on div at bounding box center [28, 229] width 14 height 14
click at [211, 489] on div "Eraser" at bounding box center [220, 491] width 26 height 9
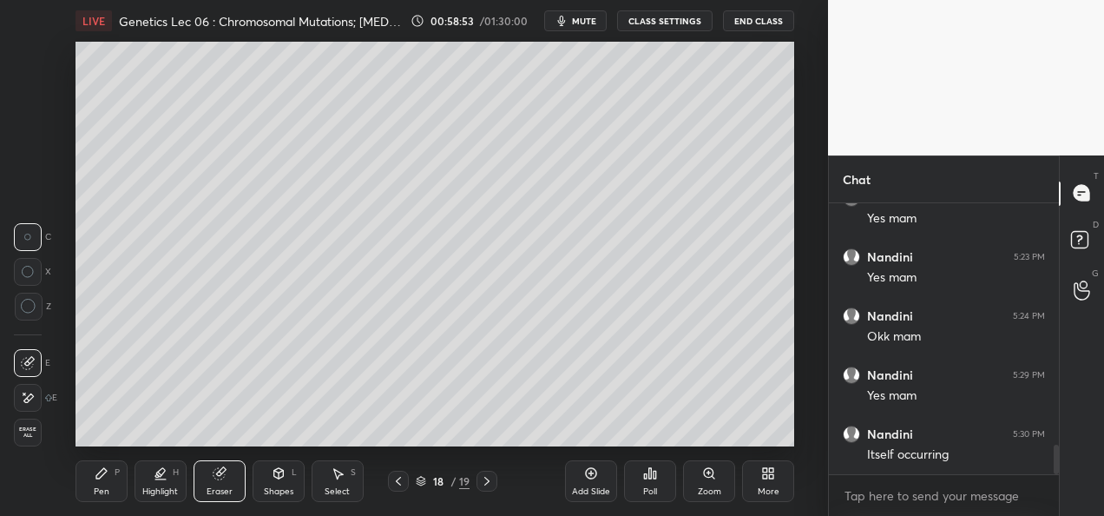
click at [87, 485] on div "Pen P" at bounding box center [102, 481] width 52 height 42
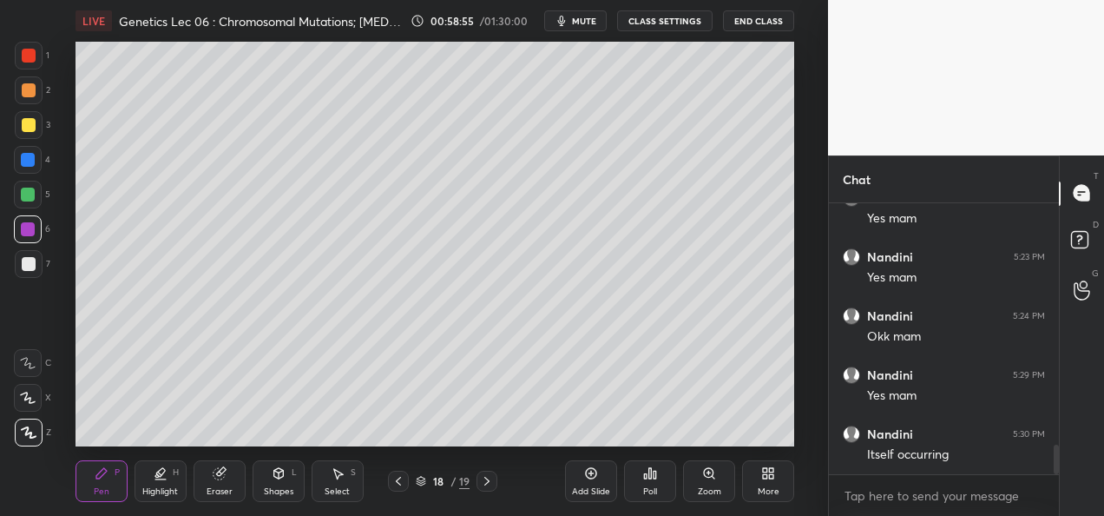
click at [34, 194] on div at bounding box center [28, 195] width 14 height 14
click at [24, 261] on div at bounding box center [29, 264] width 14 height 14
click at [24, 201] on div at bounding box center [28, 195] width 28 height 28
click at [470, 479] on div "18 / 19" at bounding box center [442, 481] width 109 height 21
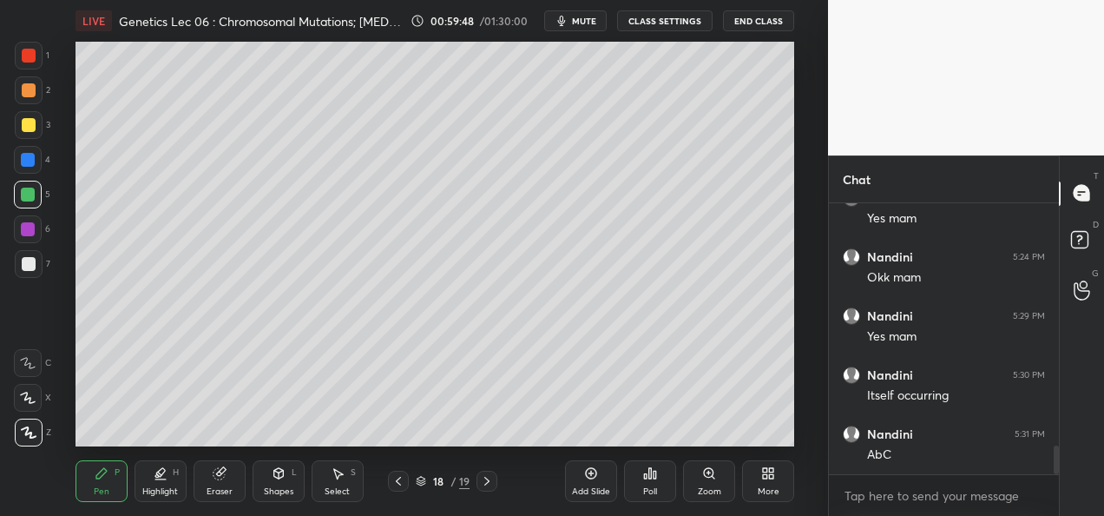
click at [485, 483] on icon at bounding box center [487, 481] width 14 height 14
click at [28, 262] on div at bounding box center [29, 264] width 14 height 14
click at [29, 194] on div at bounding box center [28, 195] width 14 height 14
click at [400, 478] on icon at bounding box center [398, 481] width 5 height 9
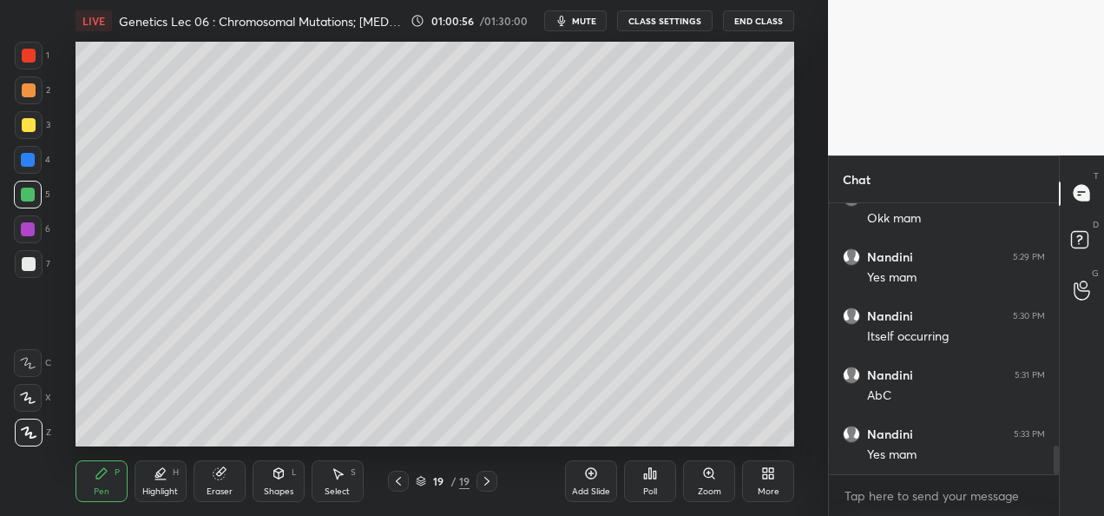
click at [404, 475] on icon at bounding box center [399, 481] width 14 height 14
click at [403, 478] on icon at bounding box center [399, 481] width 14 height 14
click at [403, 479] on icon at bounding box center [399, 481] width 14 height 14
click at [406, 481] on div at bounding box center [398, 481] width 21 height 21
click at [405, 479] on div at bounding box center [398, 481] width 21 height 21
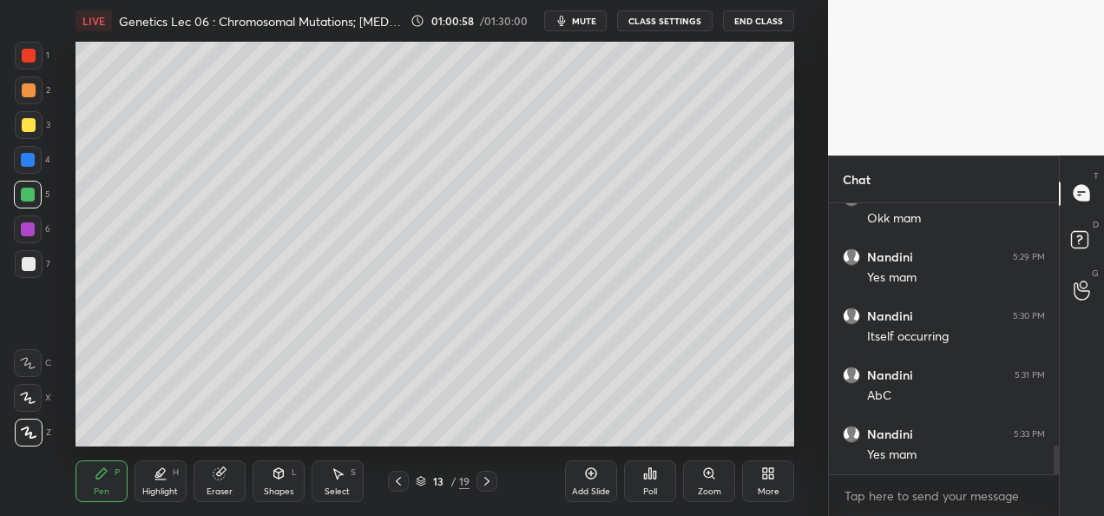
click at [401, 485] on icon at bounding box center [399, 481] width 14 height 14
click at [403, 486] on icon at bounding box center [399, 481] width 14 height 14
click at [406, 483] on div at bounding box center [398, 481] width 21 height 21
click at [478, 490] on div at bounding box center [487, 481] width 21 height 21
click at [486, 486] on icon at bounding box center [487, 481] width 14 height 14
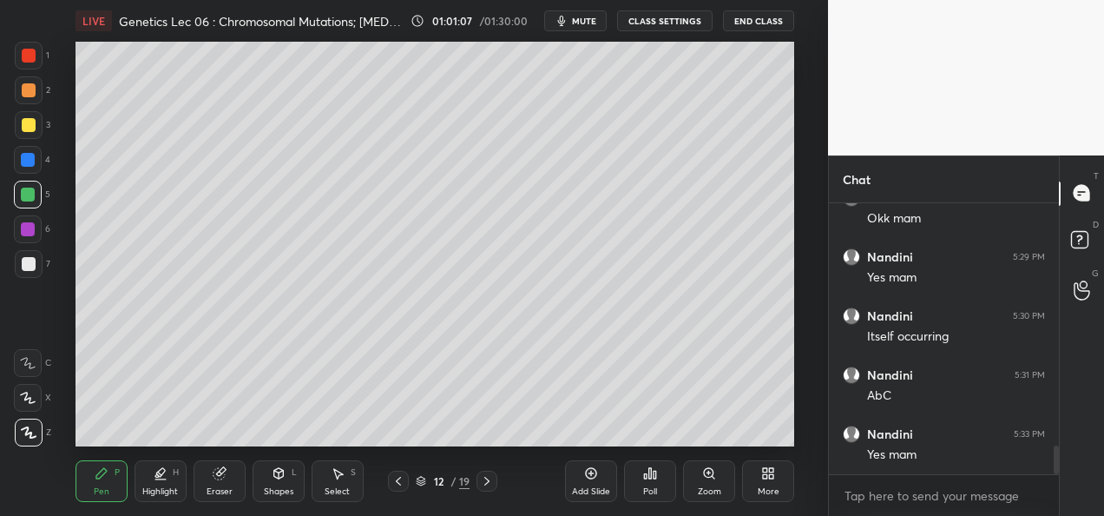
click at [489, 485] on icon at bounding box center [487, 481] width 14 height 14
click at [485, 485] on icon at bounding box center [487, 481] width 5 height 9
click at [490, 485] on icon at bounding box center [487, 481] width 14 height 14
click at [488, 487] on icon at bounding box center [487, 481] width 14 height 14
click at [493, 487] on icon at bounding box center [487, 481] width 14 height 14
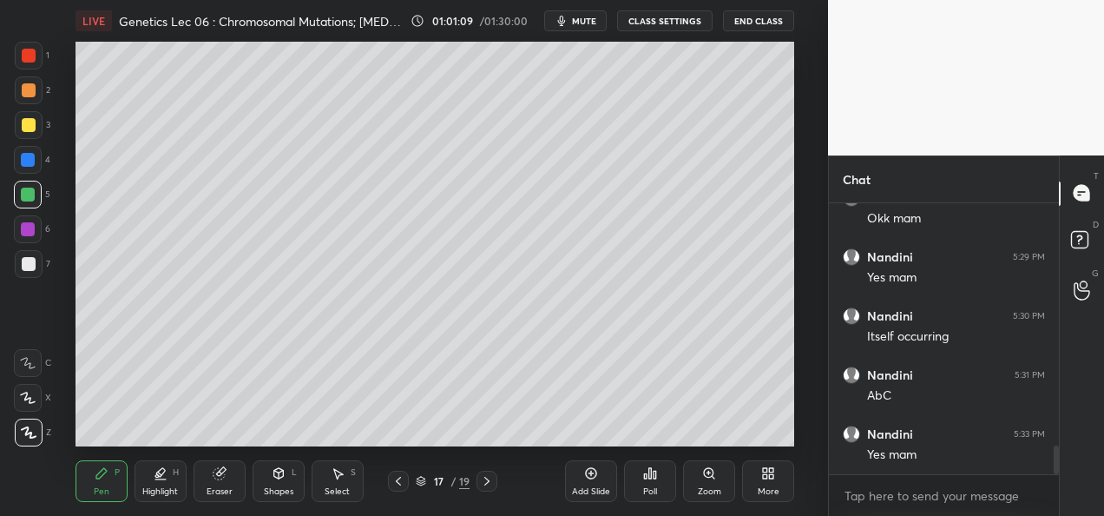
click at [494, 488] on div at bounding box center [487, 481] width 21 height 21
click at [494, 487] on div at bounding box center [487, 481] width 21 height 21
click at [495, 488] on div at bounding box center [487, 481] width 21 height 21
click at [586, 487] on div "Add Slide" at bounding box center [591, 491] width 38 height 9
click at [30, 54] on div at bounding box center [29, 56] width 14 height 14
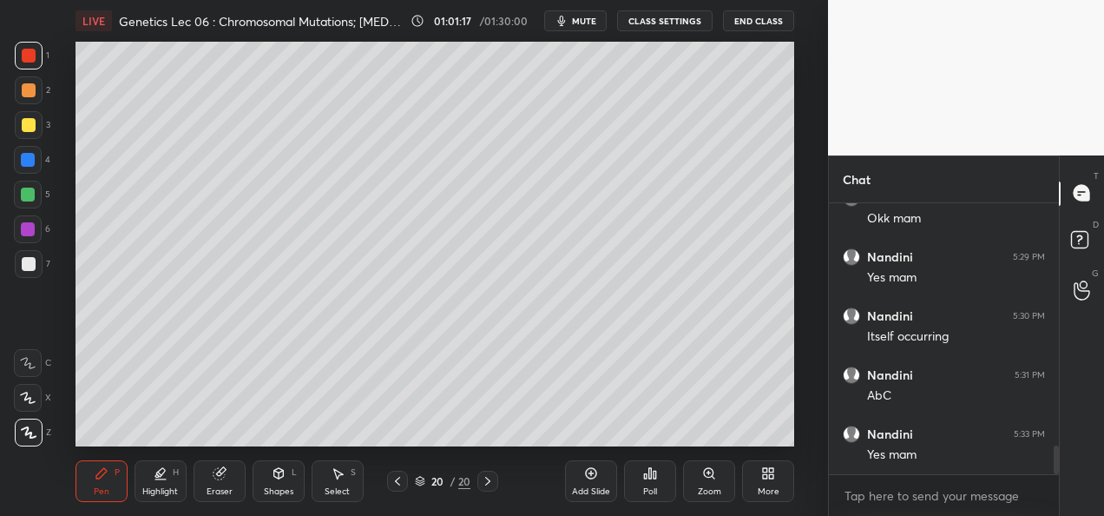
click at [30, 264] on div at bounding box center [29, 264] width 14 height 14
click at [43, 48] on div "1" at bounding box center [32, 56] width 35 height 28
click at [35, 229] on div at bounding box center [28, 229] width 28 height 28
click at [34, 203] on div at bounding box center [28, 195] width 28 height 28
click at [201, 483] on div "Eraser" at bounding box center [220, 481] width 52 height 42
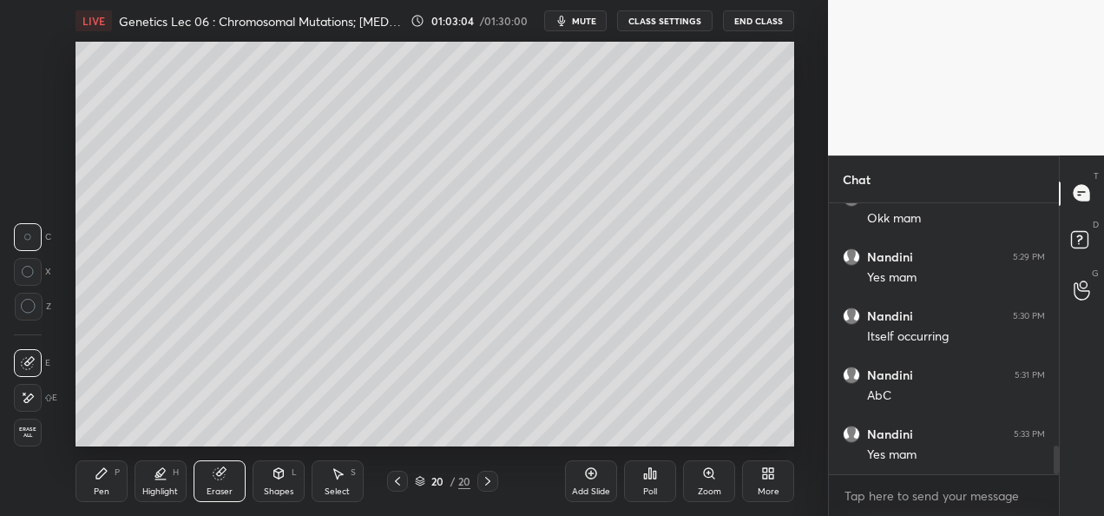
click at [133, 474] on div "Pen P Highlight H Eraser Shapes L Select S" at bounding box center [198, 481] width 245 height 42
click at [110, 478] on div "Pen P" at bounding box center [102, 481] width 52 height 42
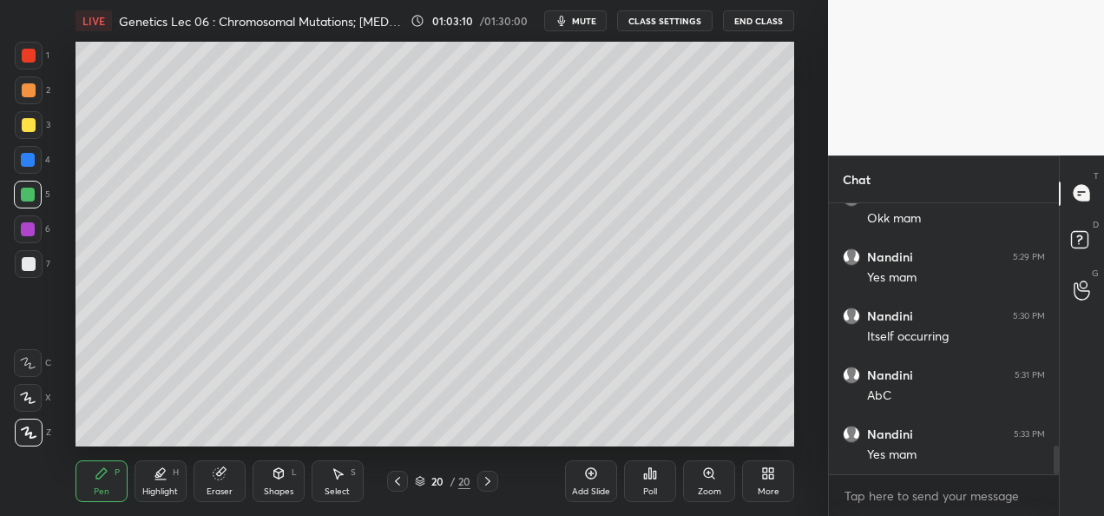
click at [213, 480] on div "Eraser" at bounding box center [220, 481] width 52 height 42
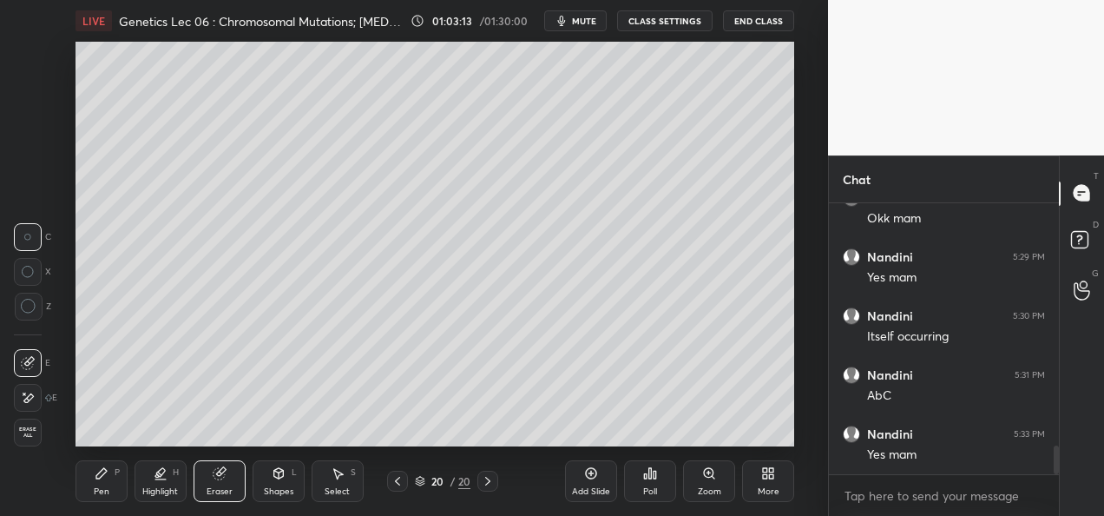
click at [79, 484] on div "Pen P" at bounding box center [102, 481] width 52 height 42
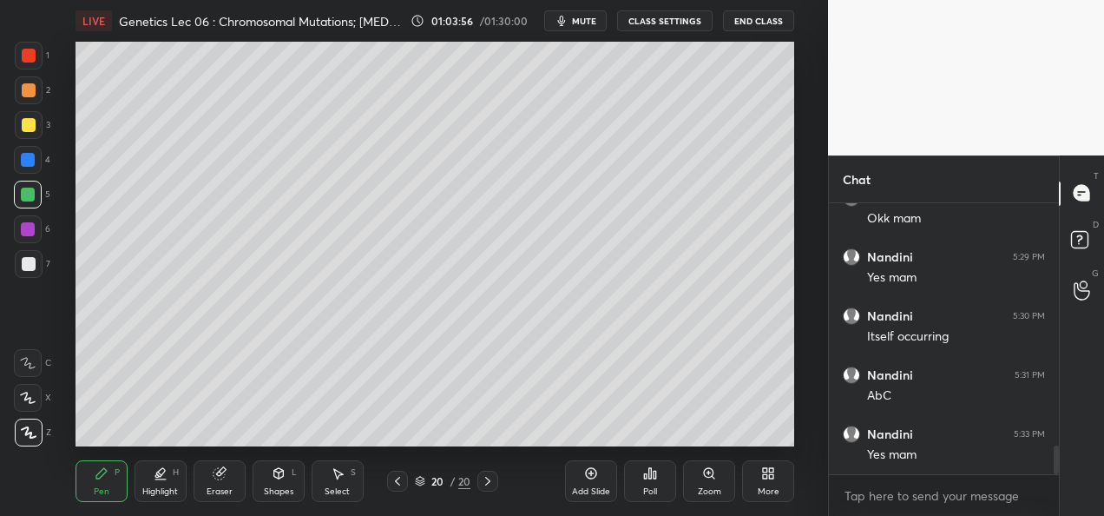
click at [579, 487] on div "Add Slide" at bounding box center [591, 491] width 38 height 9
click at [25, 92] on div at bounding box center [29, 90] width 14 height 14
click at [267, 484] on div "Shapes L" at bounding box center [279, 481] width 52 height 42
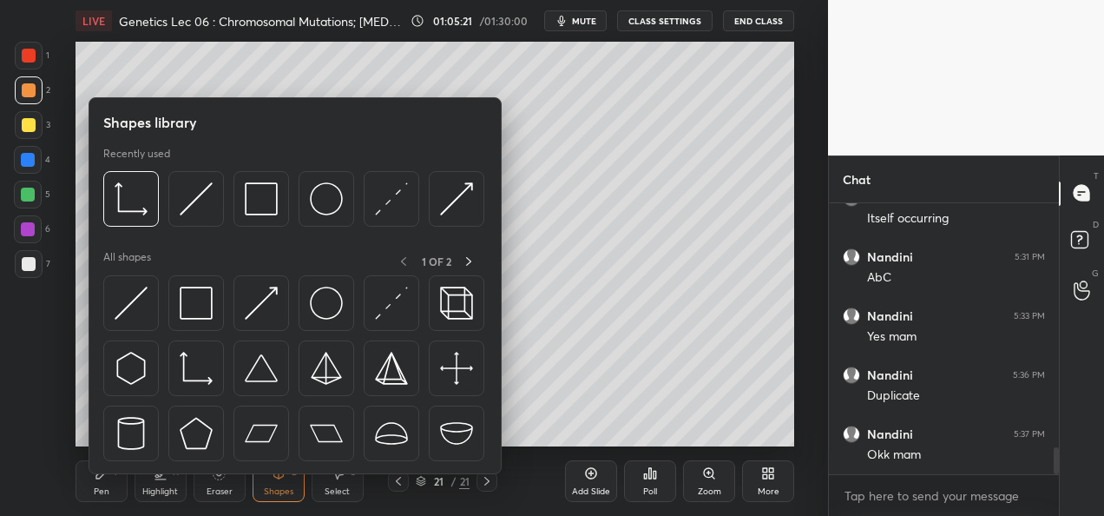
click at [228, 488] on div "Eraser" at bounding box center [220, 491] width 26 height 9
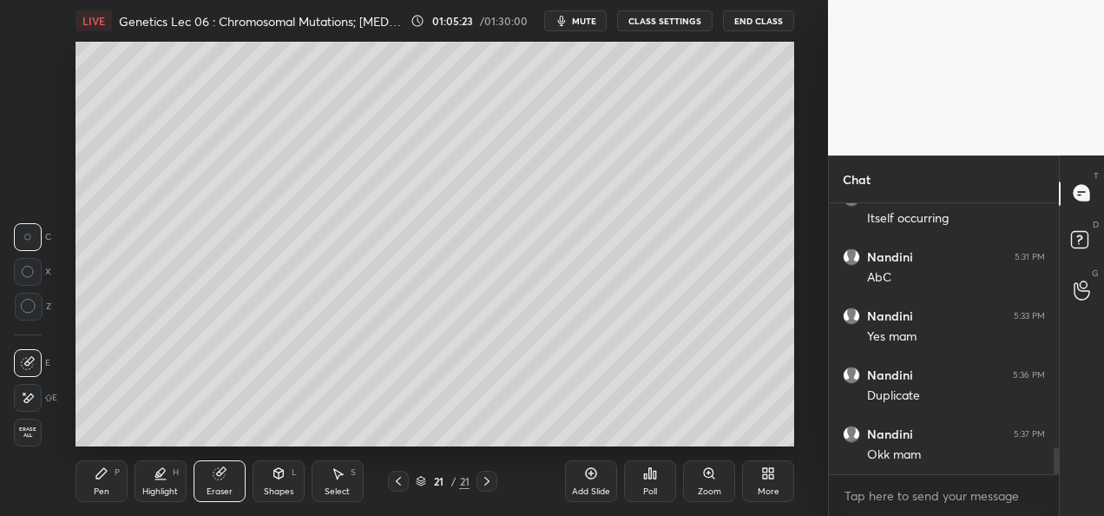
click at [23, 393] on icon at bounding box center [24, 393] width 2 height 2
click at [96, 481] on div "Pen P" at bounding box center [102, 481] width 52 height 42
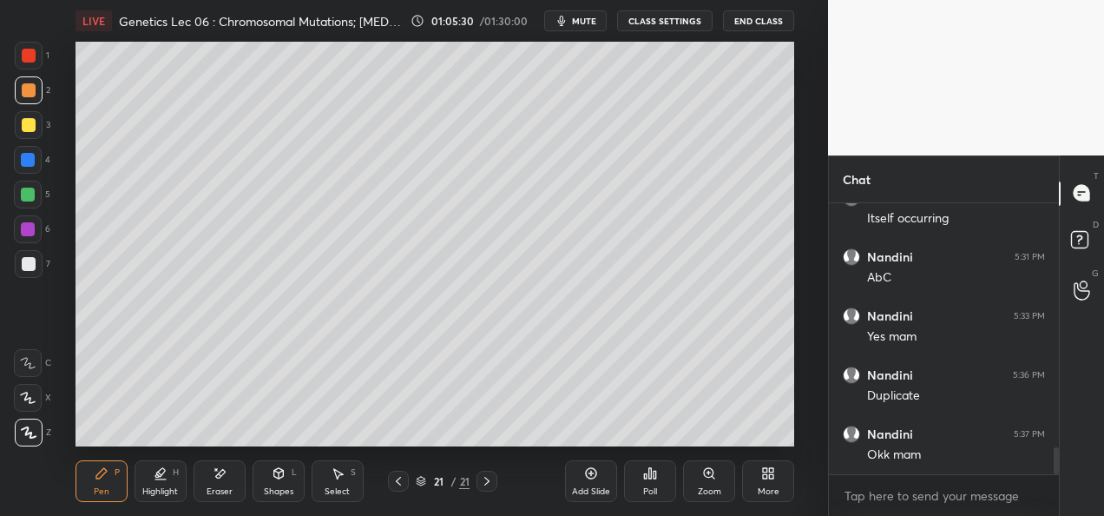
click at [24, 198] on div at bounding box center [28, 195] width 14 height 14
click at [25, 233] on div at bounding box center [28, 229] width 14 height 14
click at [23, 91] on div at bounding box center [29, 90] width 14 height 14
click at [219, 489] on div "Eraser" at bounding box center [220, 491] width 26 height 9
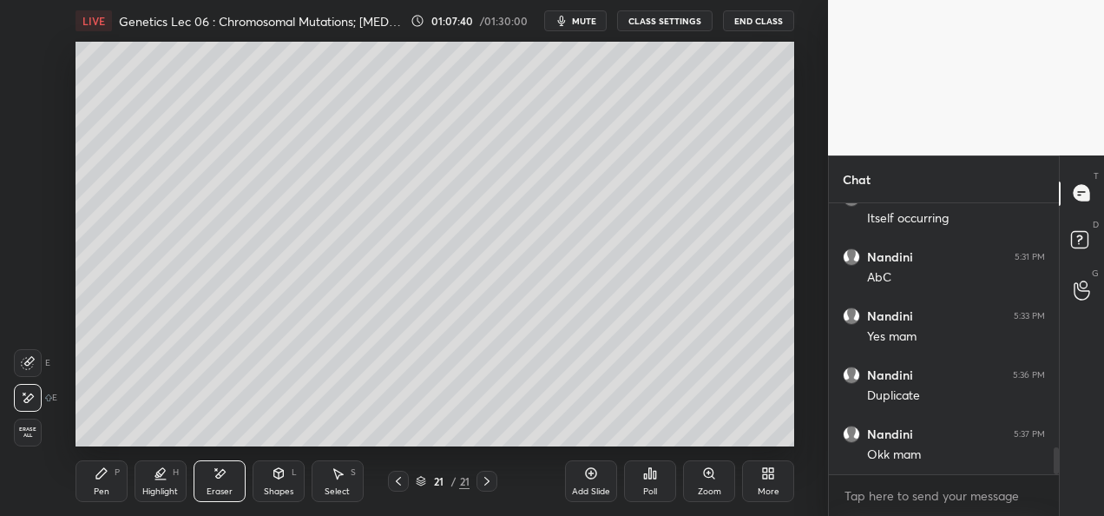
click at [106, 477] on icon at bounding box center [102, 473] width 14 height 14
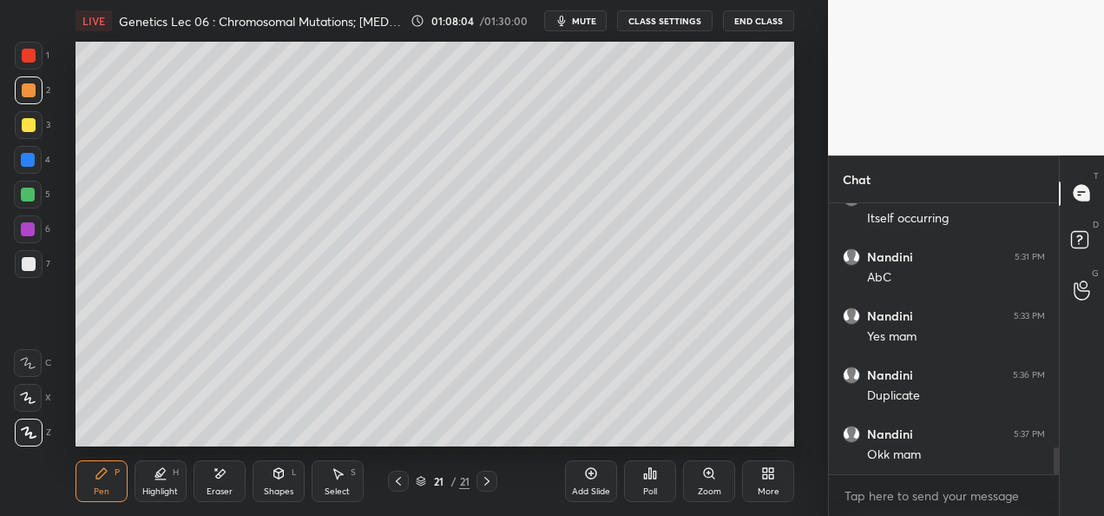
scroll to position [2497, 0]
click at [589, 477] on icon at bounding box center [591, 473] width 11 height 11
click at [399, 488] on div at bounding box center [398, 481] width 21 height 21
click at [401, 487] on icon at bounding box center [399, 481] width 14 height 14
click at [405, 485] on div at bounding box center [398, 481] width 21 height 21
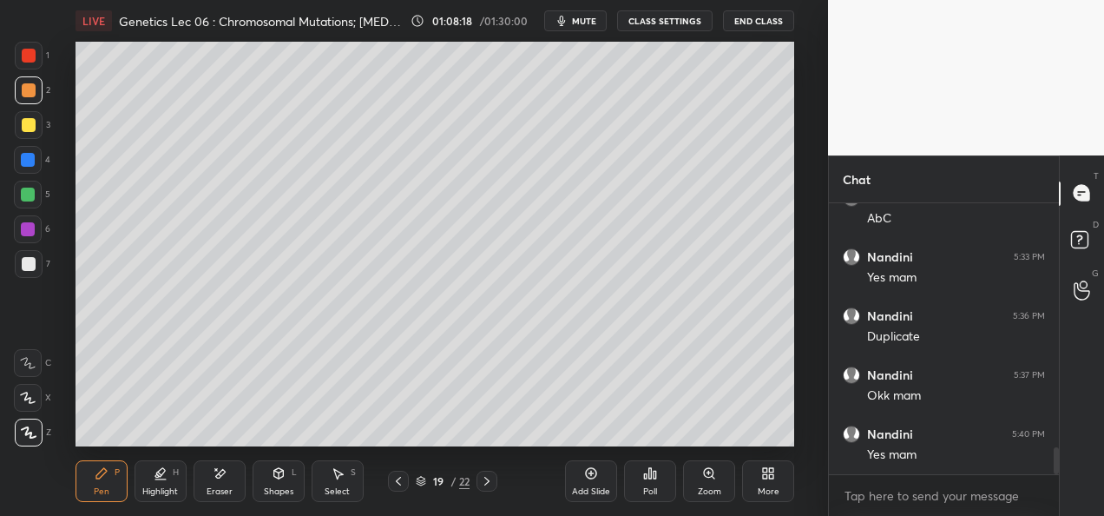
click at [401, 475] on icon at bounding box center [399, 481] width 14 height 14
click at [407, 476] on div at bounding box center [398, 481] width 21 height 21
click at [408, 477] on div at bounding box center [398, 481] width 21 height 21
click at [491, 485] on icon at bounding box center [487, 481] width 14 height 14
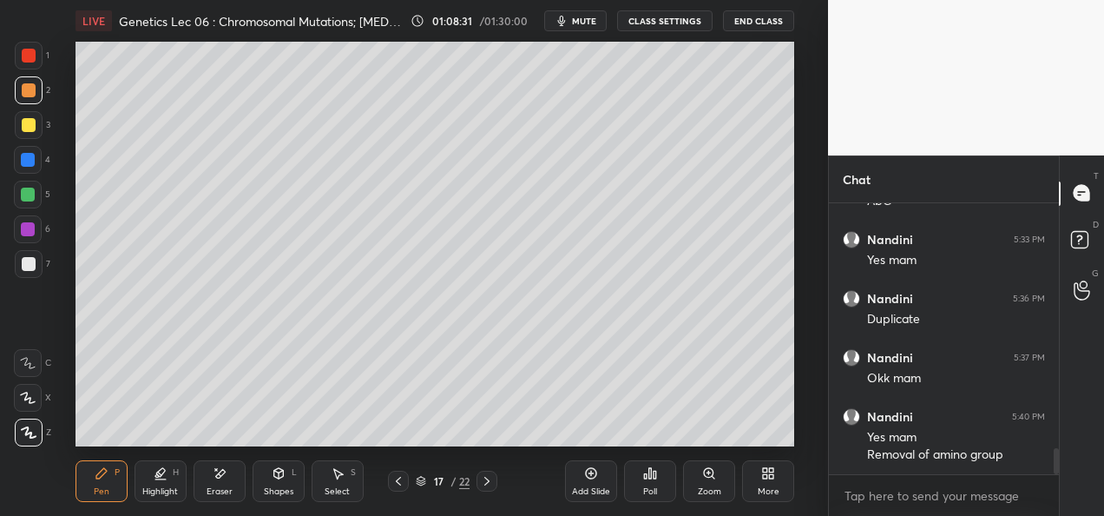
click at [486, 485] on icon at bounding box center [487, 481] width 14 height 14
click at [478, 488] on div at bounding box center [487, 481] width 21 height 21
click at [483, 486] on icon at bounding box center [487, 481] width 14 height 14
click at [491, 478] on icon at bounding box center [487, 481] width 14 height 14
click at [486, 478] on icon at bounding box center [487, 481] width 14 height 14
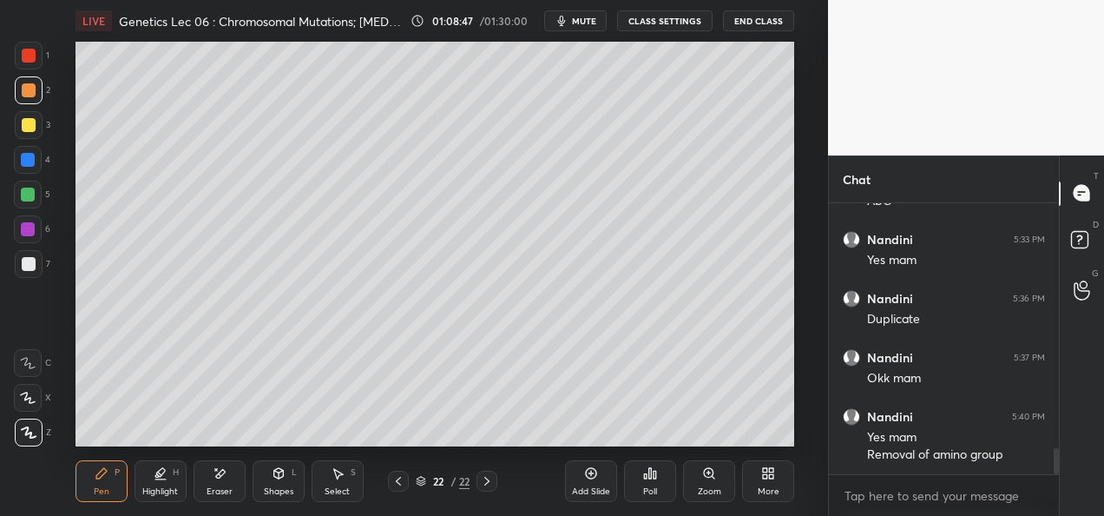
click at [25, 93] on div at bounding box center [29, 90] width 14 height 14
click at [32, 129] on div at bounding box center [29, 125] width 14 height 14
click at [41, 200] on div at bounding box center [28, 195] width 28 height 28
click at [33, 197] on div at bounding box center [28, 195] width 14 height 14
click at [30, 271] on div at bounding box center [29, 264] width 28 height 28
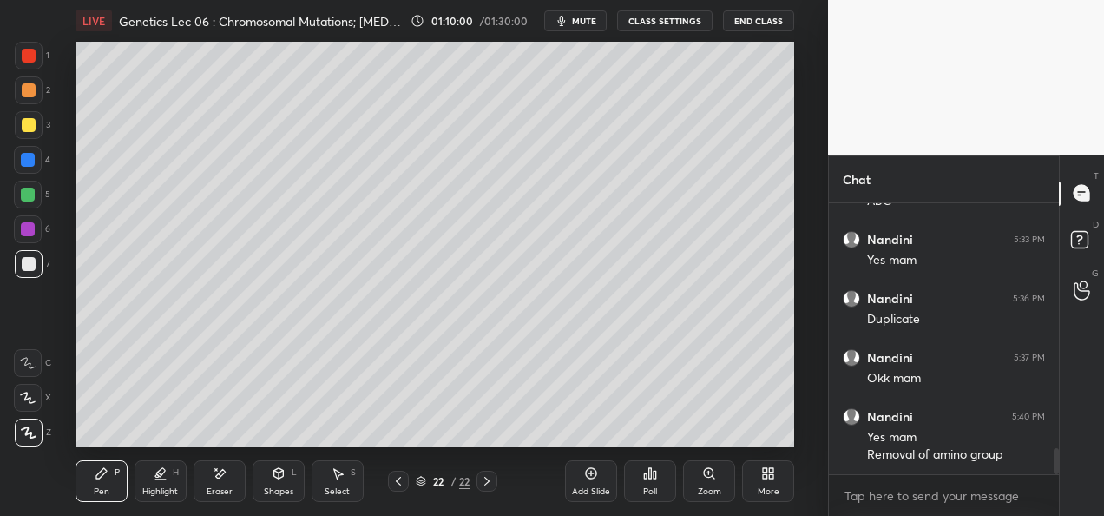
click at [33, 197] on div at bounding box center [28, 195] width 14 height 14
click at [36, 270] on div at bounding box center [29, 264] width 28 height 28
click at [488, 481] on icon at bounding box center [487, 481] width 14 height 14
click at [598, 478] on div "Add Slide" at bounding box center [591, 481] width 52 height 42
click at [24, 128] on div at bounding box center [29, 125] width 14 height 14
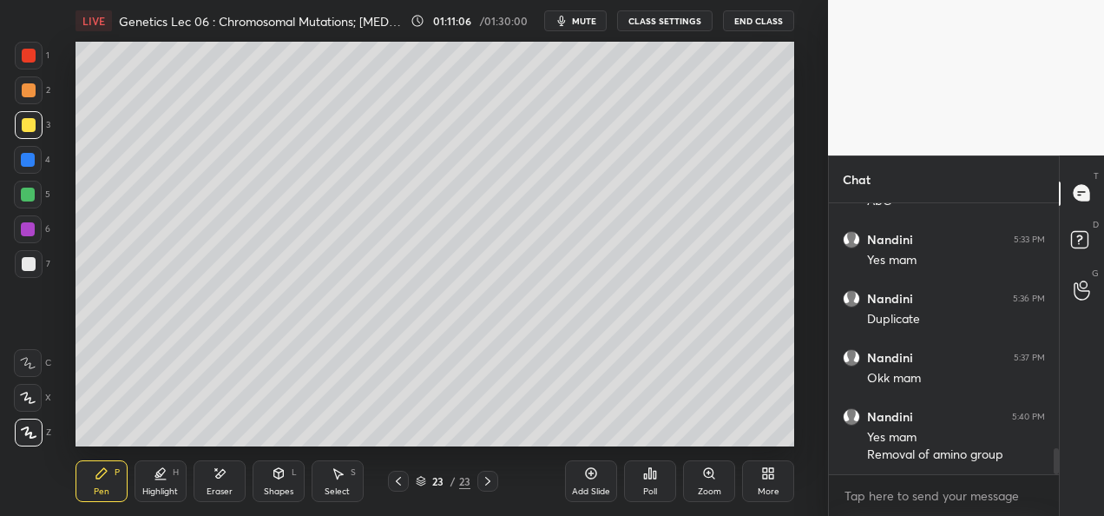
click at [219, 475] on icon at bounding box center [220, 473] width 10 height 9
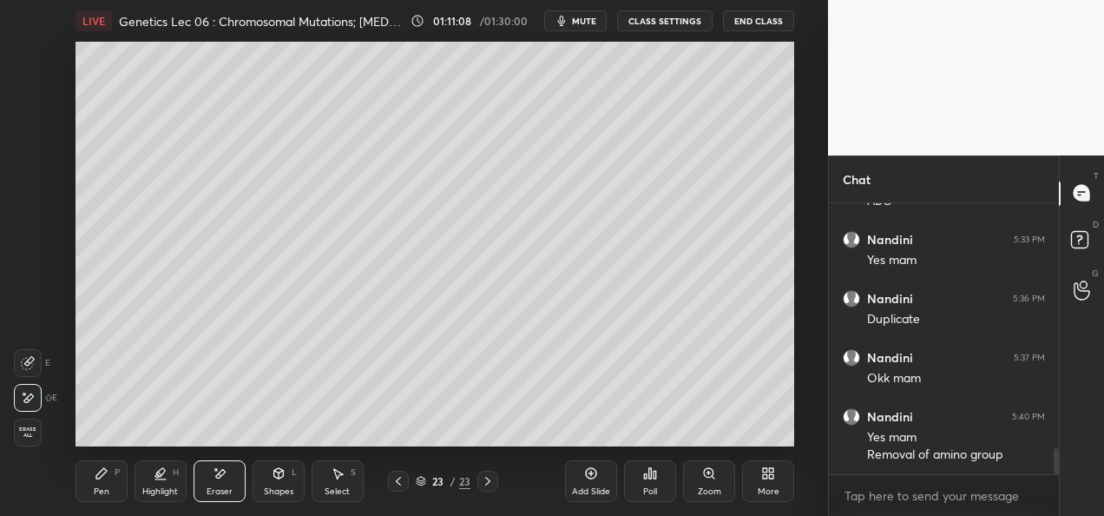
click at [102, 484] on div "Pen P" at bounding box center [102, 481] width 52 height 42
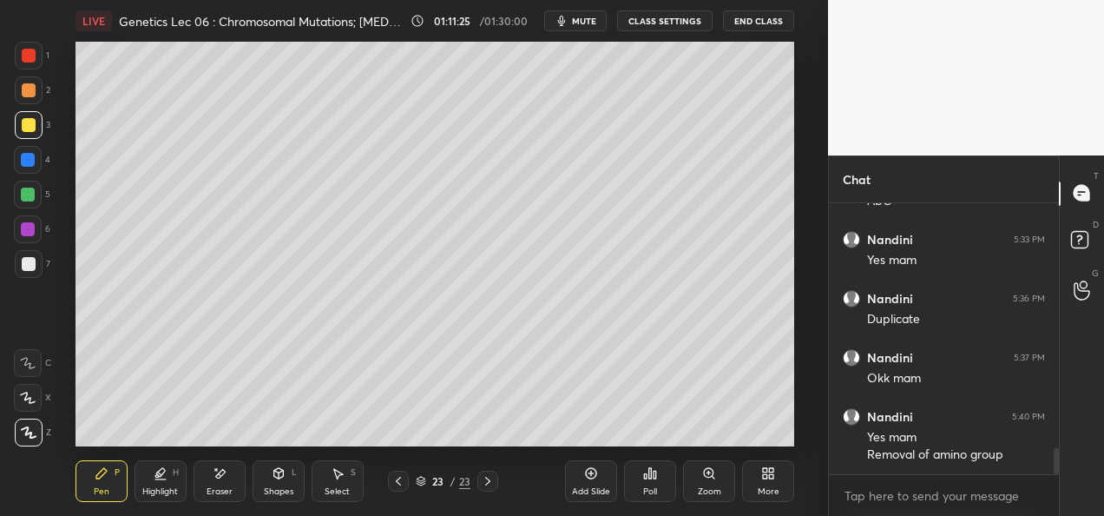
click at [25, 235] on div at bounding box center [28, 229] width 14 height 14
click at [28, 130] on div at bounding box center [29, 125] width 14 height 14
click at [567, 484] on div "Add Slide" at bounding box center [591, 481] width 52 height 42
click at [33, 89] on div at bounding box center [29, 90] width 14 height 14
click at [24, 267] on div at bounding box center [29, 264] width 14 height 14
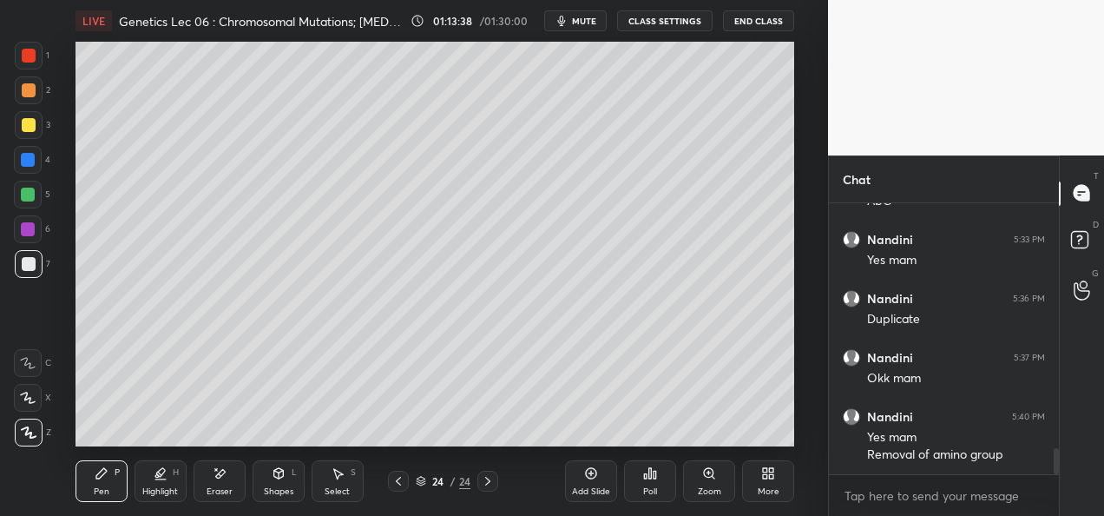
click at [32, 167] on div at bounding box center [28, 160] width 28 height 28
click at [25, 198] on div at bounding box center [28, 195] width 14 height 14
click at [208, 485] on div "Eraser" at bounding box center [220, 481] width 52 height 42
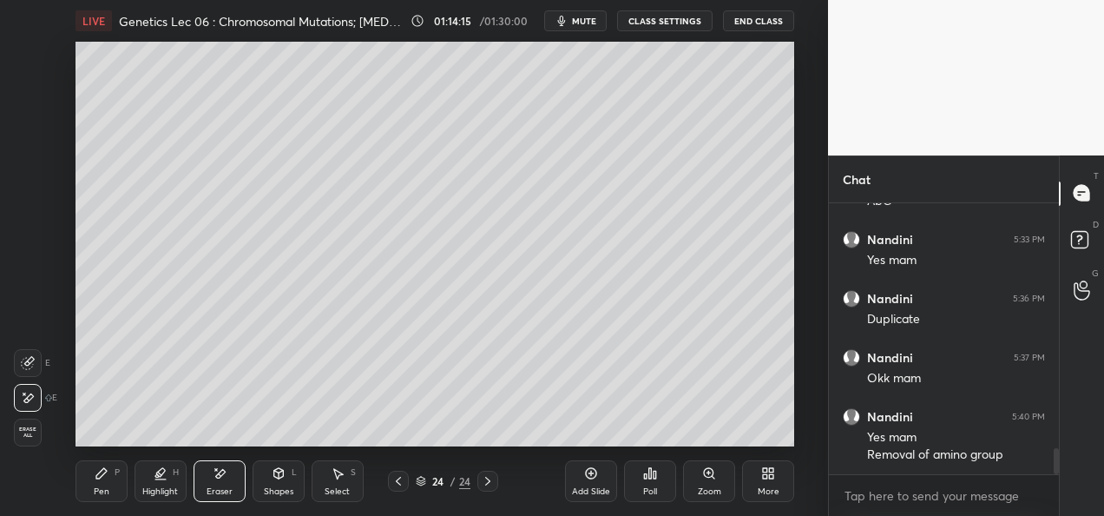
click at [101, 471] on icon at bounding box center [101, 473] width 10 height 10
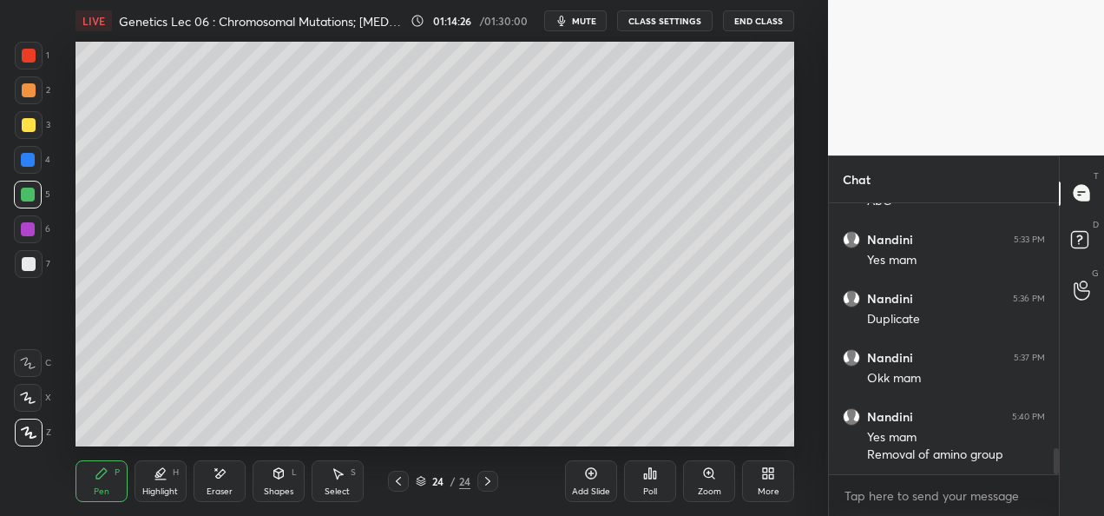
click at [33, 123] on div at bounding box center [29, 125] width 14 height 14
click at [573, 487] on div "Add Slide" at bounding box center [591, 491] width 38 height 9
click at [26, 89] on div at bounding box center [29, 90] width 14 height 14
click at [41, 49] on div at bounding box center [29, 56] width 28 height 28
click at [33, 126] on div at bounding box center [29, 125] width 14 height 14
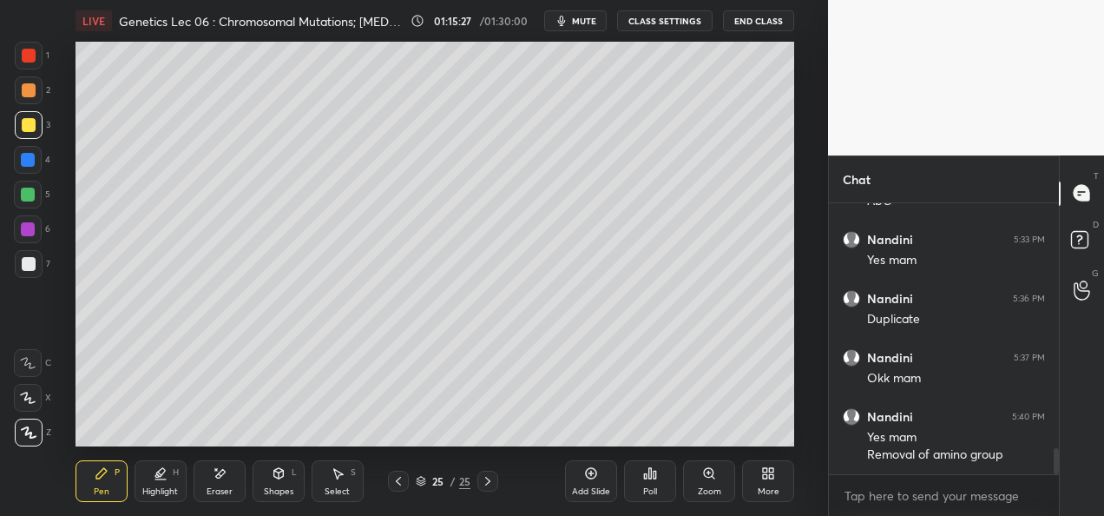
scroll to position [2574, 0]
click at [585, 485] on div "Add Slide" at bounding box center [591, 481] width 52 height 42
click at [16, 273] on div at bounding box center [29, 264] width 28 height 28
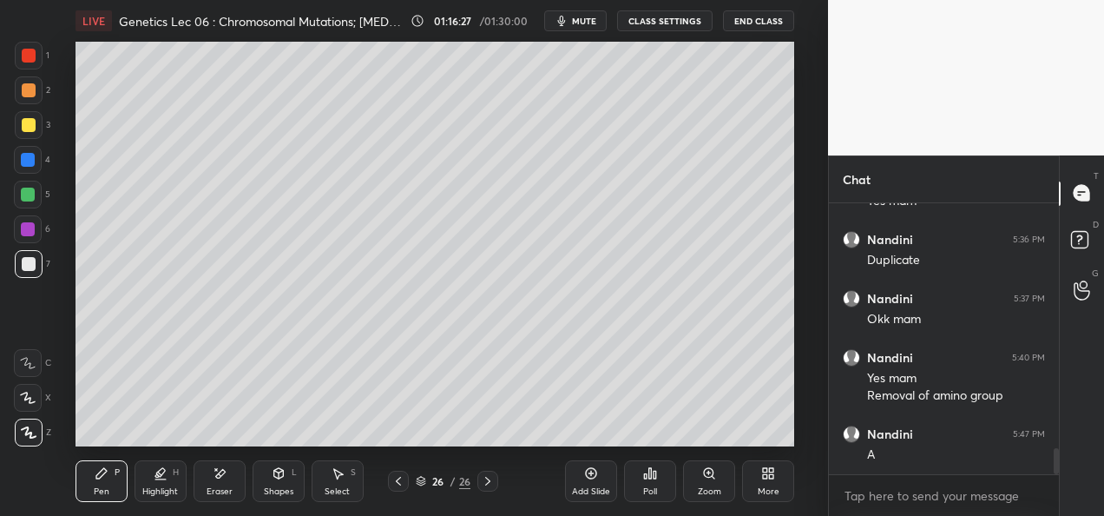
click at [30, 254] on div at bounding box center [29, 264] width 28 height 28
click at [33, 59] on div at bounding box center [29, 56] width 14 height 14
click at [32, 127] on div at bounding box center [29, 125] width 14 height 14
click at [23, 200] on div at bounding box center [28, 195] width 14 height 14
click at [583, 483] on div "Add Slide" at bounding box center [591, 481] width 52 height 42
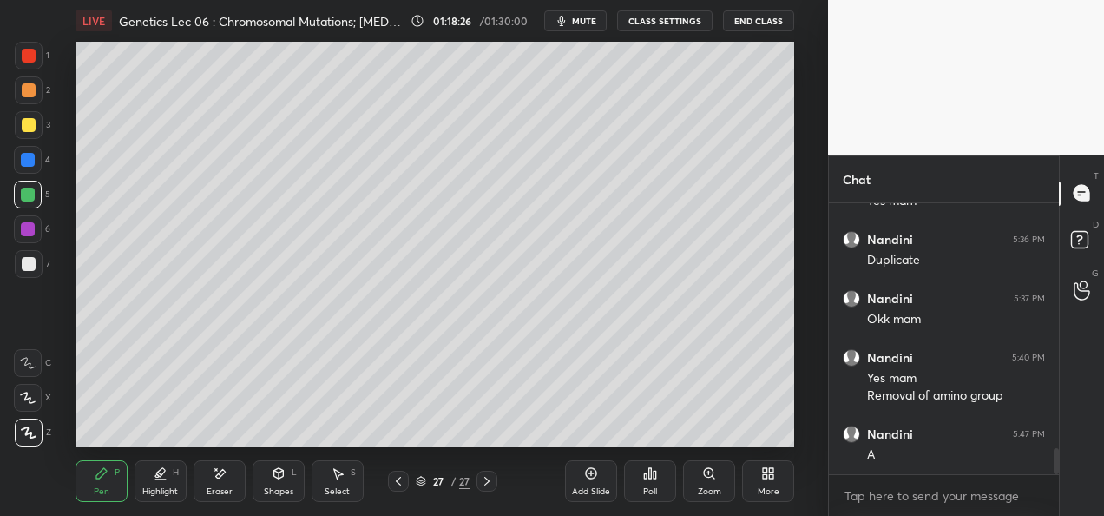
click at [33, 131] on div at bounding box center [29, 125] width 28 height 28
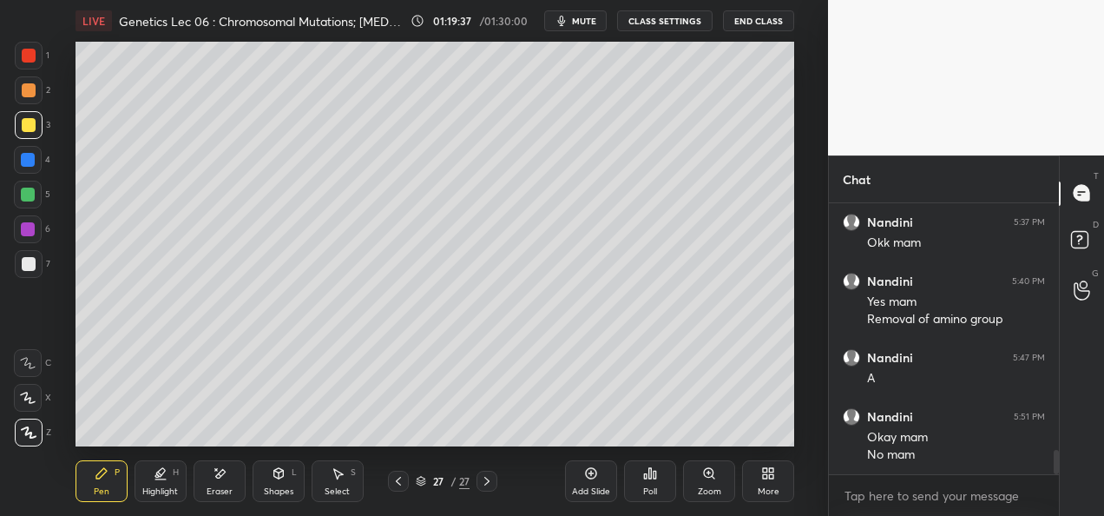
scroll to position [2709, 0]
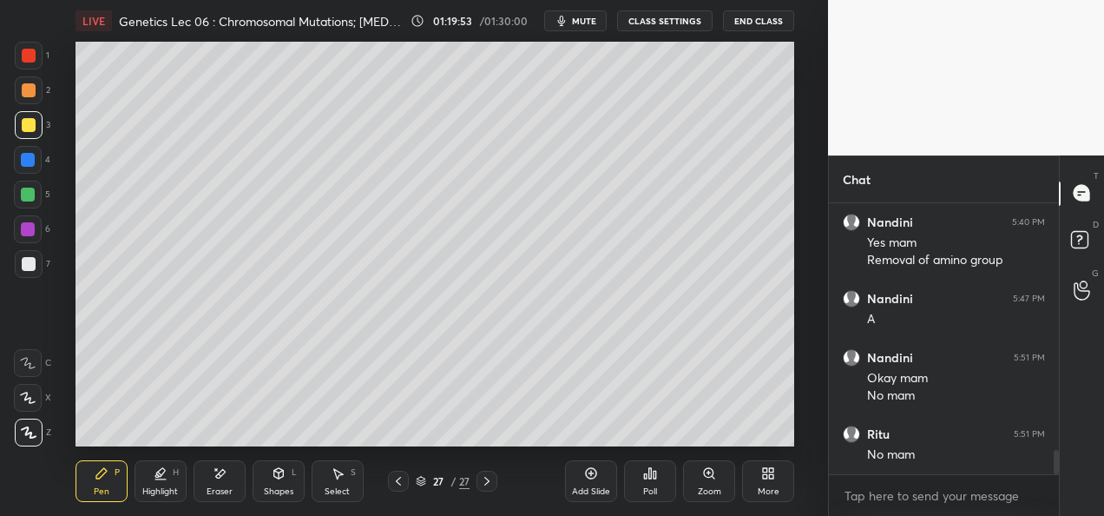
click at [577, 490] on div "Add Slide" at bounding box center [591, 491] width 38 height 9
click at [31, 94] on div at bounding box center [29, 90] width 14 height 14
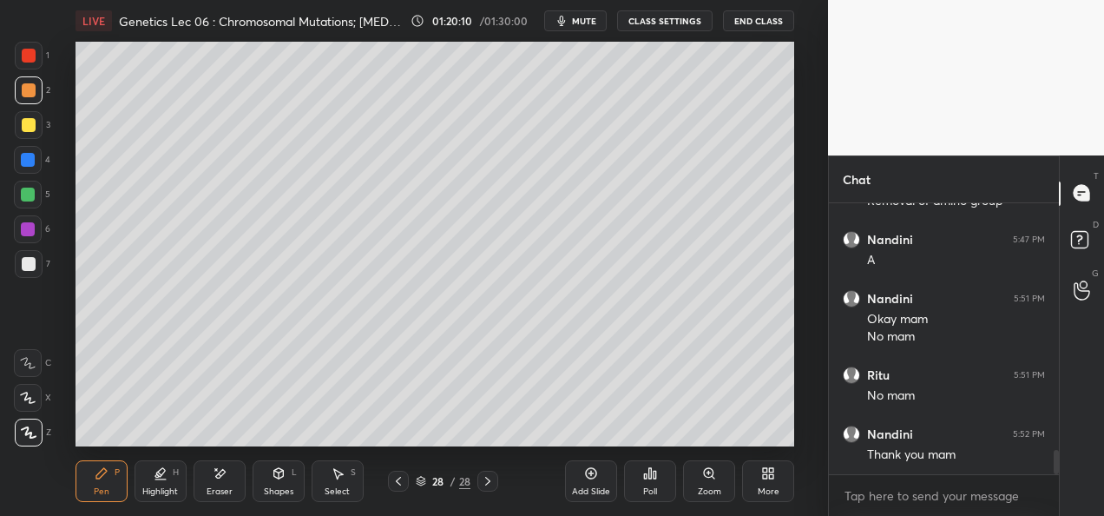
click at [221, 485] on div "Eraser" at bounding box center [220, 481] width 52 height 42
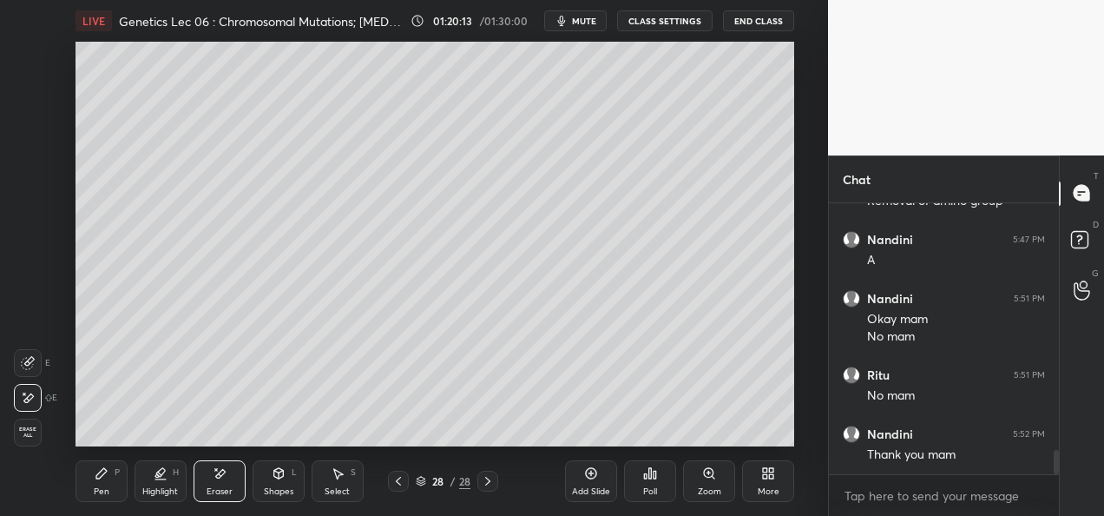
click at [83, 488] on div "Pen P" at bounding box center [102, 481] width 52 height 42
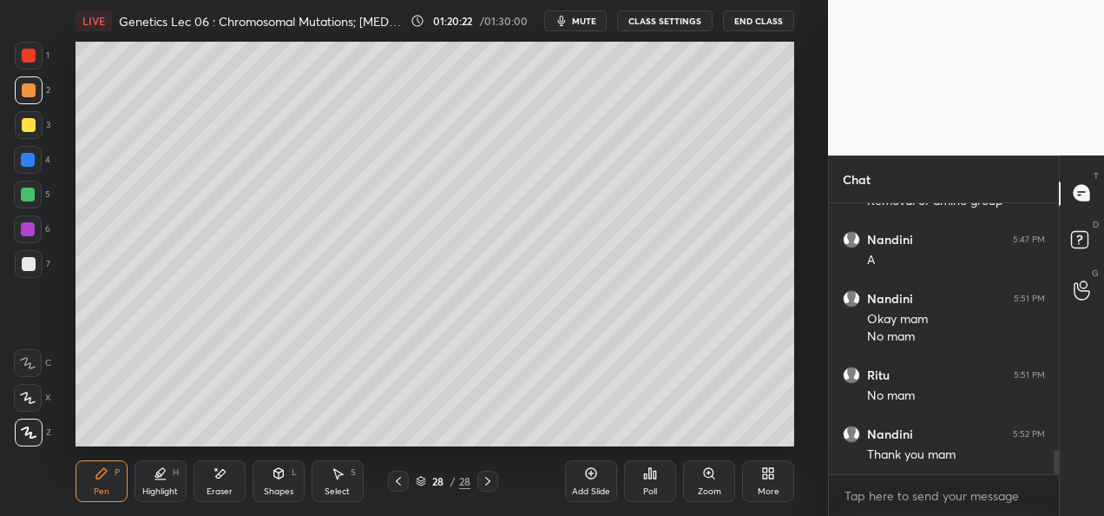
scroll to position [2827, 0]
click at [700, 16] on button "CLASS SETTINGS" at bounding box center [665, 20] width 96 height 21
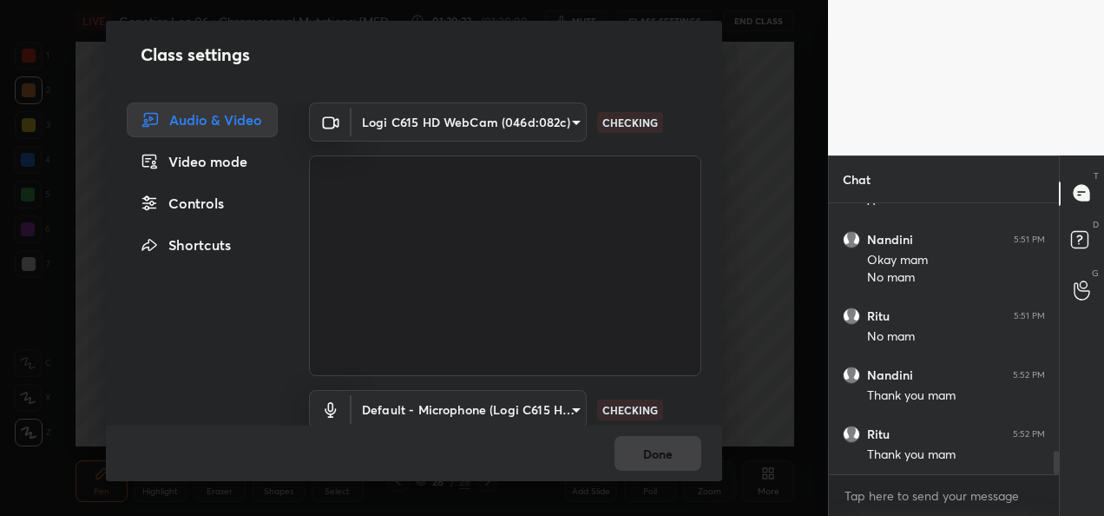
click at [539, 113] on body "1 2 3 4 5 6 7 C X Z E E Erase all H H LIVE Genetics Lec 06 : Chromosomal Mutati…" at bounding box center [552, 258] width 1104 height 516
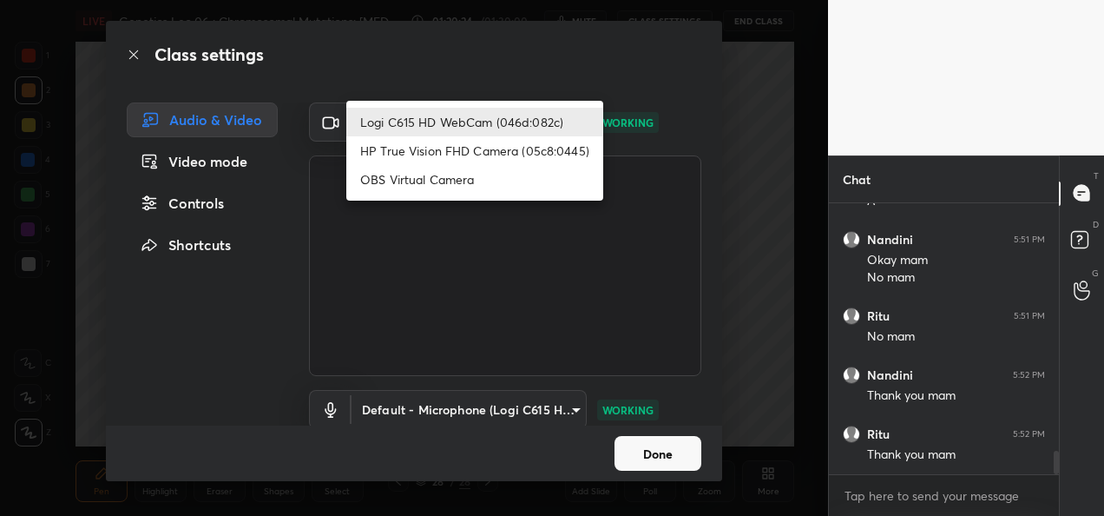
click at [476, 143] on li "HP True Vision FHD Camera (05c8:0445)" at bounding box center [474, 150] width 257 height 29
type input "bcf53276a89e7daf4ffafe53acaefef8a573b71029af250087ced6fea5ab325b"
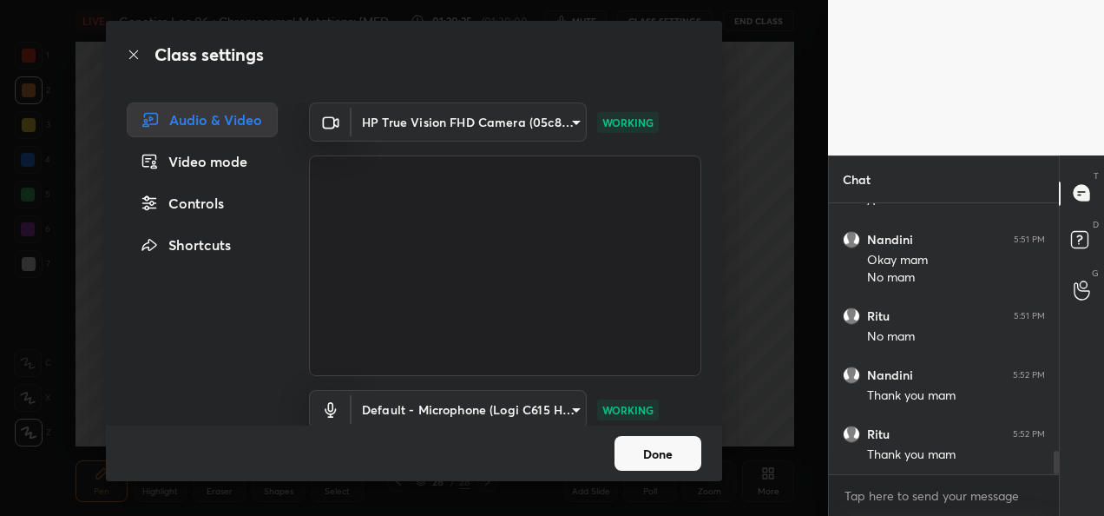
click at [627, 457] on button "Done" at bounding box center [658, 453] width 87 height 35
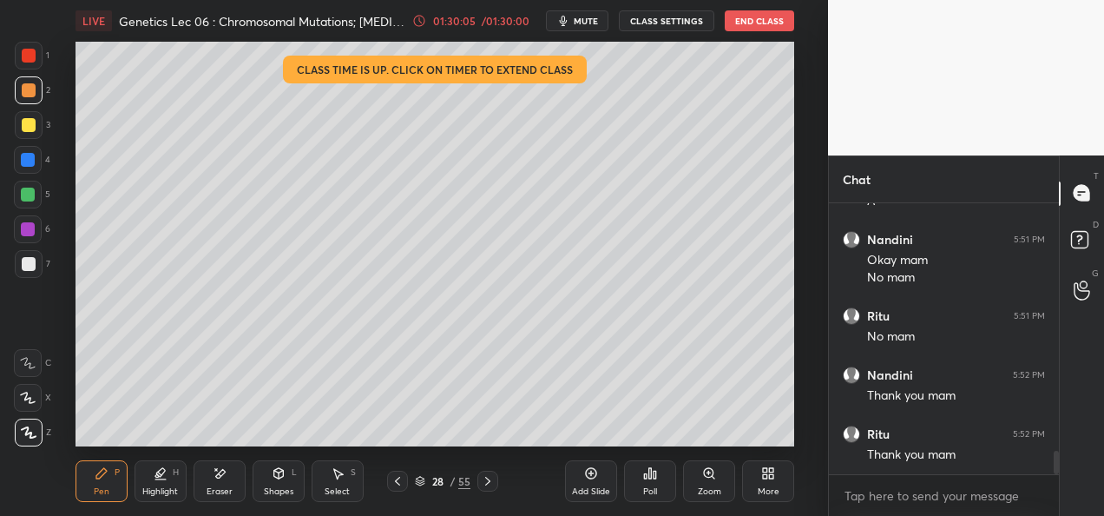
click at [770, 23] on button "End Class" at bounding box center [759, 20] width 69 height 21
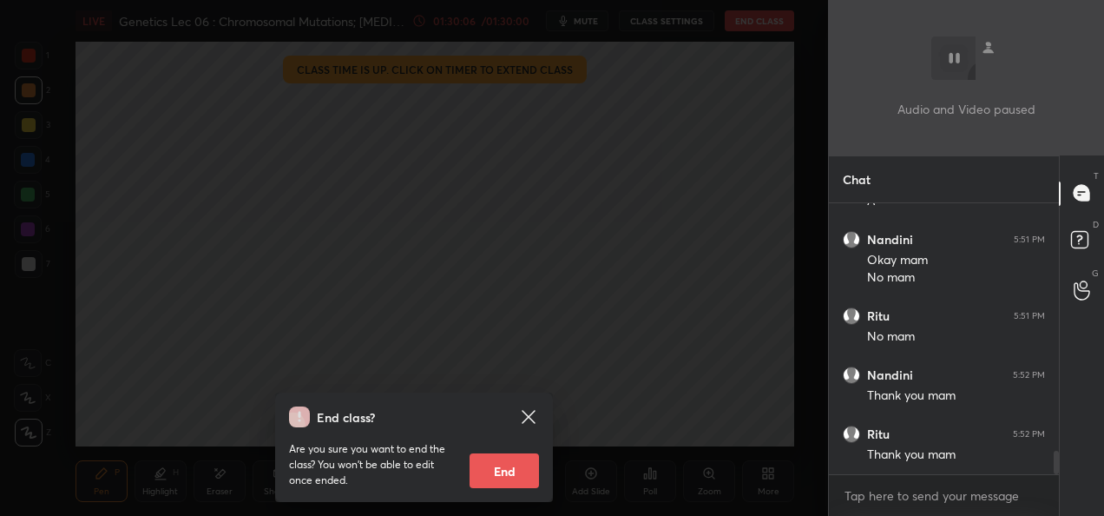
click at [512, 470] on button "End" at bounding box center [504, 470] width 69 height 35
type textarea "x"
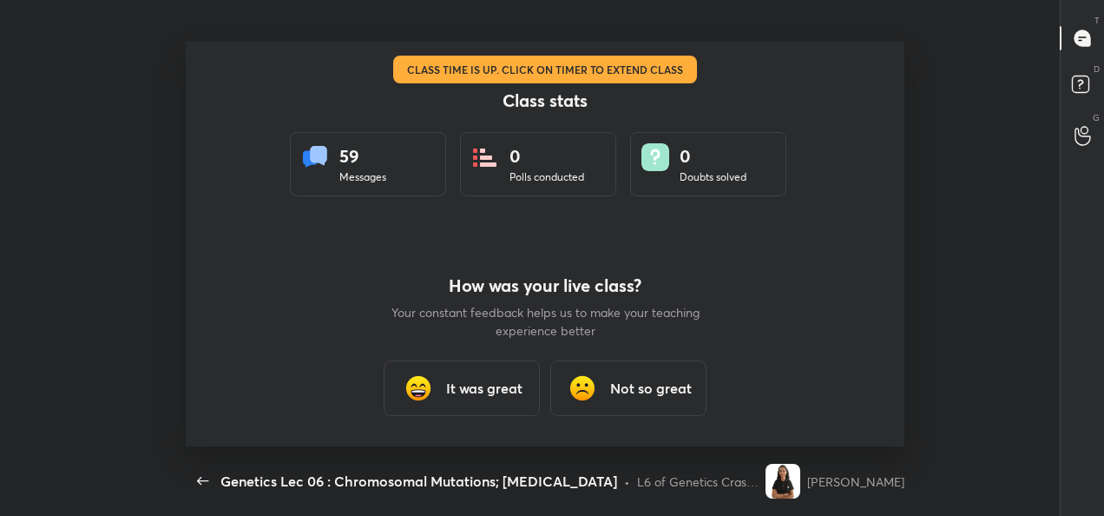
scroll to position [0, 0]
